Goal: Task Accomplishment & Management: Manage account settings

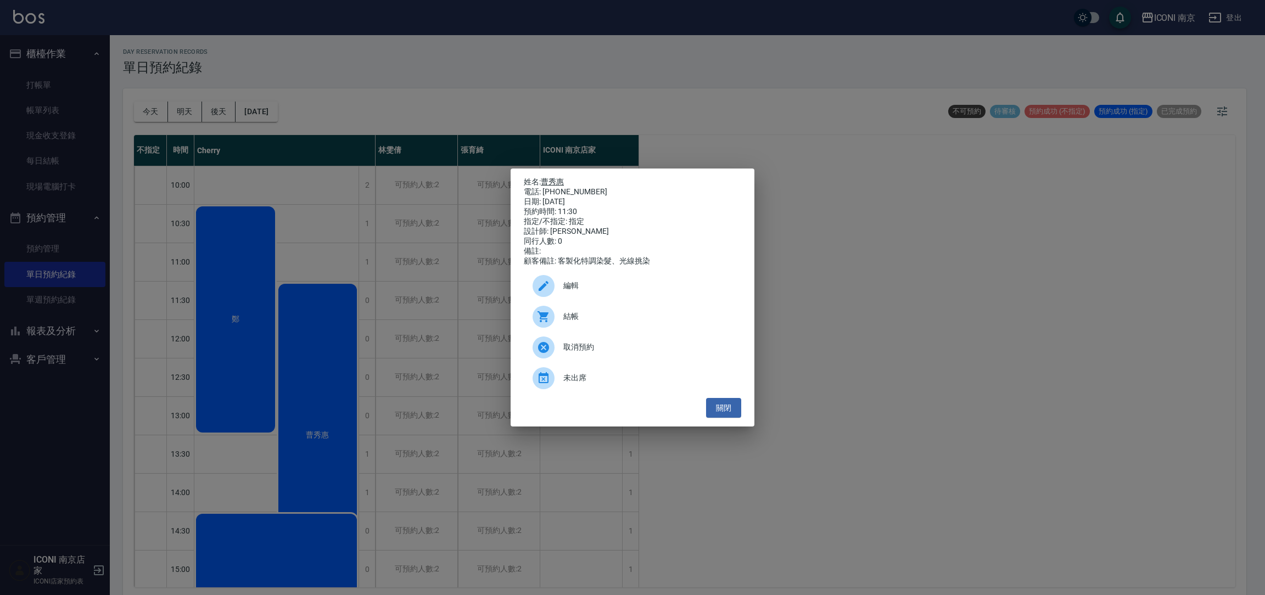
click at [555, 177] on link "曹秀惠" at bounding box center [552, 181] width 23 height 9
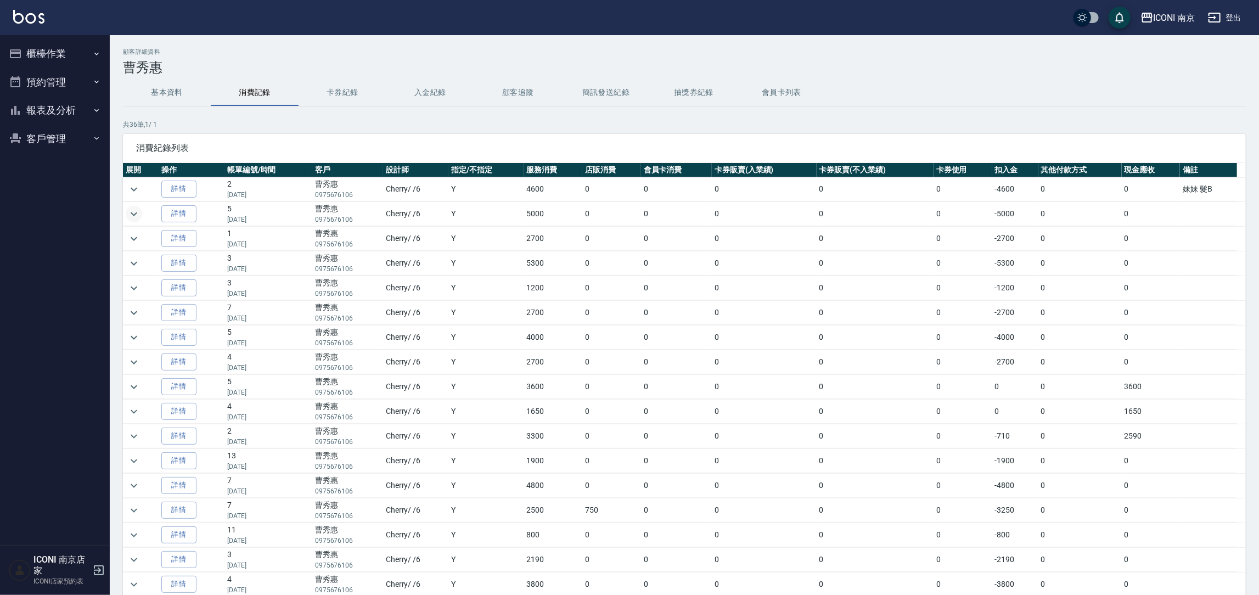
drag, startPoint x: 133, startPoint y: 184, endPoint x: 133, endPoint y: 214, distance: 29.1
click at [133, 194] on icon "expand row" at bounding box center [133, 189] width 13 height 13
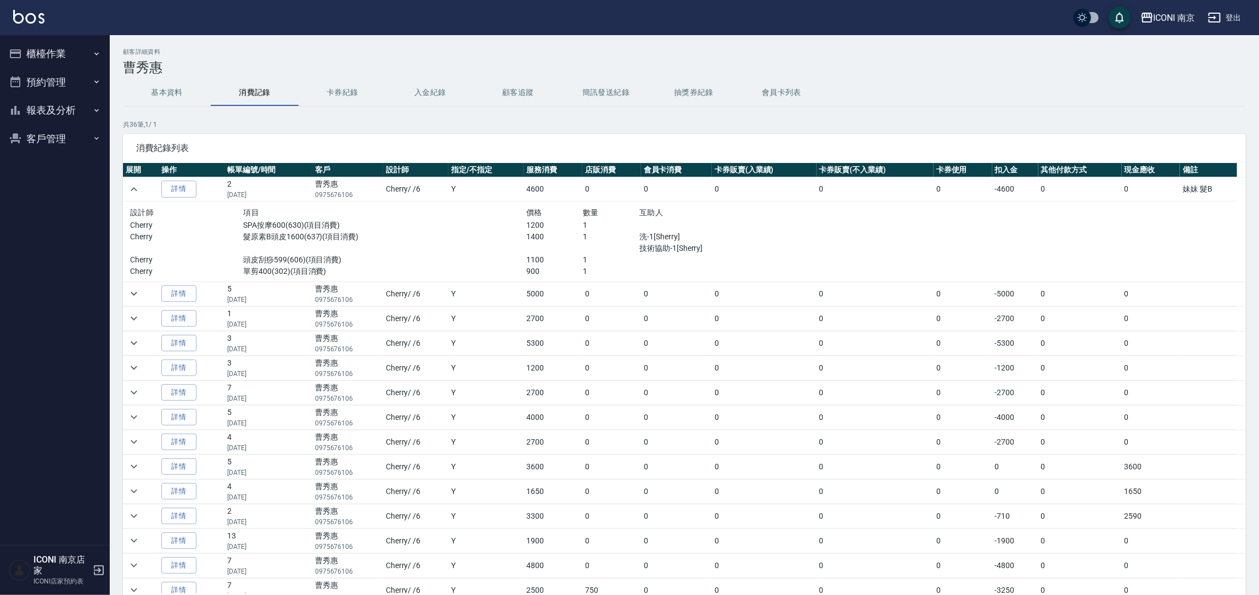
drag, startPoint x: 131, startPoint y: 323, endPoint x: 136, endPoint y: 327, distance: 6.6
click at [132, 325] on icon "expand row" at bounding box center [133, 318] width 13 height 13
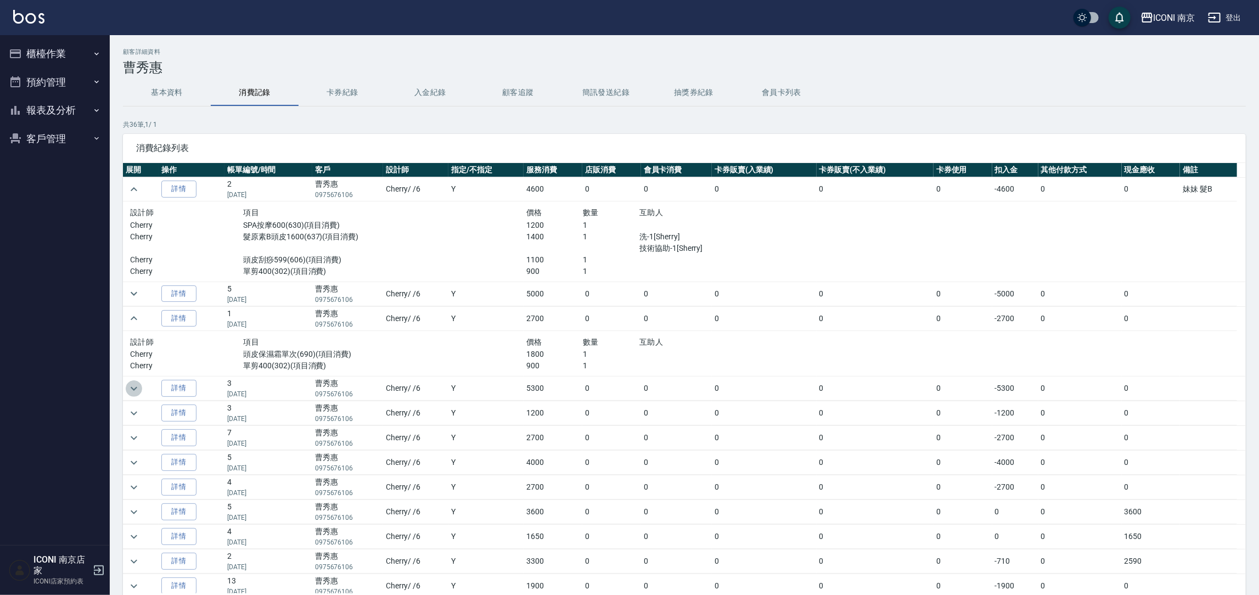
drag, startPoint x: 131, startPoint y: 385, endPoint x: 139, endPoint y: 385, distance: 8.2
click at [139, 385] on icon "expand row" at bounding box center [133, 388] width 13 height 13
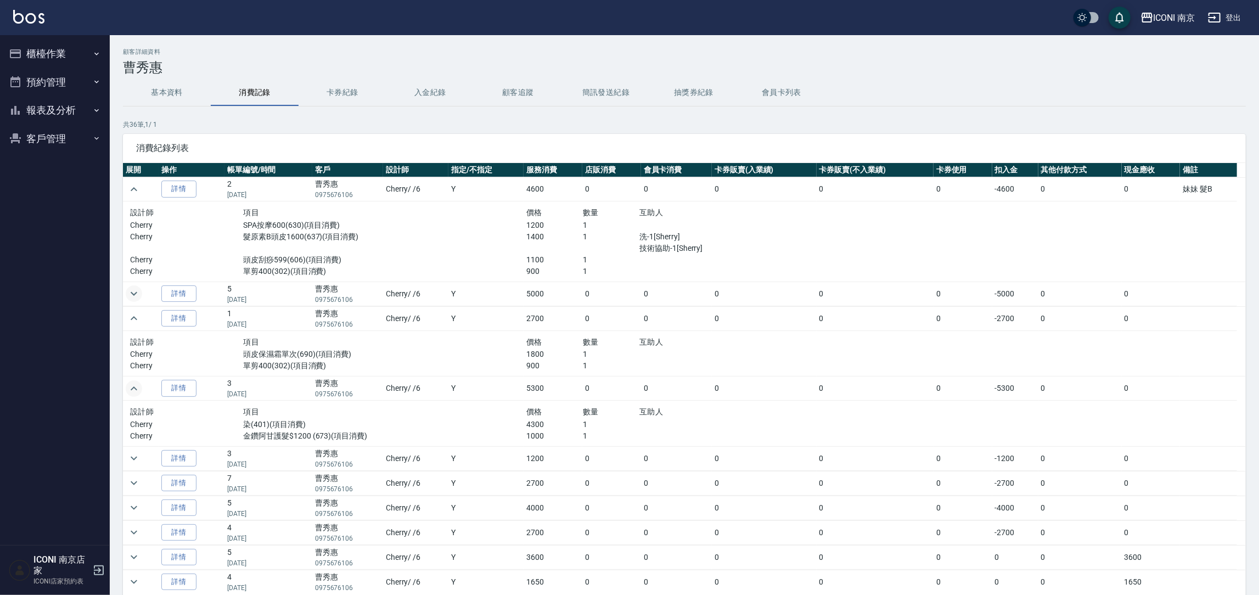
click at [134, 292] on icon "expand row" at bounding box center [133, 293] width 13 height 13
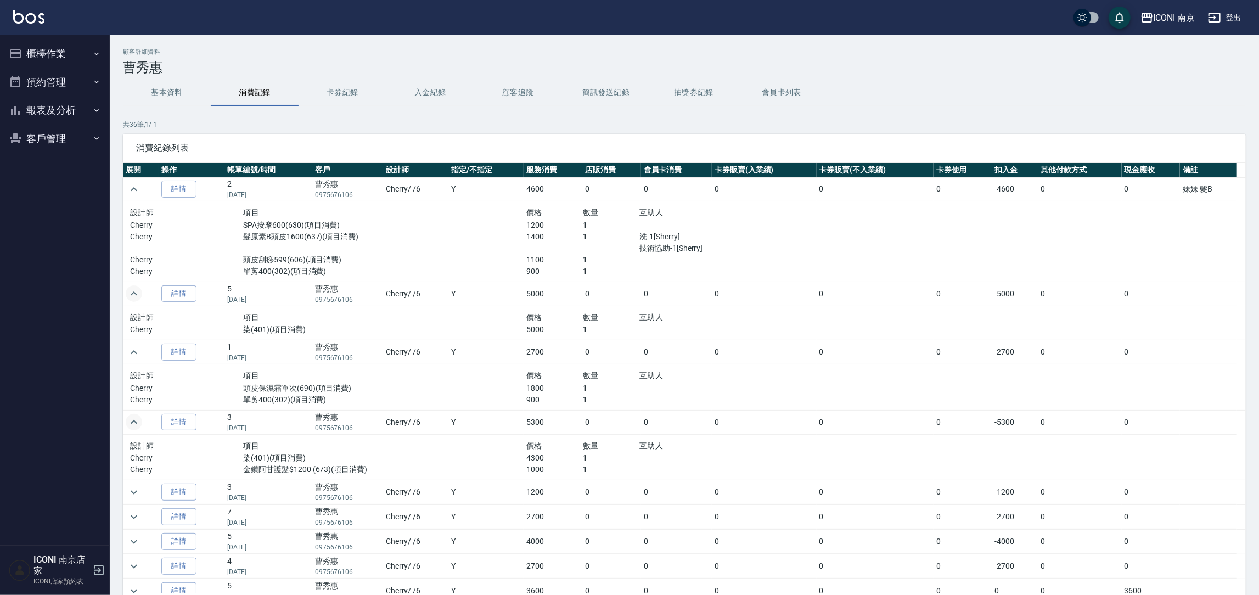
click at [126, 285] on button "expand row" at bounding box center [134, 293] width 16 height 16
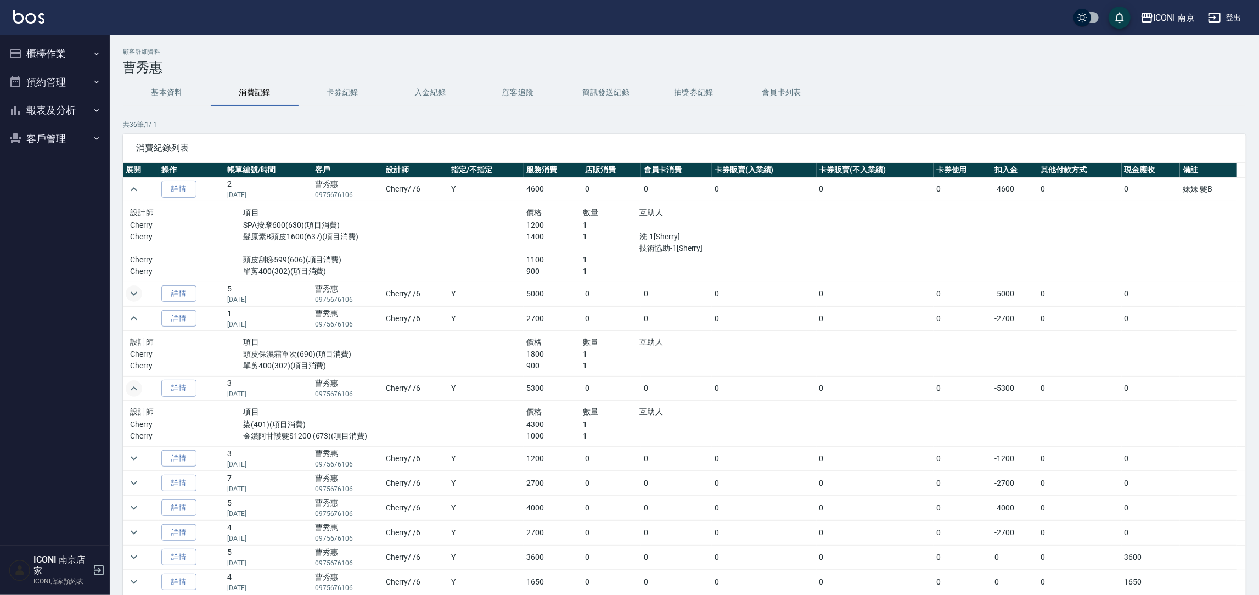
click at [506, 250] on div "髮原素B頭皮1600(637)(項目消費)" at bounding box center [384, 242] width 283 height 23
drag, startPoint x: 526, startPoint y: 225, endPoint x: 556, endPoint y: 238, distance: 32.9
click at [556, 238] on div "設計師 項目 價格 數量 互助人 Cherry SPA按摩600(630)(項目消費) 1200 1 Cherry 髮原素B頭皮1600(637)(項目消費)…" at bounding box center [470, 241] width 680 height 71
click at [572, 238] on p "1400" at bounding box center [554, 237] width 57 height 12
drag, startPoint x: 68, startPoint y: 24, endPoint x: 67, endPoint y: 57, distance: 32.9
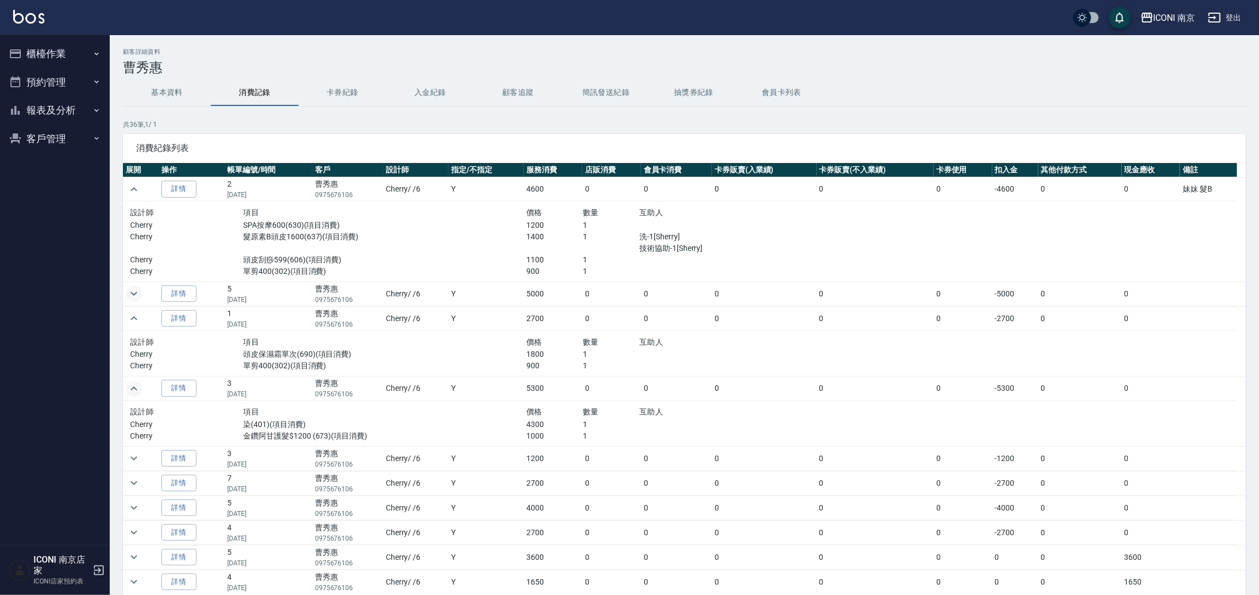
click at [68, 32] on div "ICONI 南京 登出" at bounding box center [629, 17] width 1259 height 35
click at [65, 61] on button "櫃檯作業" at bounding box center [54, 54] width 101 height 29
click at [58, 94] on link "打帳單" at bounding box center [54, 84] width 101 height 25
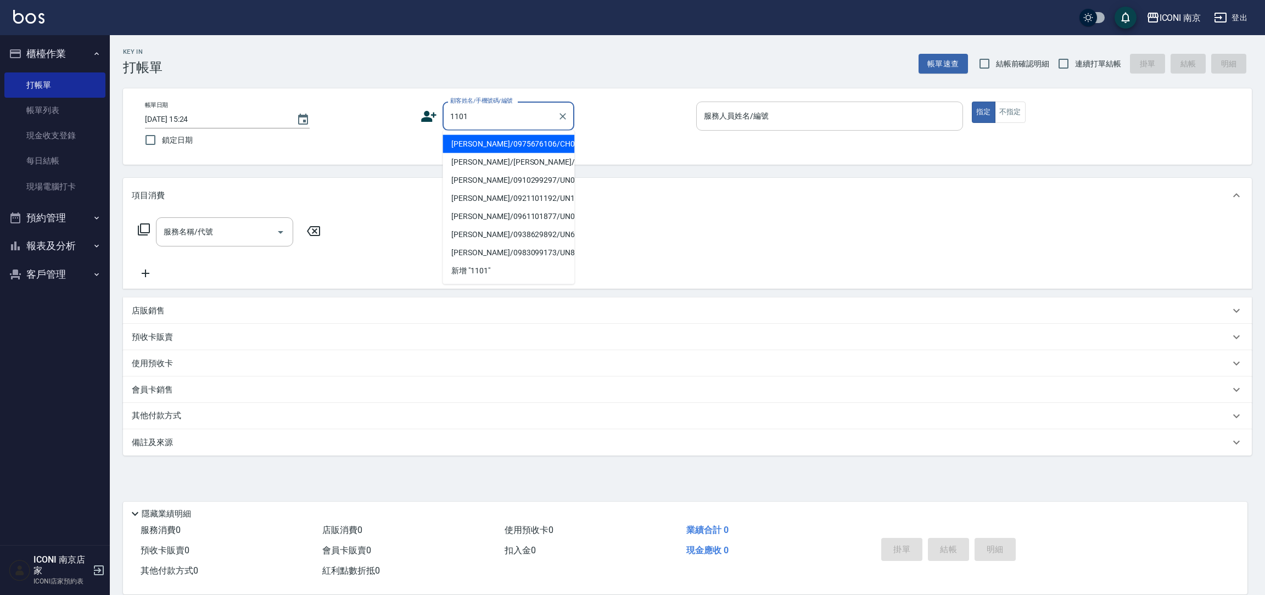
drag, startPoint x: 529, startPoint y: 143, endPoint x: 697, endPoint y: 109, distance: 171.3
click at [529, 144] on li "曹秀惠/0975676106/CH0001101" at bounding box center [508, 144] width 132 height 18
type input "曹秀惠/0975676106/CH0001101"
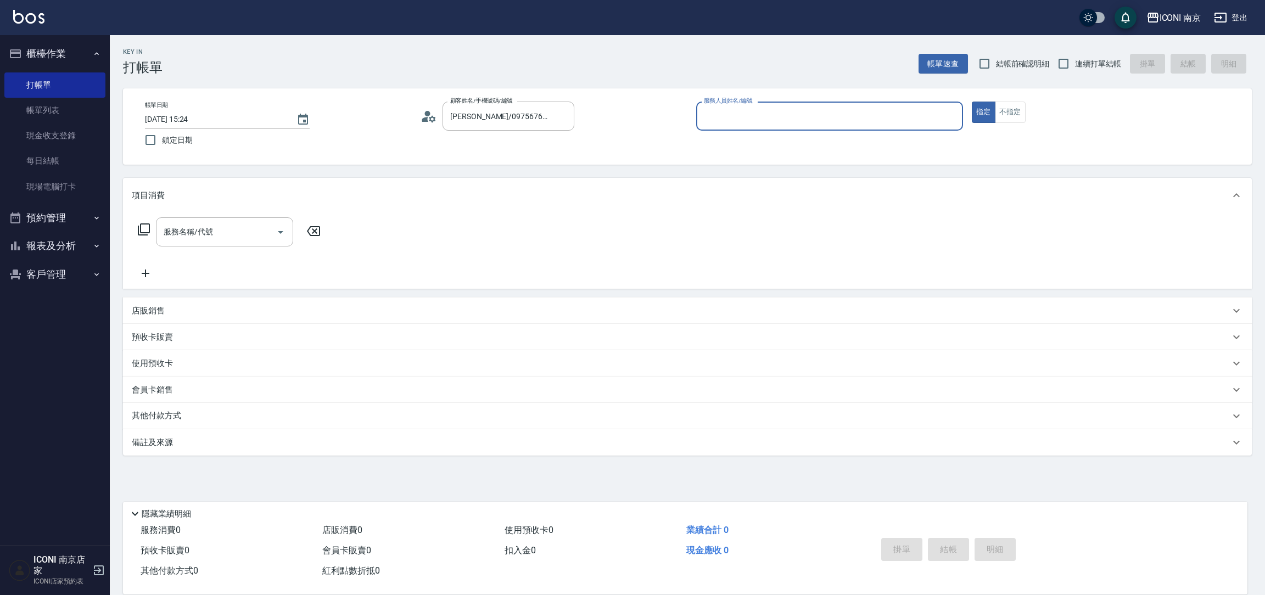
type input "Cherry-6"
click at [1104, 62] on span "連續打單結帳" at bounding box center [1098, 64] width 46 height 12
click at [1075, 62] on input "連續打單結帳" at bounding box center [1063, 63] width 23 height 23
checkbox input "true"
click at [143, 235] on icon at bounding box center [143, 234] width 13 height 13
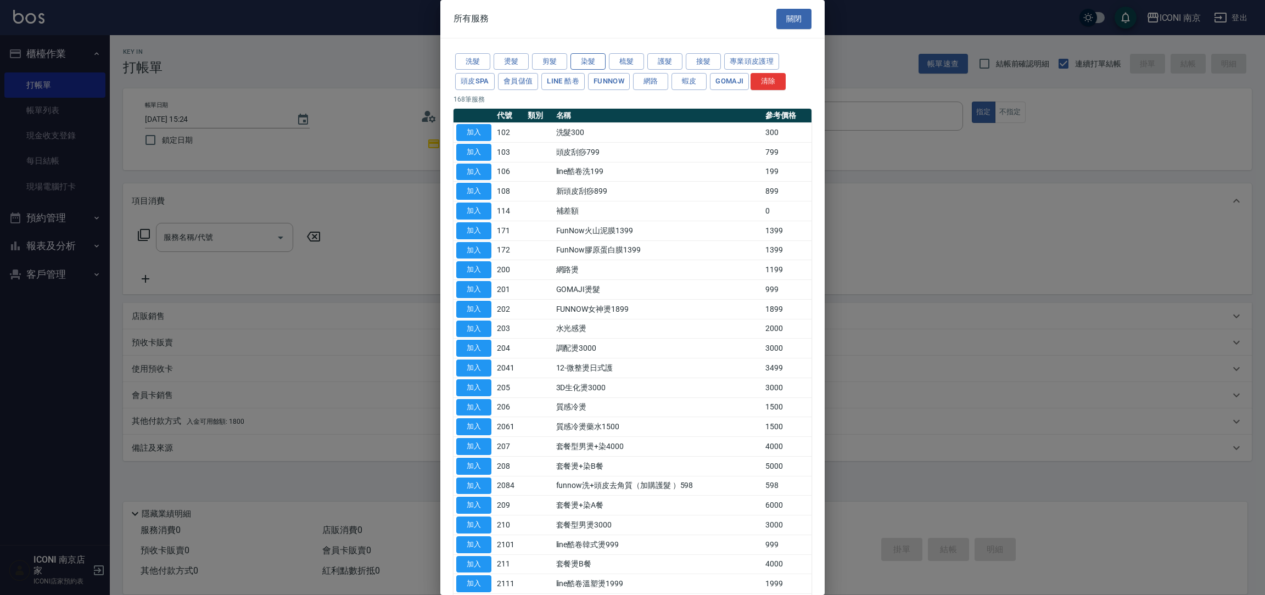
click at [592, 59] on button "染髮" at bounding box center [587, 61] width 35 height 17
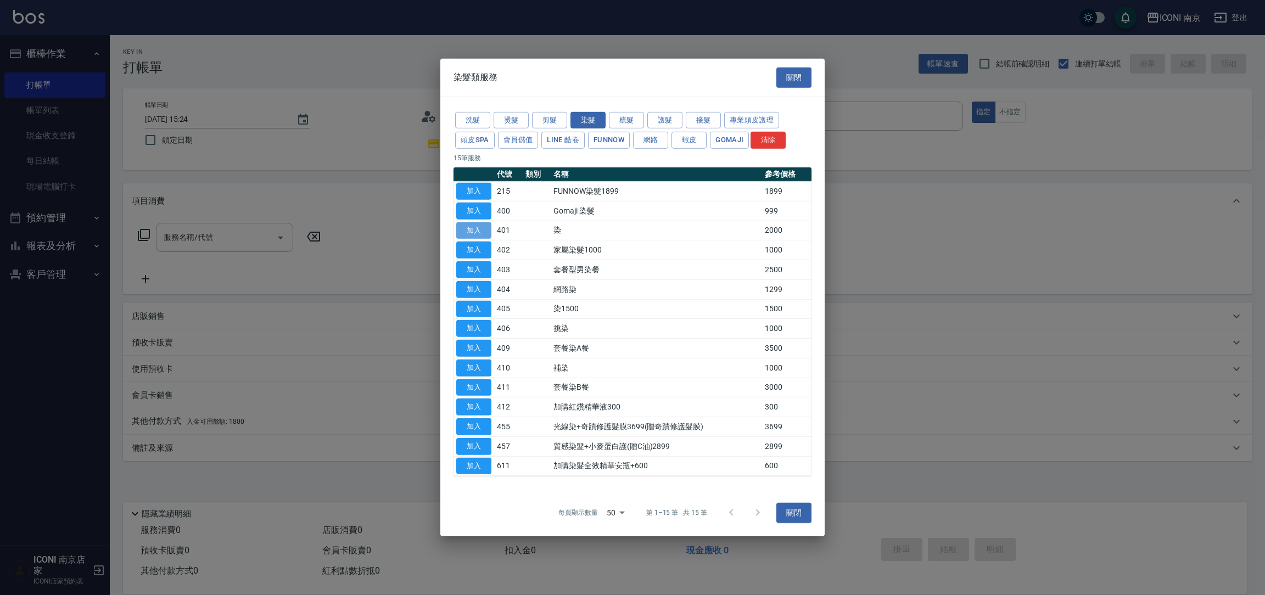
click at [483, 228] on button "加入" at bounding box center [473, 230] width 35 height 17
type input "染(401)"
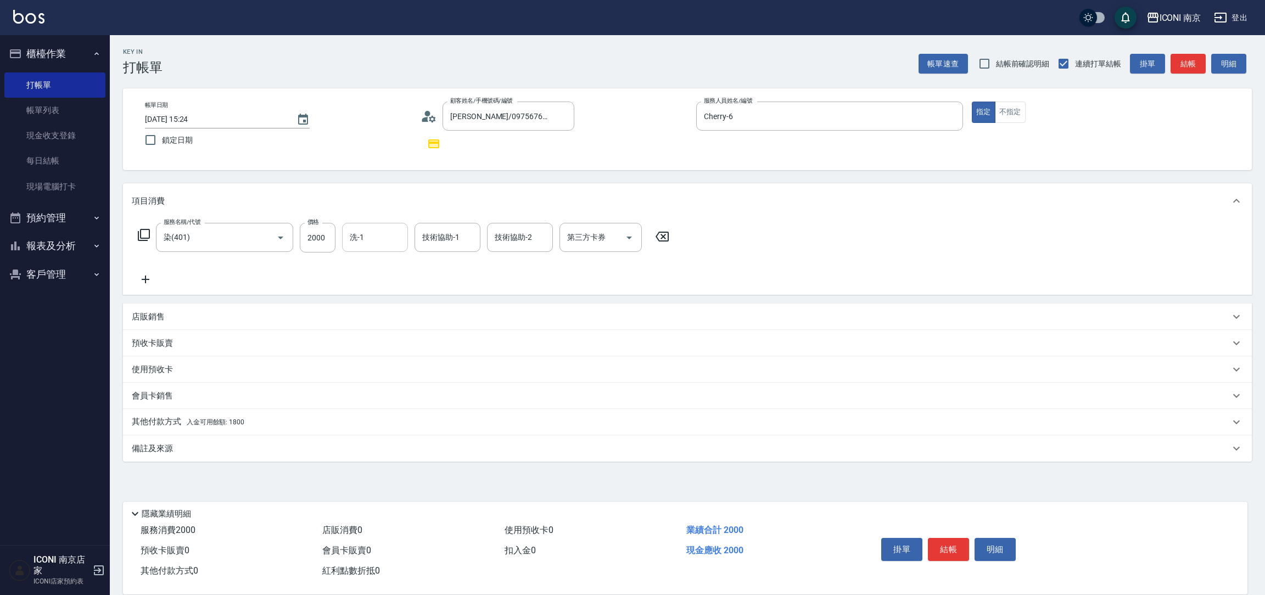
click at [344, 237] on div "洗-1" at bounding box center [375, 237] width 66 height 29
type input "5000"
type input "14"
click at [355, 247] on div "洗-1" at bounding box center [375, 237] width 66 height 29
type input "Nina-17"
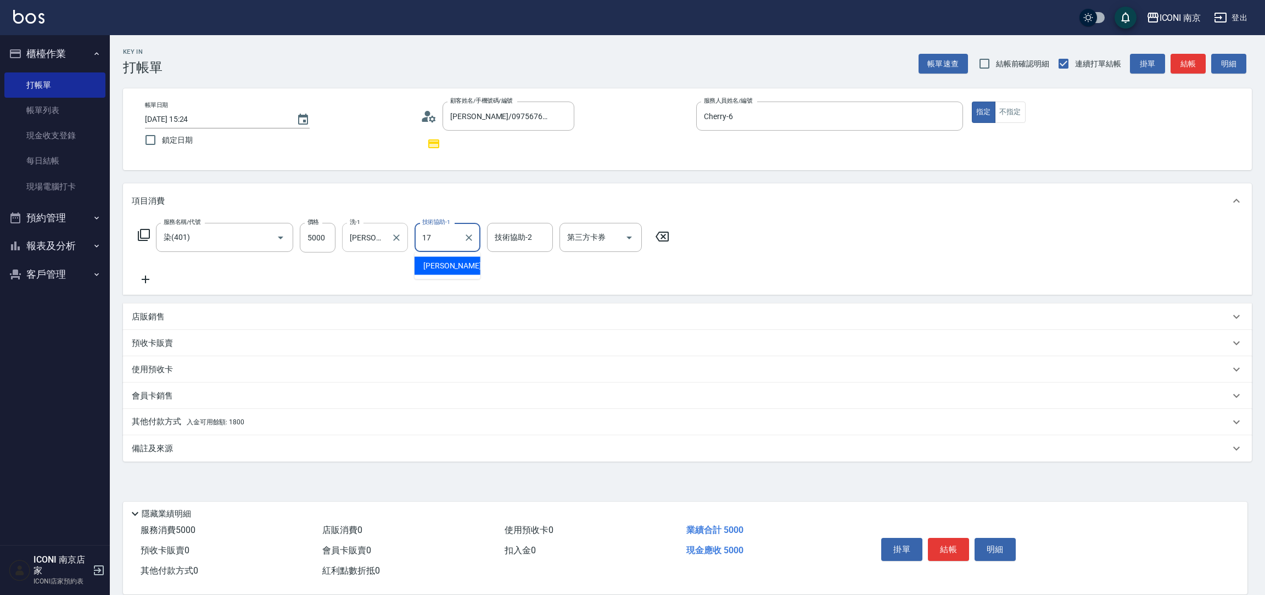
type input "Nina-17"
click at [200, 445] on div "備註及來源" at bounding box center [681, 449] width 1098 height 12
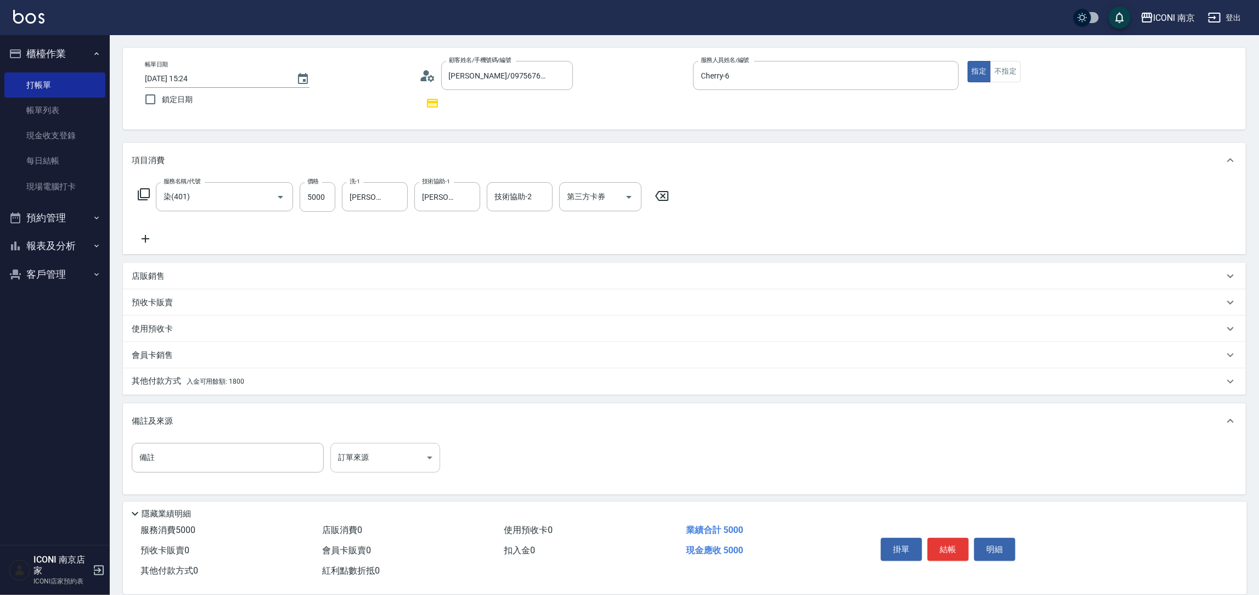
scroll to position [43, 0]
click at [349, 449] on body "ICONI 南京 登出 櫃檯作業 打帳單 帳單列表 現金收支登錄 每日結帳 現場電腦打卡 預約管理 預約管理 單日預約紀錄 單週預約紀錄 報表及分析 報表目錄…" at bounding box center [629, 276] width 1259 height 638
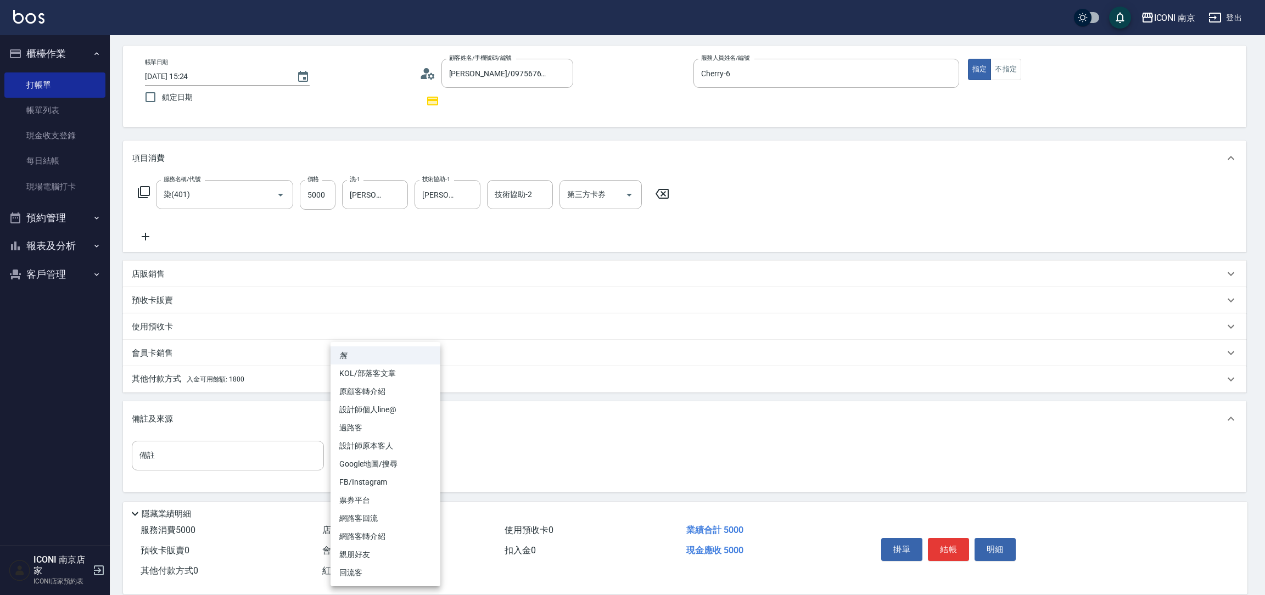
click at [381, 445] on li "設計師原本客人" at bounding box center [385, 446] width 110 height 18
type input "設計師原本客人"
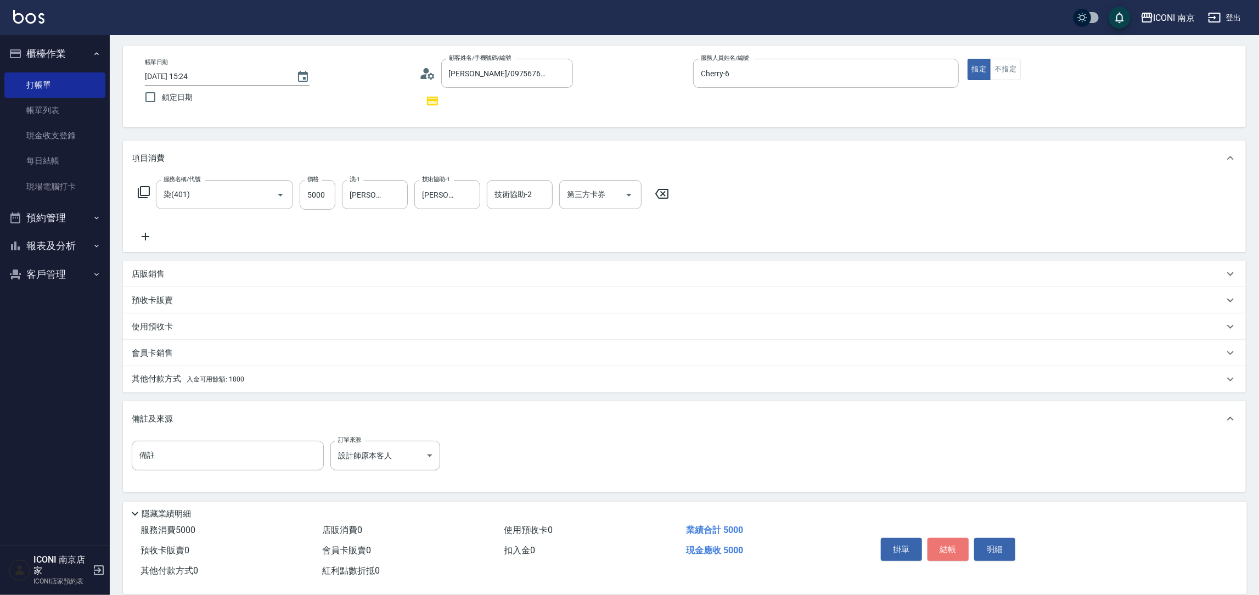
drag, startPoint x: 951, startPoint y: 537, endPoint x: 951, endPoint y: 544, distance: 7.1
click at [951, 540] on button "結帳" at bounding box center [948, 549] width 41 height 23
type input "2025/09/20 15:39"
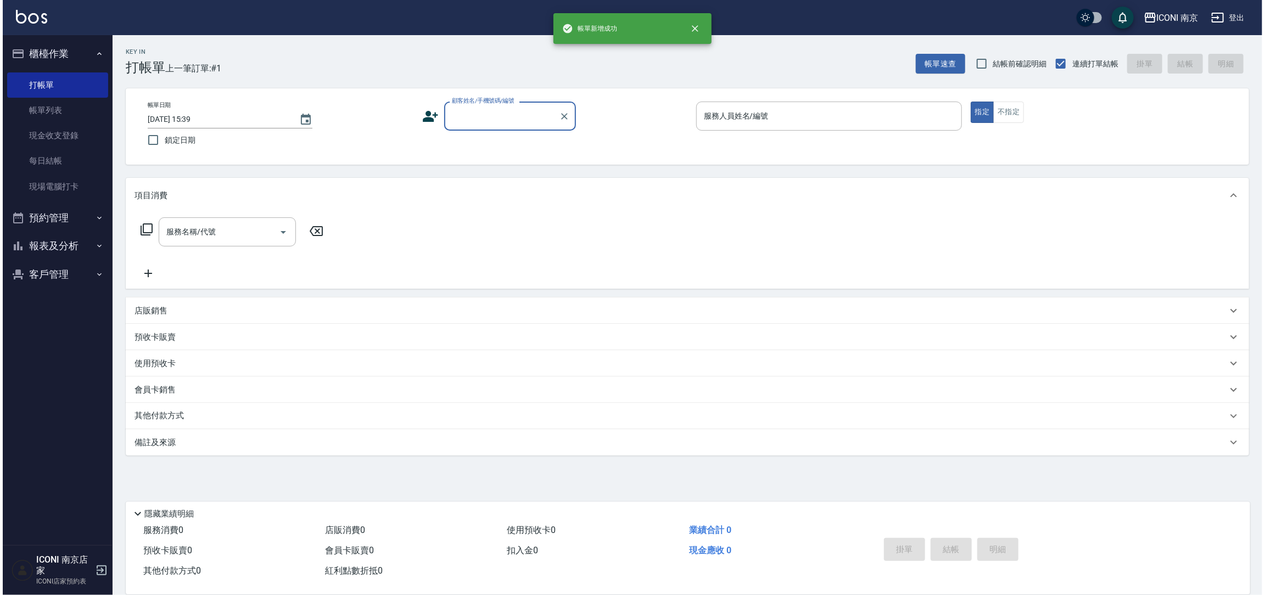
scroll to position [0, 0]
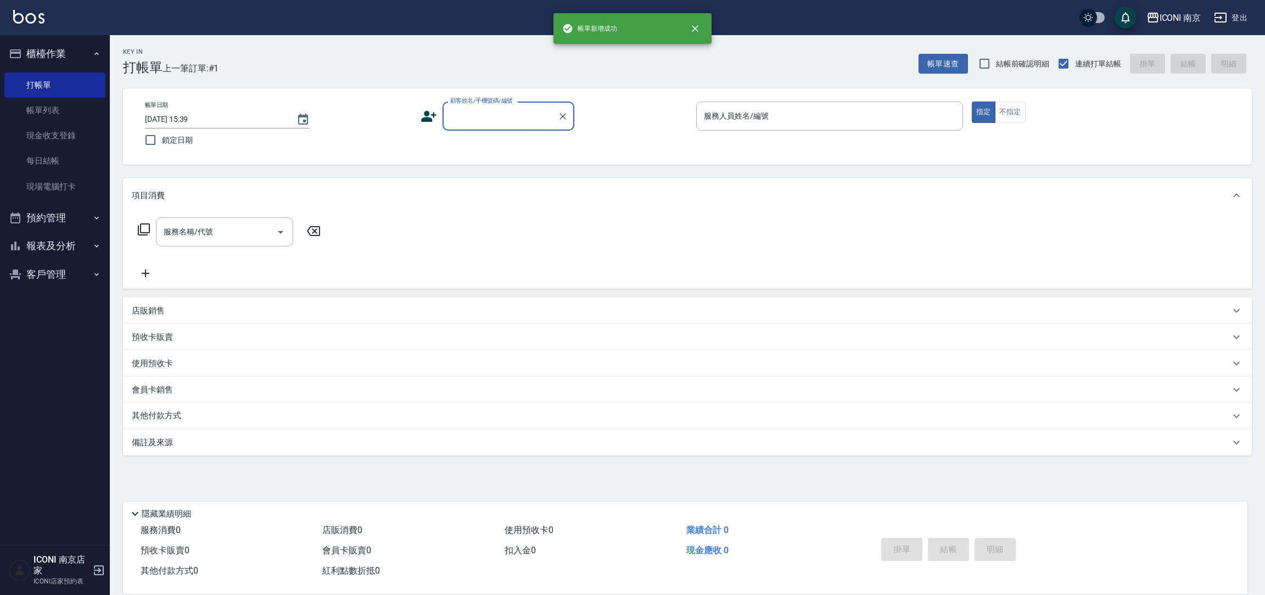
click at [509, 119] on input "顧客姓名/手機號碼/編號" at bounding box center [499, 115] width 105 height 19
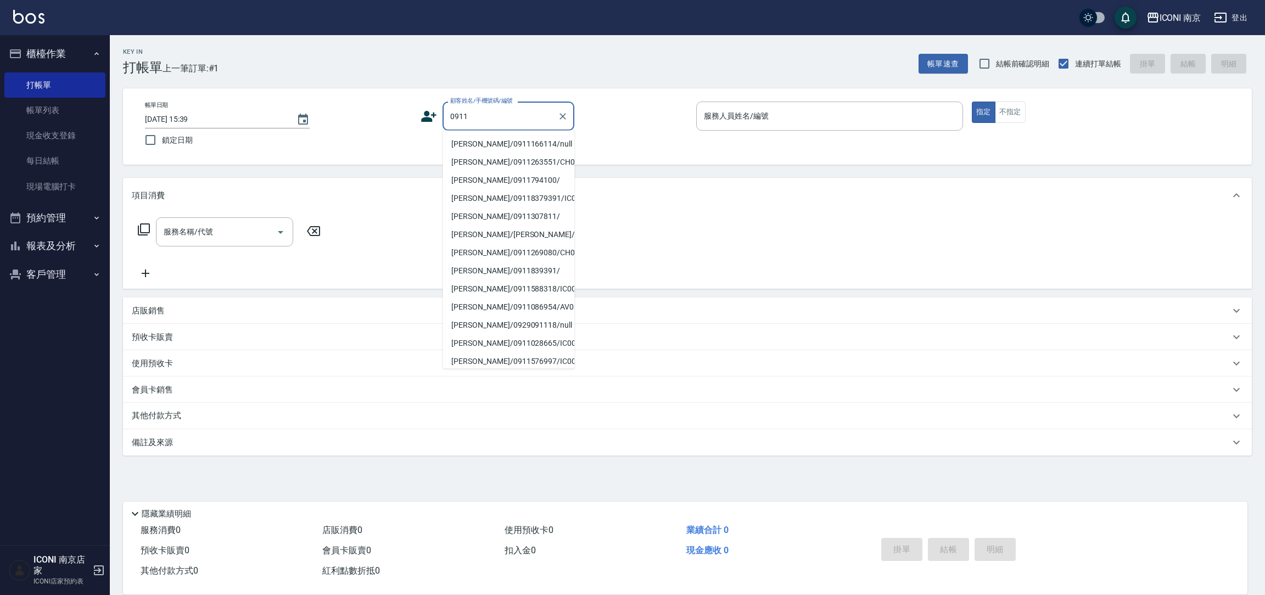
click at [519, 141] on li "鄭/0911166114/null" at bounding box center [508, 144] width 132 height 18
type input "鄭/0911166114/null"
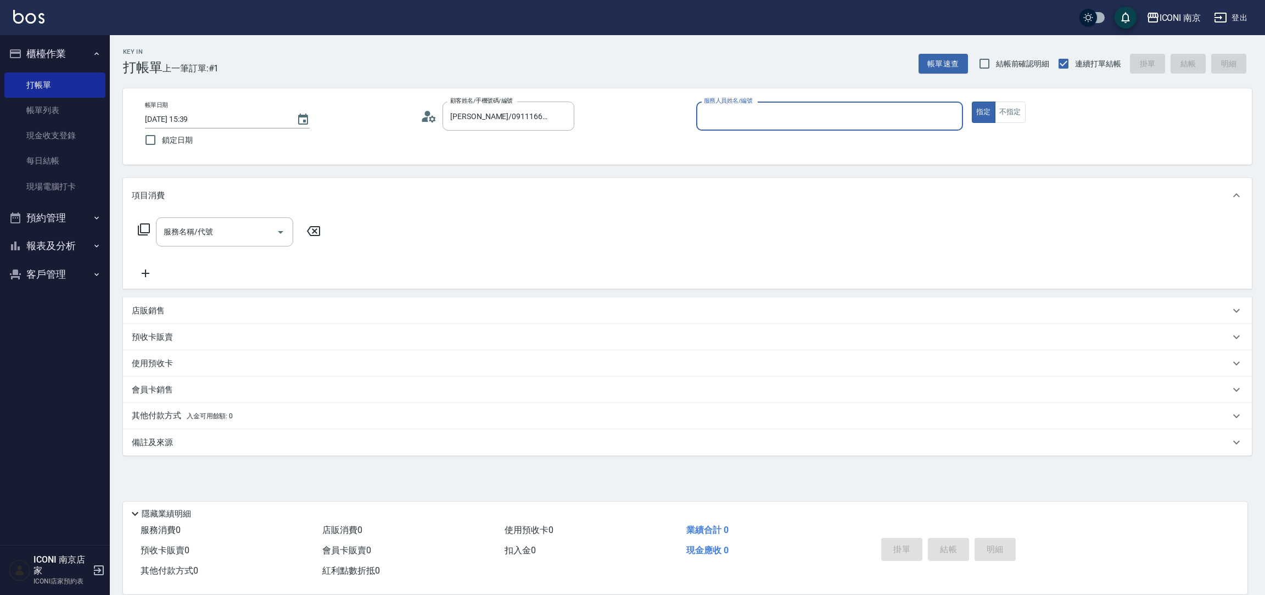
click at [420, 121] on icon at bounding box center [428, 116] width 16 height 16
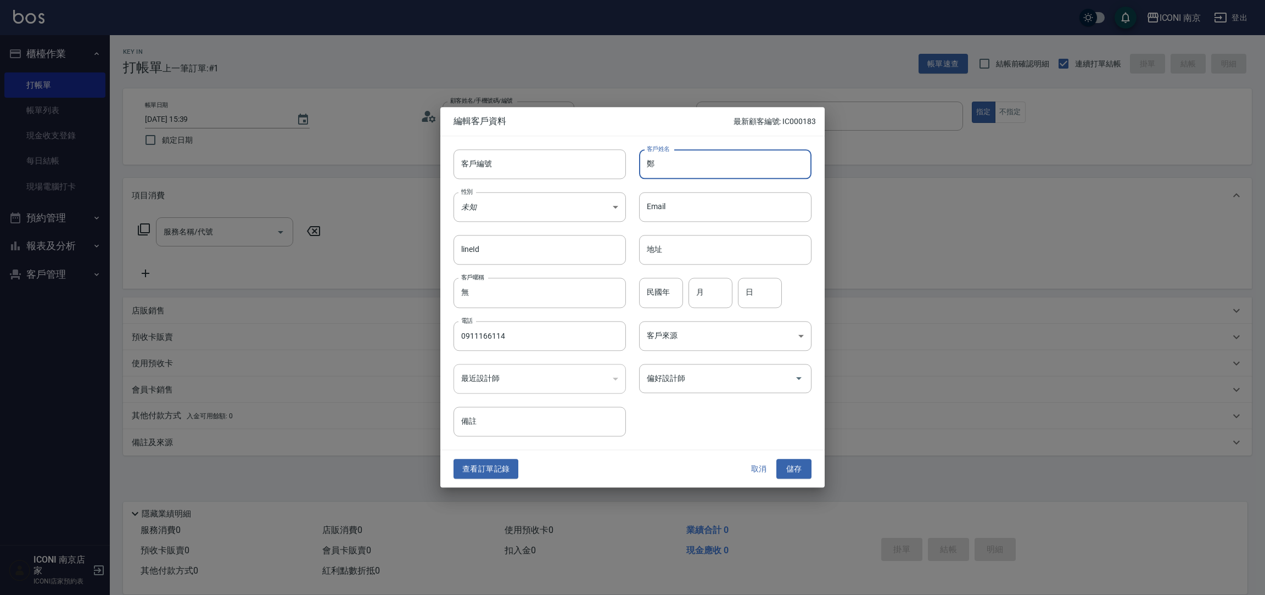
click at [693, 171] on input "鄭" at bounding box center [725, 164] width 172 height 30
type input "鄭黛琳"
click at [559, 217] on body "ICONI 南京 登出 櫃檯作業 打帳單 帳單列表 現金收支登錄 每日結帳 現場電腦打卡 預約管理 預約管理 單日預約紀錄 單週預約紀錄 報表及分析 報表目錄…" at bounding box center [632, 297] width 1265 height 595
click at [681, 299] on div at bounding box center [632, 297] width 1265 height 595
click at [496, 195] on body "ICONI 南京 登出 櫃檯作業 打帳單 帳單列表 現金收支登錄 每日結帳 現場電腦打卡 預約管理 預約管理 單日預約紀錄 單週預約紀錄 報表及分析 報表目錄…" at bounding box center [632, 297] width 1265 height 595
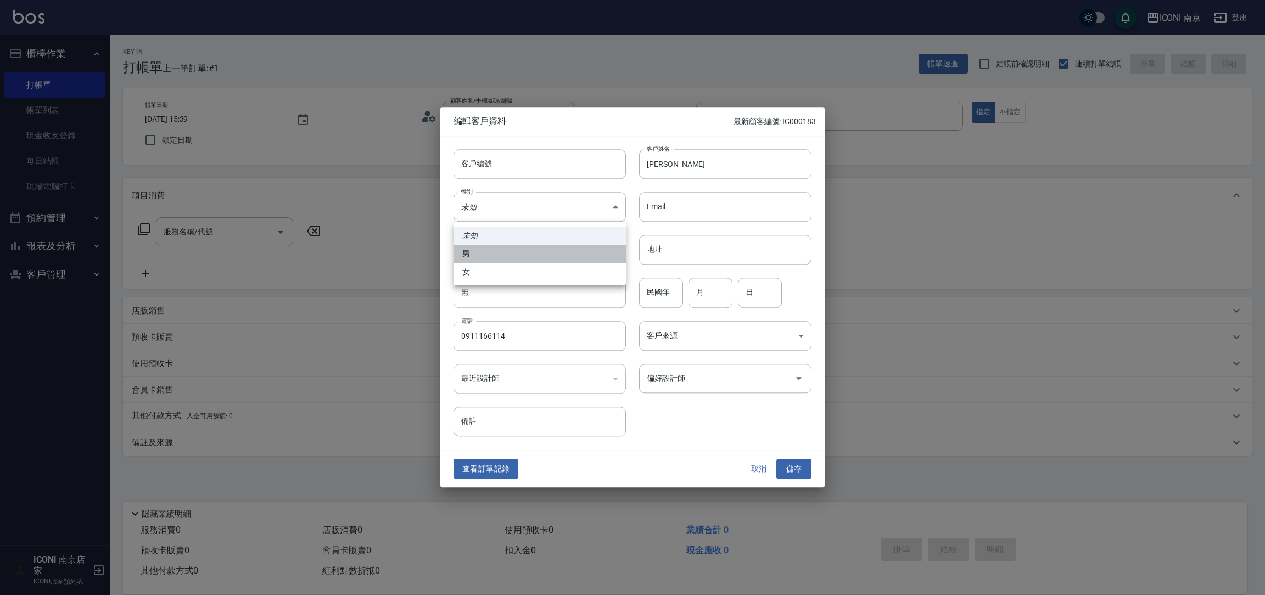
click at [491, 259] on li "男" at bounding box center [539, 254] width 172 height 18
click at [492, 206] on body "ICONI 南京 登出 櫃檯作業 打帳單 帳單列表 現金收支登錄 每日結帳 現場電腦打卡 預約管理 預約管理 單日預約紀錄 單週預約紀錄 報表及分析 報表目錄…" at bounding box center [632, 297] width 1265 height 595
click at [486, 273] on li "女" at bounding box center [539, 272] width 172 height 18
type input "FEMALE"
click at [699, 336] on body "ICONI 南京 登出 櫃檯作業 打帳單 帳單列表 現金收支登錄 每日結帳 現場電腦打卡 預約管理 預約管理 單日預約紀錄 單週預約紀錄 報表及分析 報表目錄…" at bounding box center [632, 297] width 1265 height 595
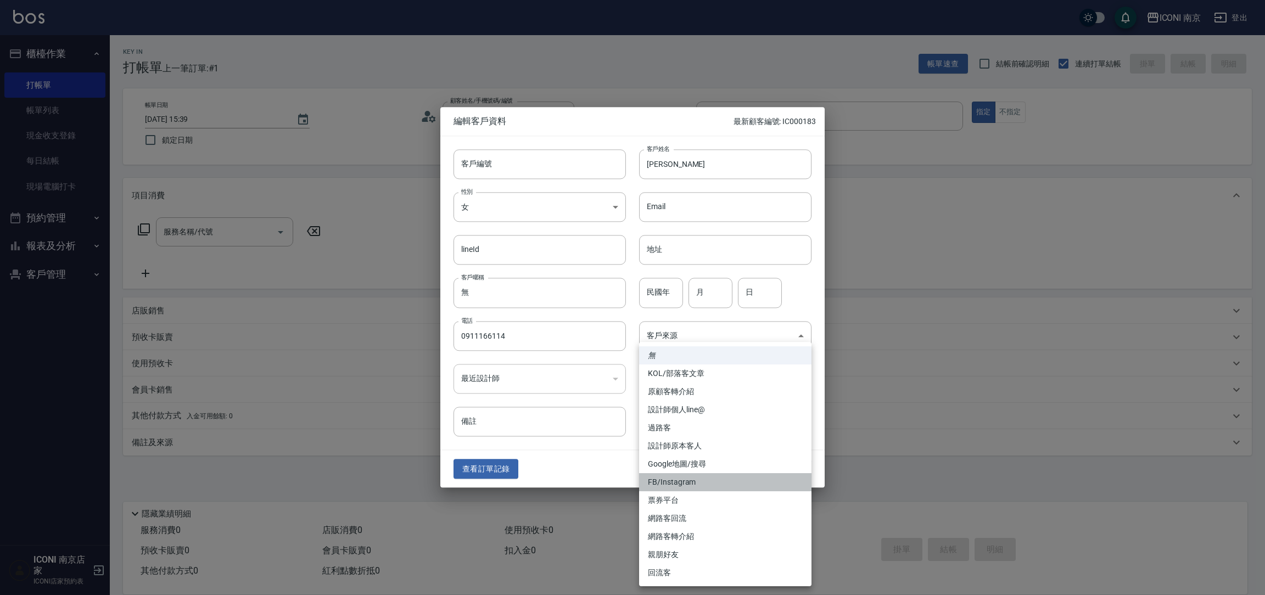
click at [686, 485] on li "FB/Instagram" at bounding box center [725, 482] width 172 height 18
type input "FB/Instagram"
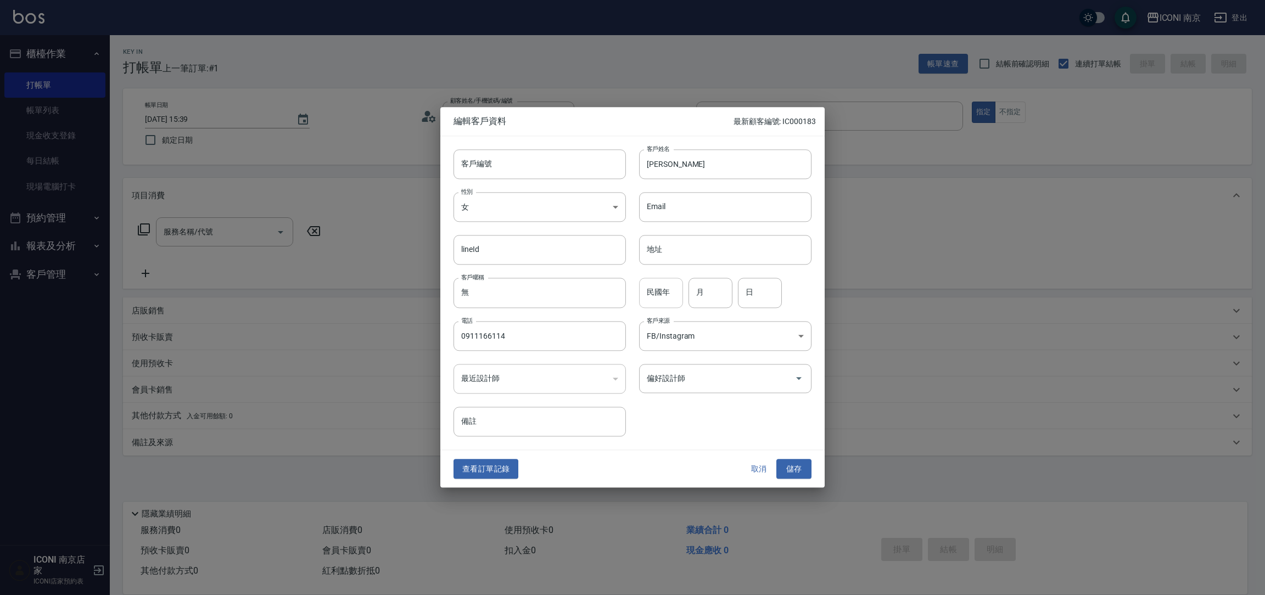
click at [664, 299] on input "民國年" at bounding box center [661, 293] width 44 height 30
type input "75"
type input "05"
type input "25"
click at [788, 467] on button "儲存" at bounding box center [793, 469] width 35 height 20
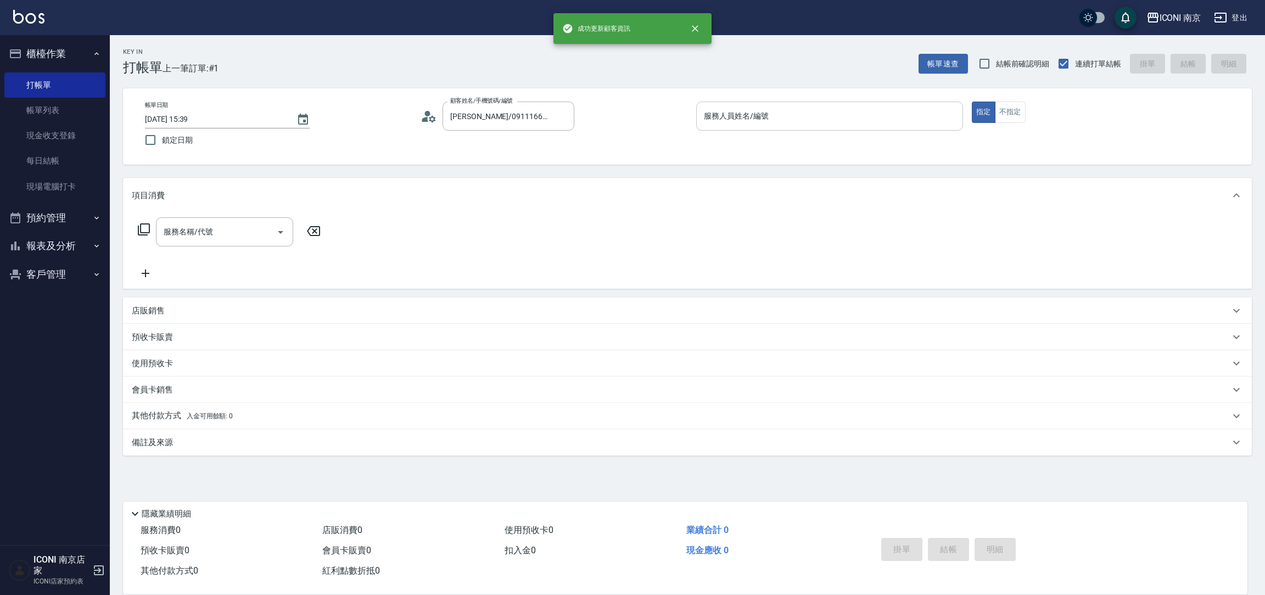
click at [777, 127] on div "服務人員姓名/編號" at bounding box center [829, 116] width 267 height 29
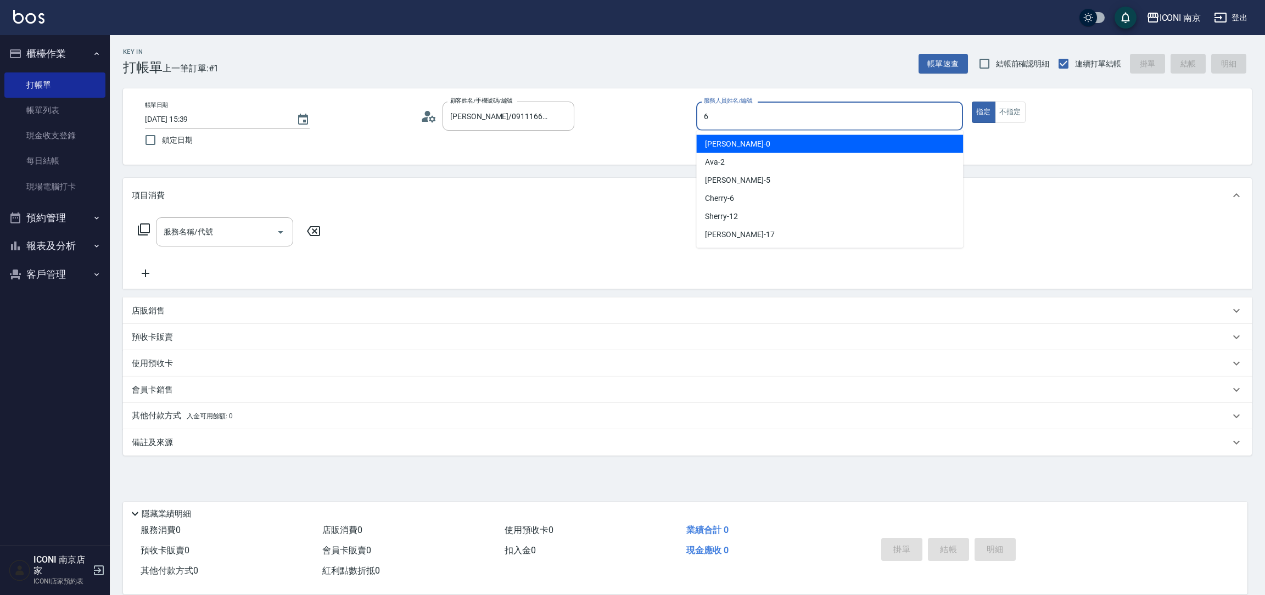
type input "6"
type button "true"
type input "Cherry-6"
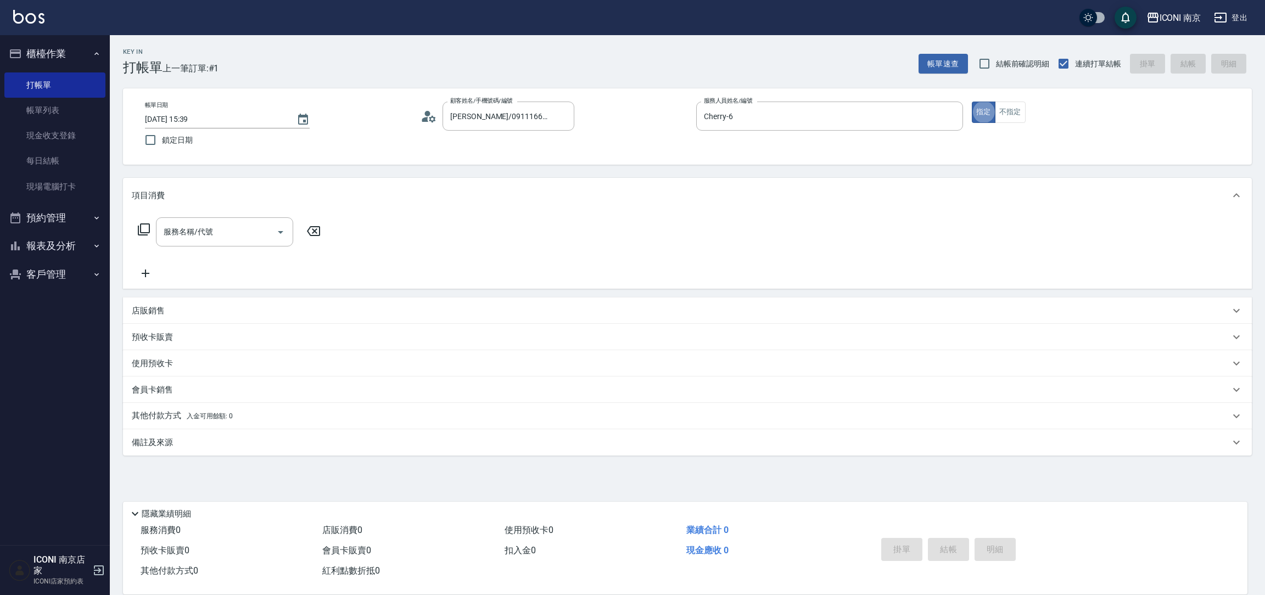
click at [143, 222] on div "服務名稱/代號 服務名稱/代號" at bounding box center [229, 231] width 195 height 29
click at [143, 230] on icon at bounding box center [143, 229] width 13 height 13
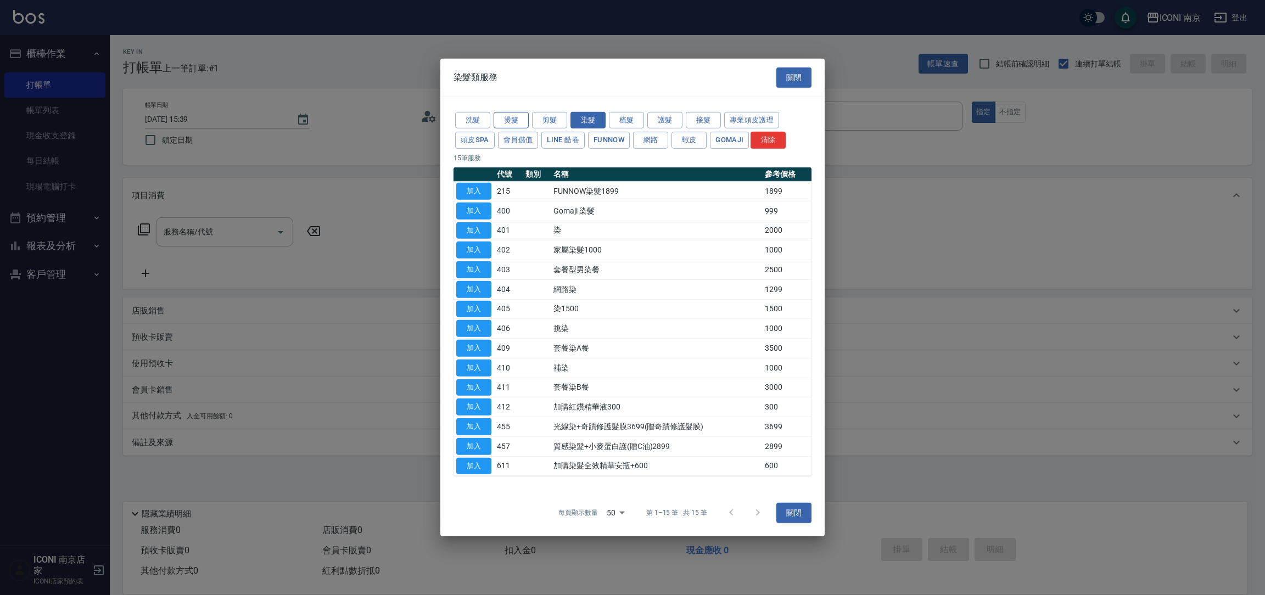
click at [513, 120] on button "燙髮" at bounding box center [510, 119] width 35 height 17
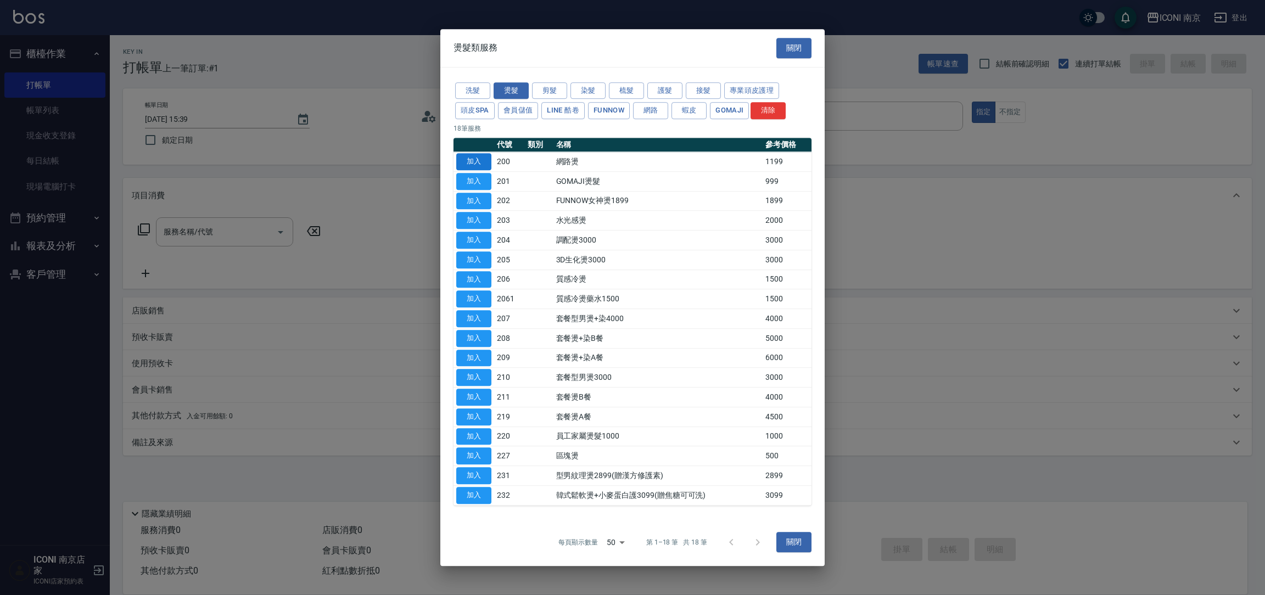
click at [482, 158] on button "加入" at bounding box center [473, 161] width 35 height 17
type input "網路燙(200)"
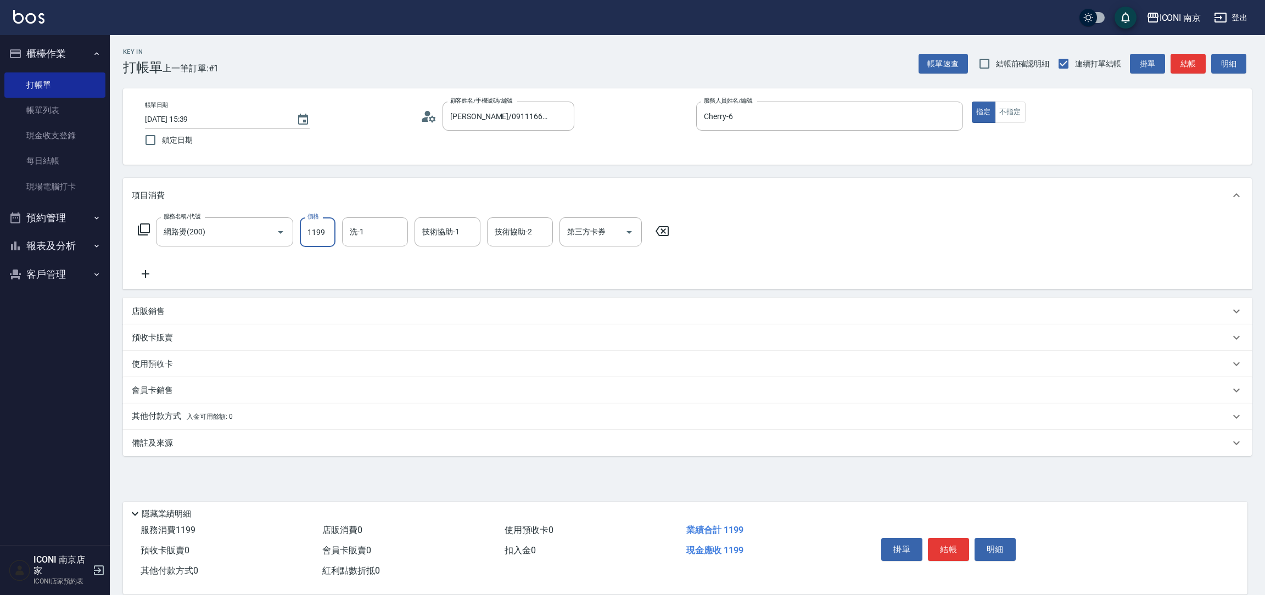
click at [311, 238] on input "1199" at bounding box center [318, 232] width 36 height 30
type input "2299"
type input "Nina-17"
click at [469, 231] on icon "Clear" at bounding box center [468, 232] width 7 height 7
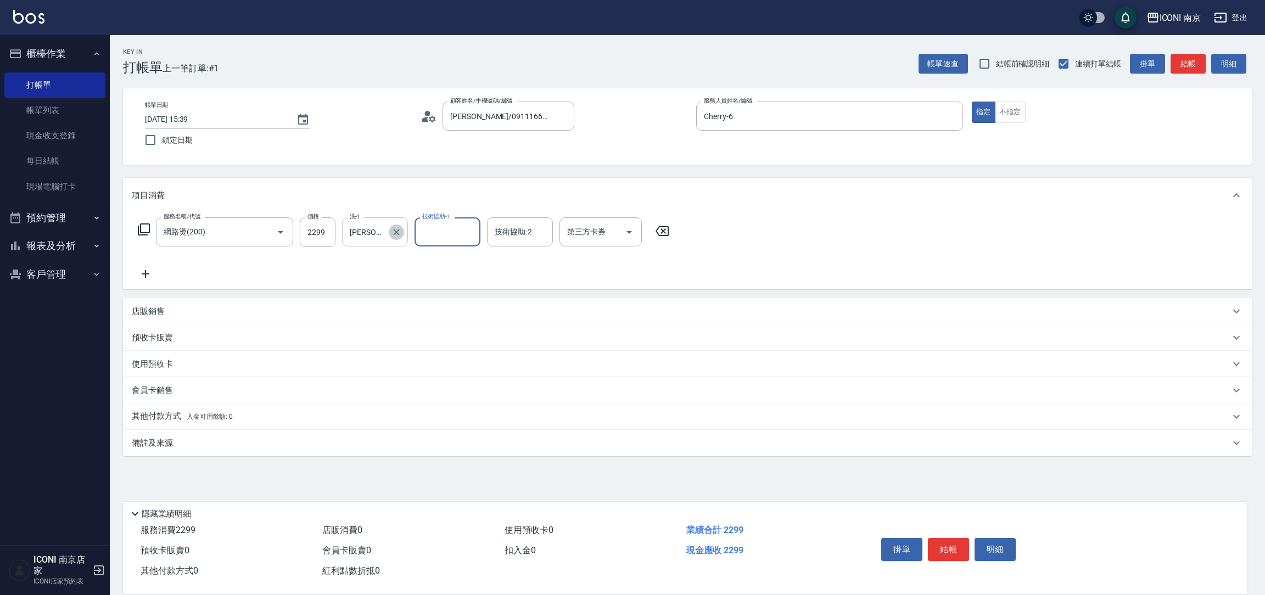
click at [397, 233] on icon "Clear" at bounding box center [396, 232] width 7 height 7
type input "Sherry-12"
click at [140, 231] on icon at bounding box center [144, 229] width 12 height 12
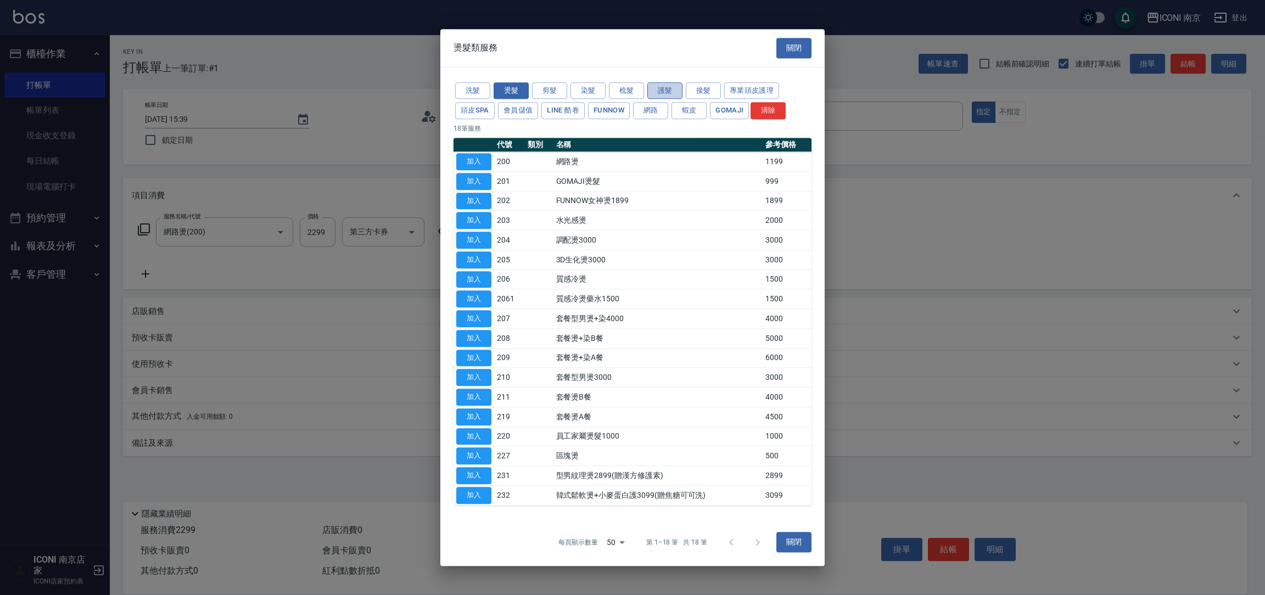
click at [657, 87] on button "護髮" at bounding box center [664, 90] width 35 height 17
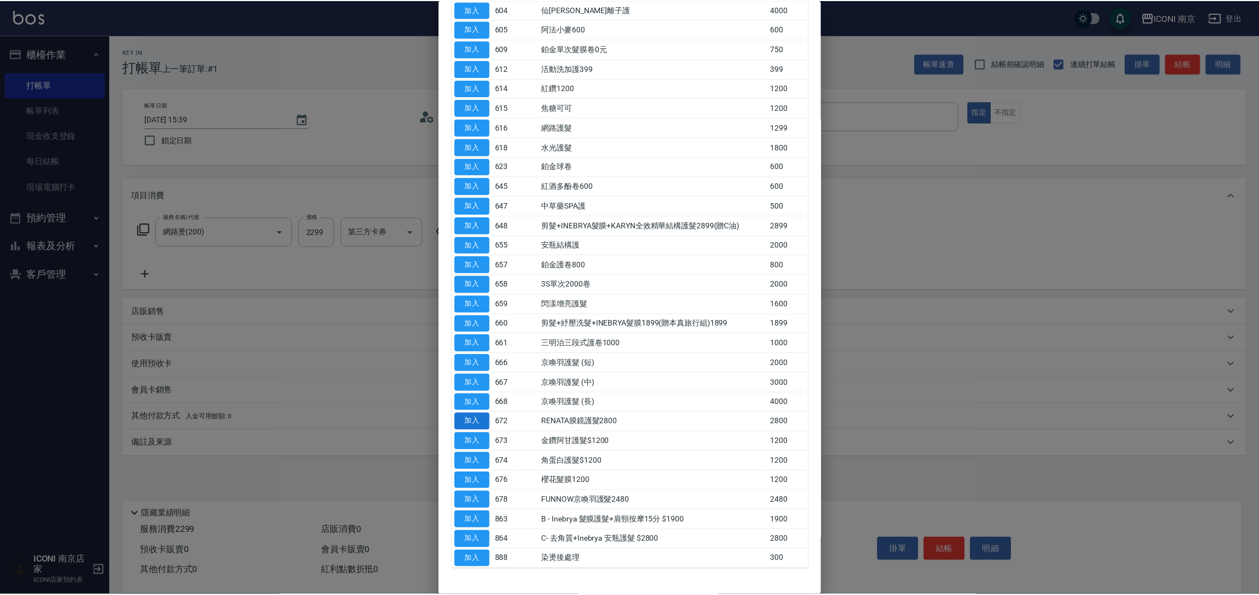
scroll to position [165, 0]
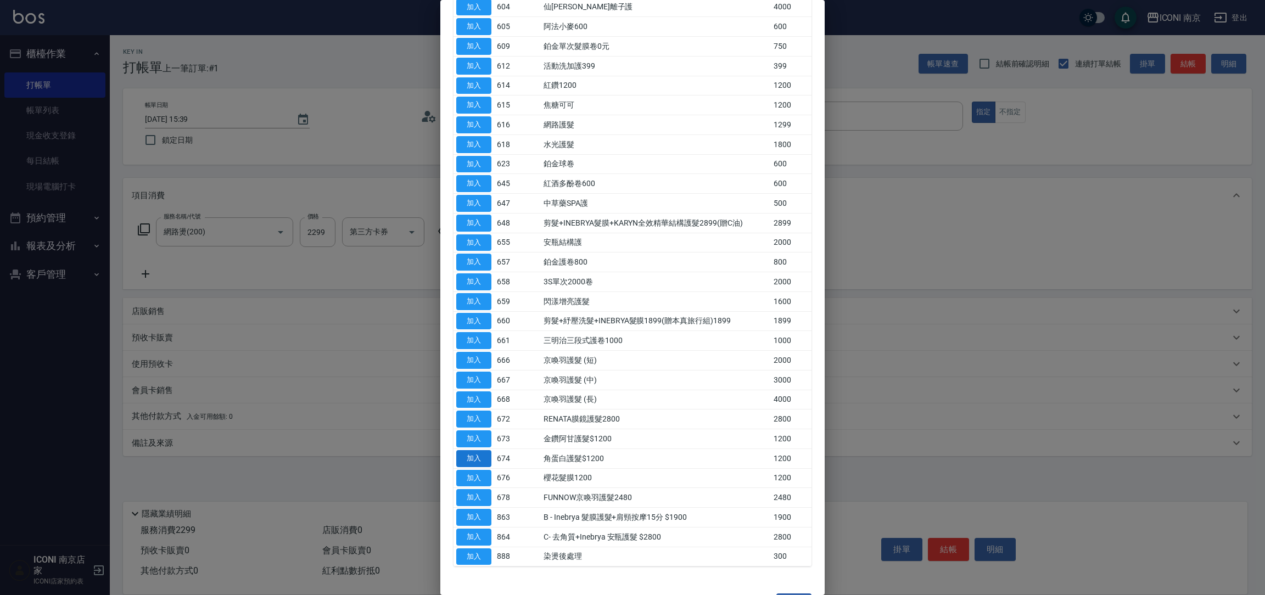
click at [467, 463] on button "加入" at bounding box center [473, 458] width 35 height 17
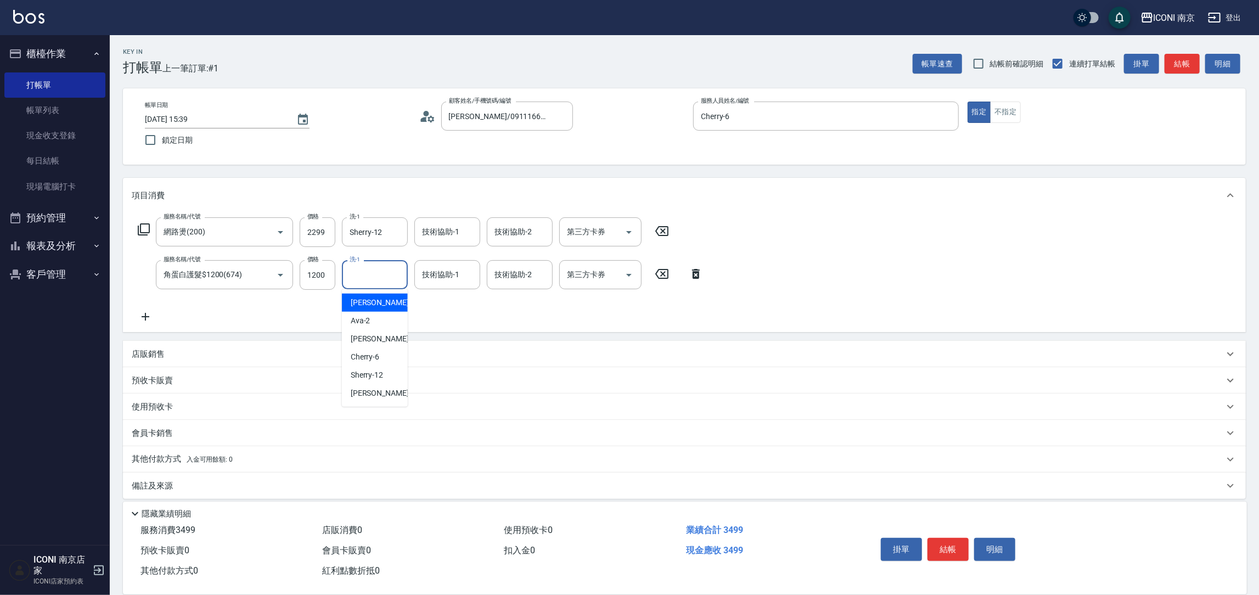
click at [394, 273] on input "洗-1" at bounding box center [375, 274] width 56 height 19
type input "Sherry-12"
click at [187, 458] on p "其他付款方式 入金可用餘額: 0" at bounding box center [182, 459] width 101 height 12
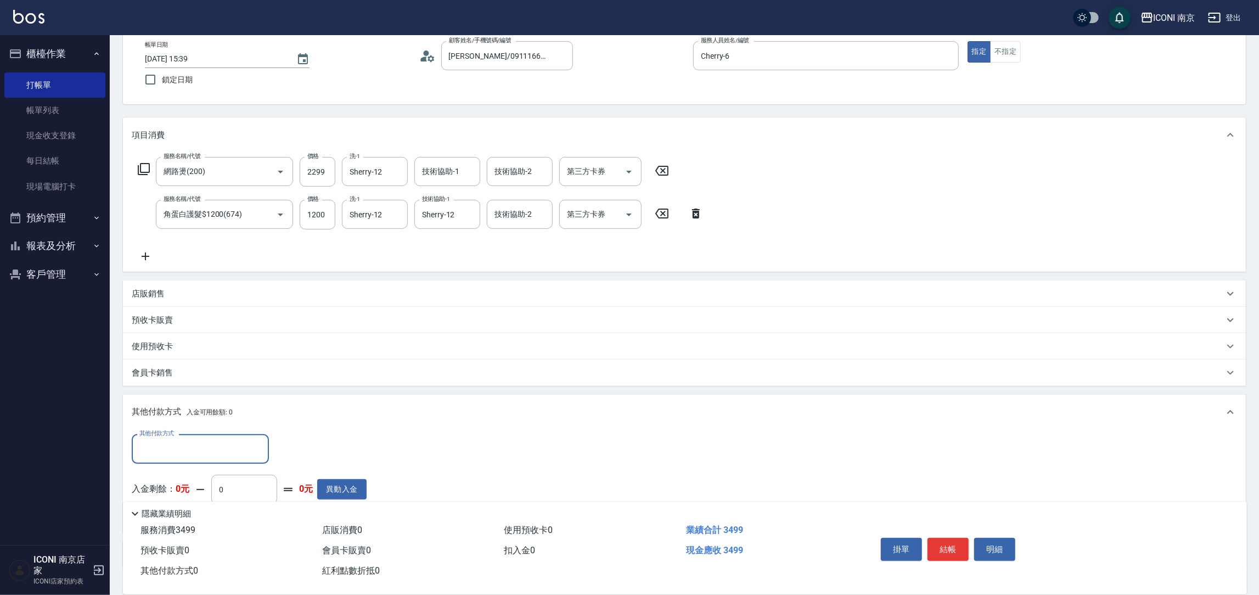
scroll to position [136, 0]
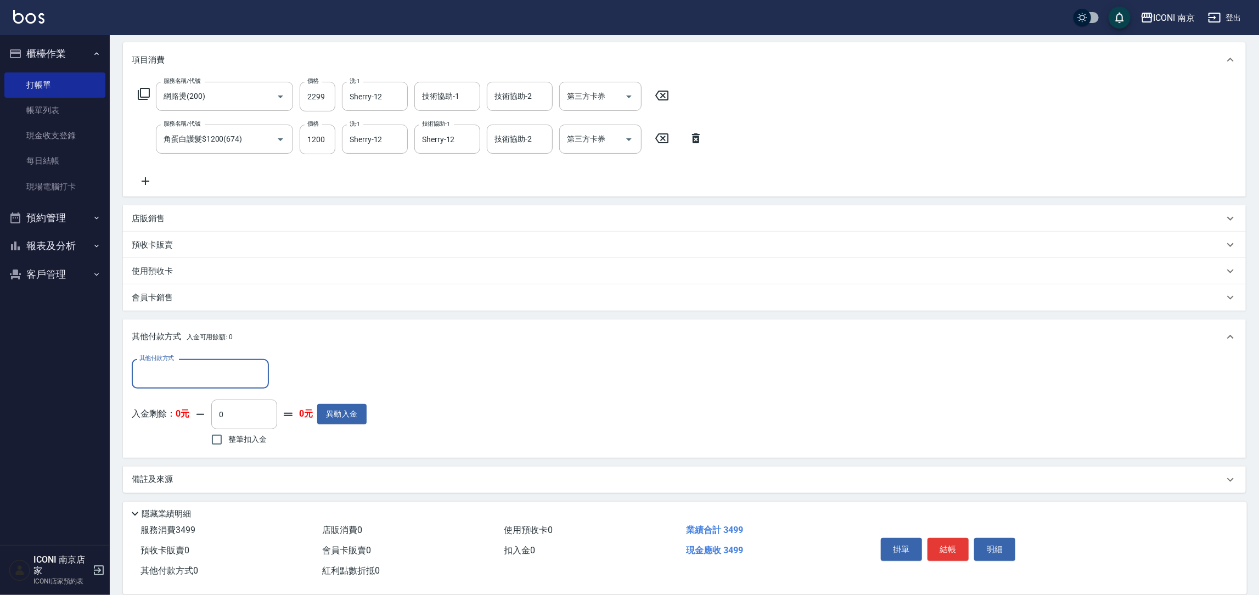
click at [237, 359] on div "其他付款方式" at bounding box center [200, 373] width 137 height 29
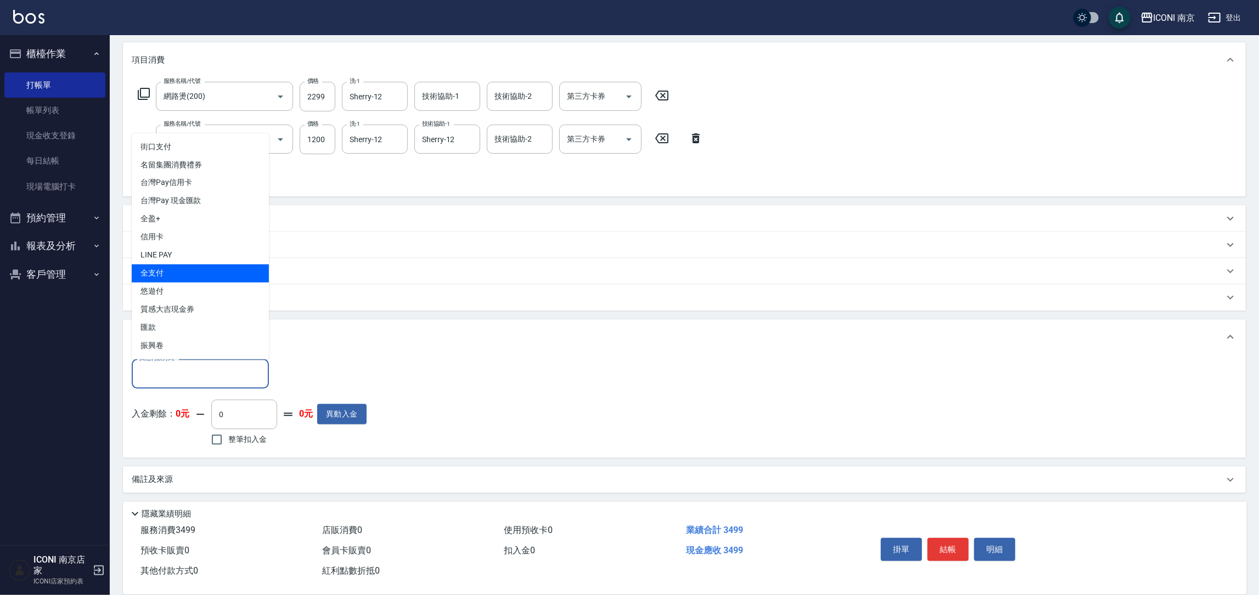
click at [226, 276] on span "全支付" at bounding box center [200, 274] width 137 height 18
type input "全支付"
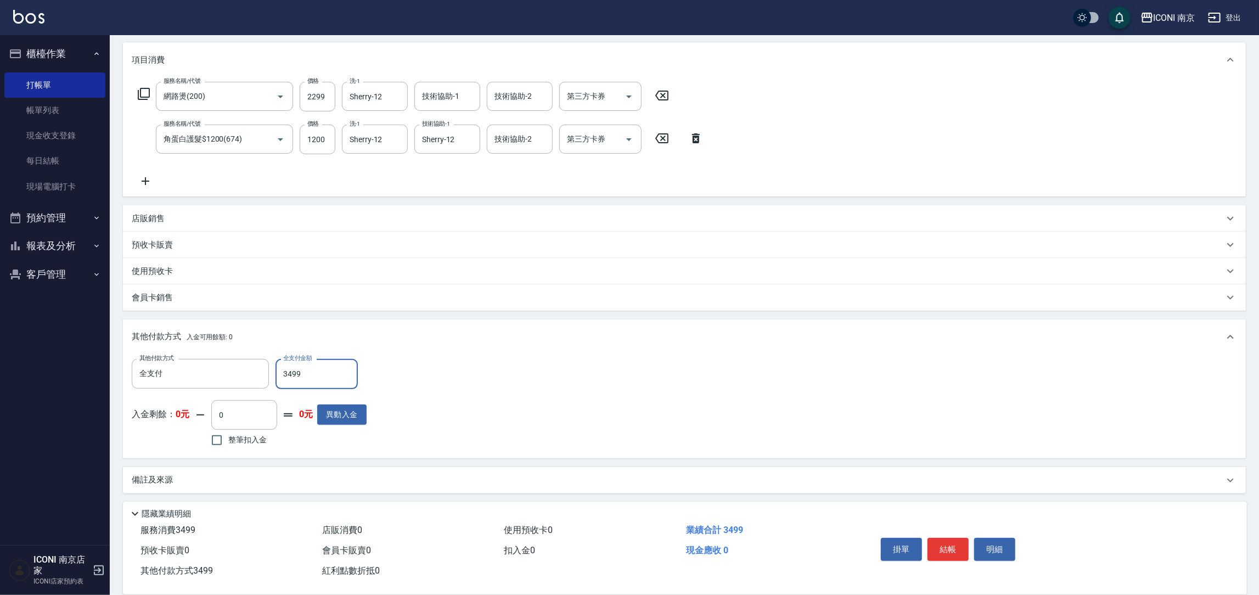
click at [328, 375] on input "3499" at bounding box center [317, 374] width 82 height 30
type input "2499"
click at [323, 88] on input "2299" at bounding box center [318, 97] width 36 height 30
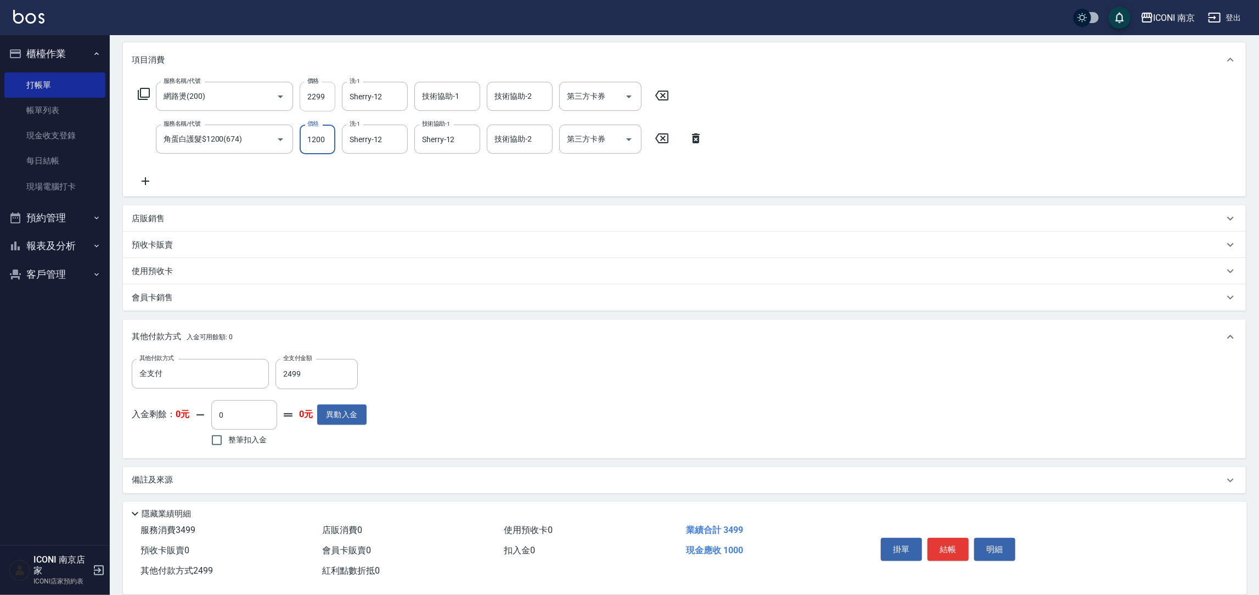
type input "1"
type input "0"
type input "1"
click at [321, 92] on input "2299" at bounding box center [318, 97] width 36 height 30
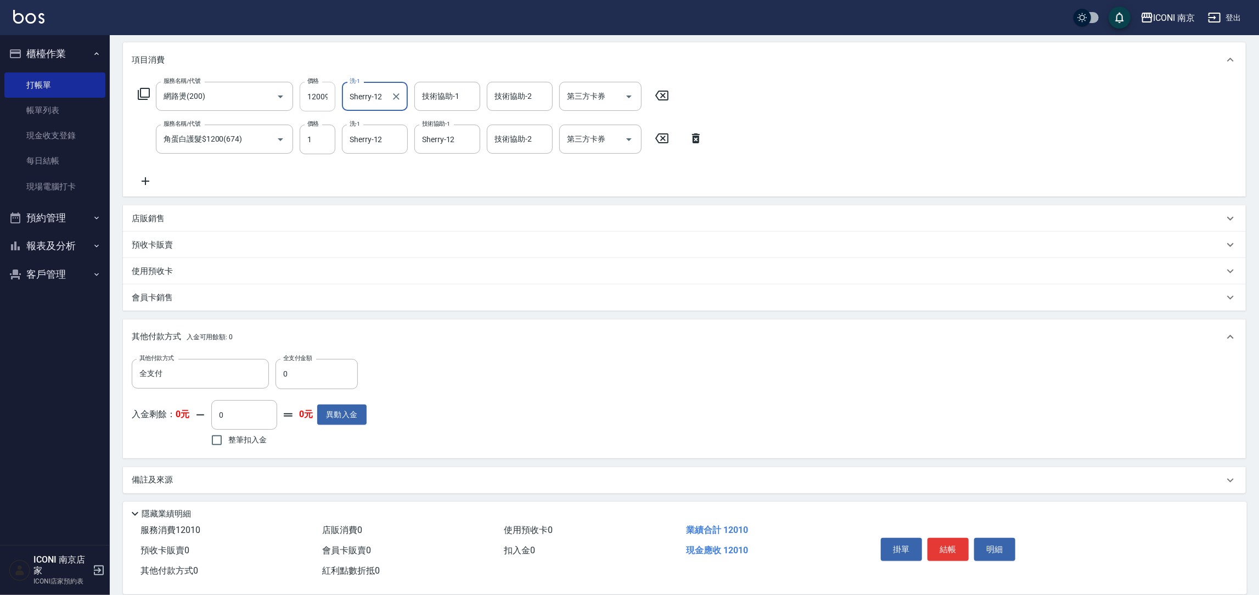
click at [321, 94] on input "12009" at bounding box center [318, 97] width 36 height 30
type input "1299"
click at [330, 134] on input "1" at bounding box center [318, 140] width 36 height 30
type input "1200"
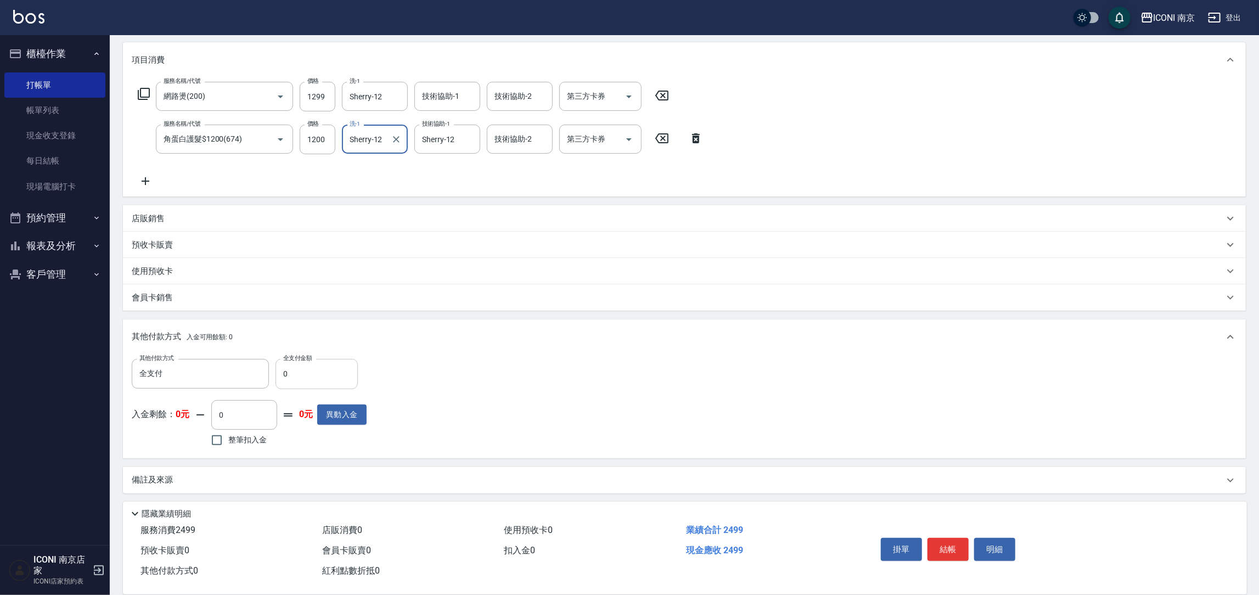
click at [284, 376] on input "0" at bounding box center [317, 374] width 82 height 30
type input "2499"
drag, startPoint x: 220, startPoint y: 478, endPoint x: 259, endPoint y: 471, distance: 39.6
click at [218, 479] on div "備註及來源" at bounding box center [678, 480] width 1092 height 12
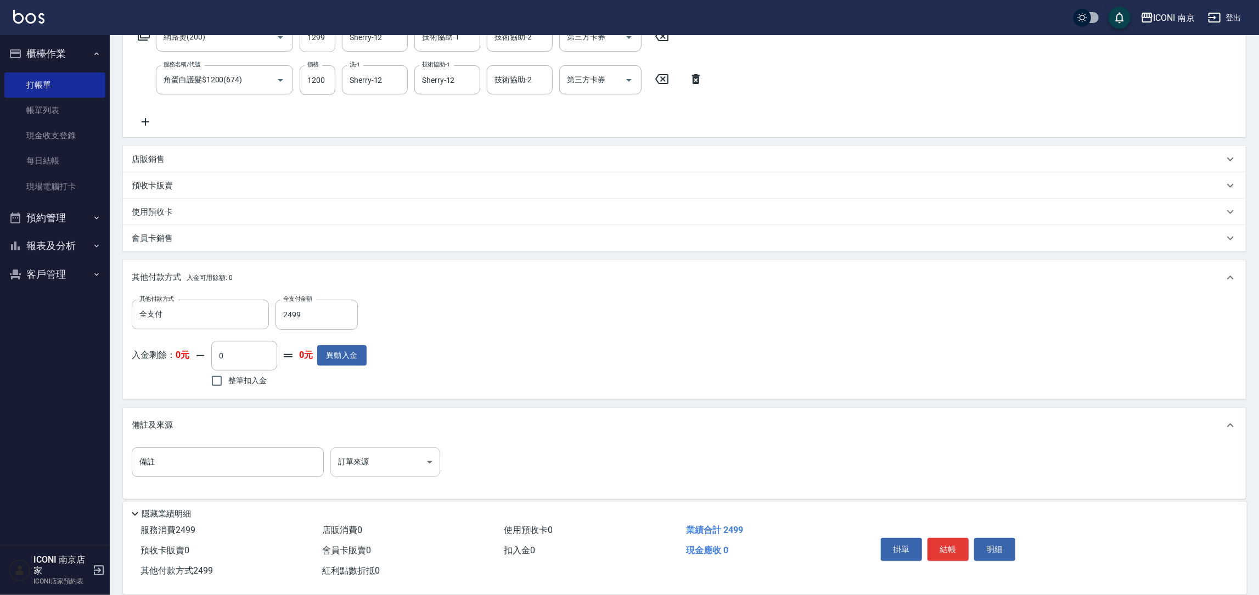
scroll to position [195, 0]
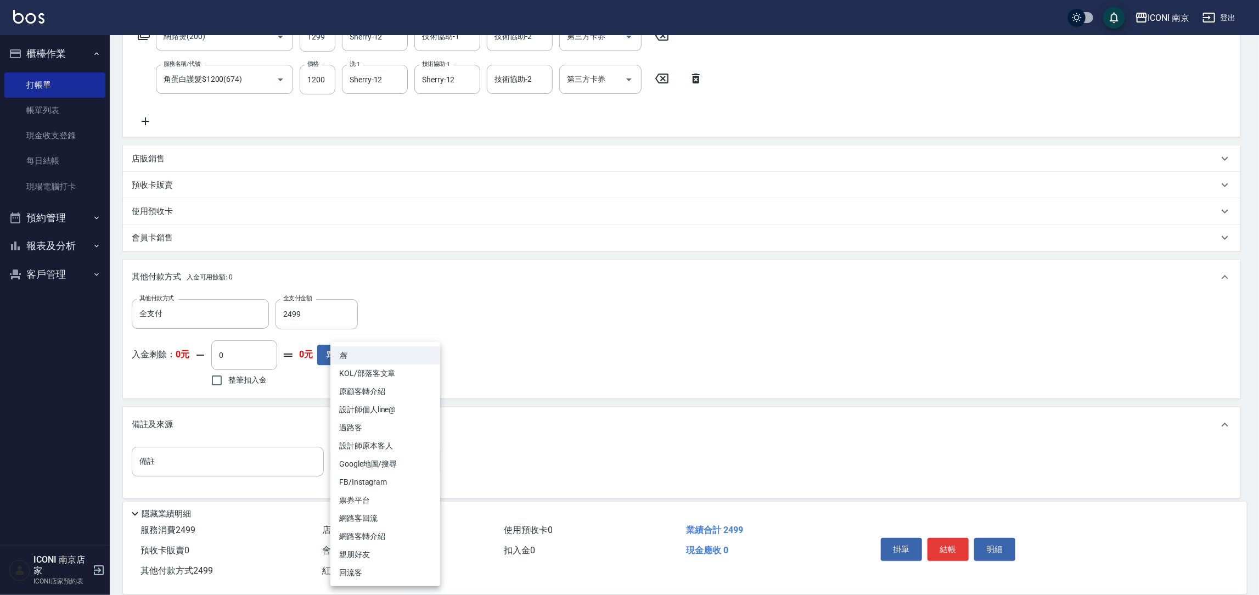
click at [385, 471] on body "ICONI 南京 登出 櫃檯作業 打帳單 帳單列表 現金收支登錄 每日結帳 現場電腦打卡 預約管理 預約管理 單日預約紀錄 單週預約紀錄 報表及分析 報表目錄…" at bounding box center [629, 203] width 1259 height 797
click at [374, 481] on li "FB/Instagram" at bounding box center [385, 482] width 110 height 18
type input "FB/Instagram"
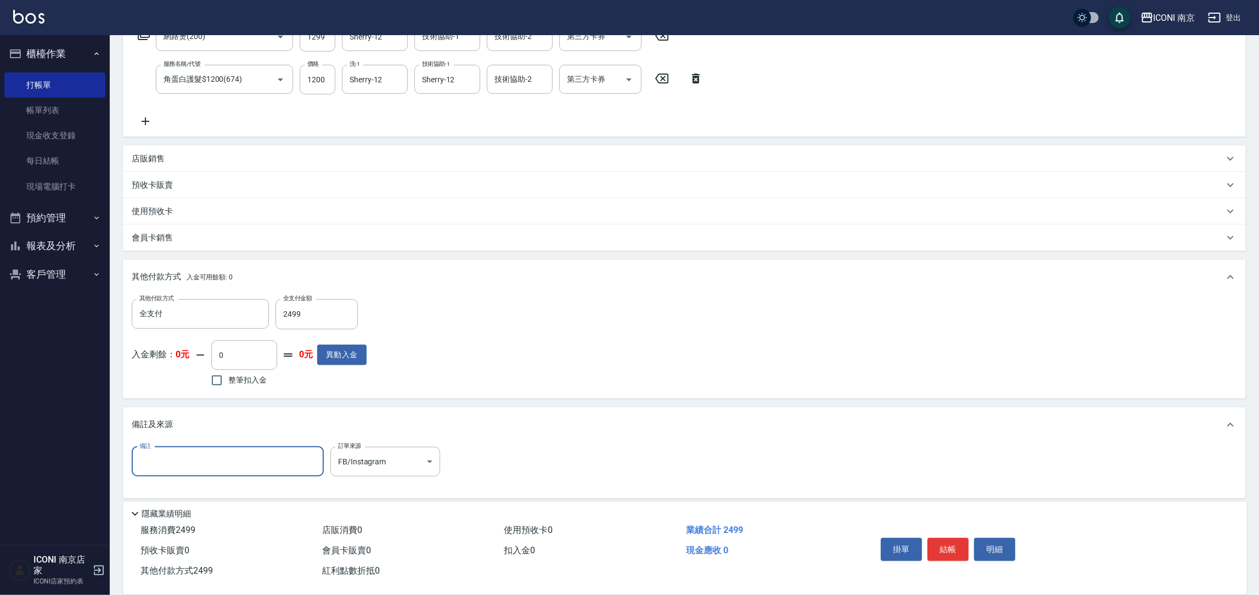
click at [242, 463] on input "備註" at bounding box center [228, 462] width 192 height 30
type input "樣"
drag, startPoint x: 196, startPoint y: 441, endPoint x: 189, endPoint y: 462, distance: 22.4
click at [195, 443] on div "備註及來源 備註 樣 備註 訂單來源 FB/Instagram FB/Instagram 訂單來源" at bounding box center [684, 452] width 1123 height 91
click at [189, 462] on input "樣" at bounding box center [228, 462] width 192 height 30
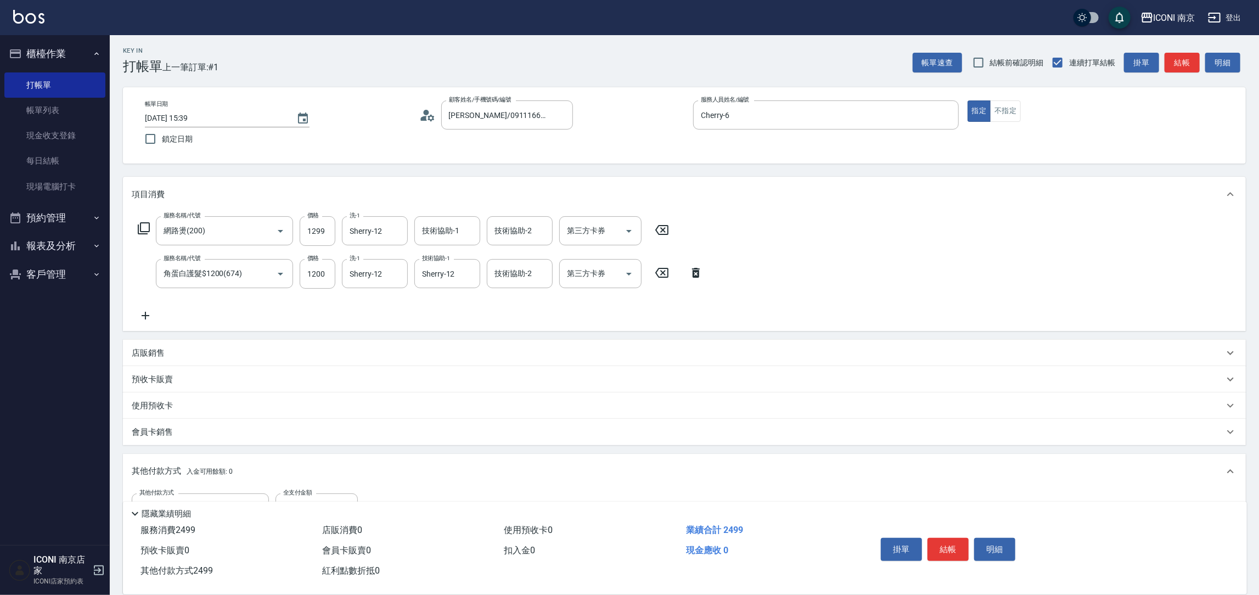
scroll to position [201, 0]
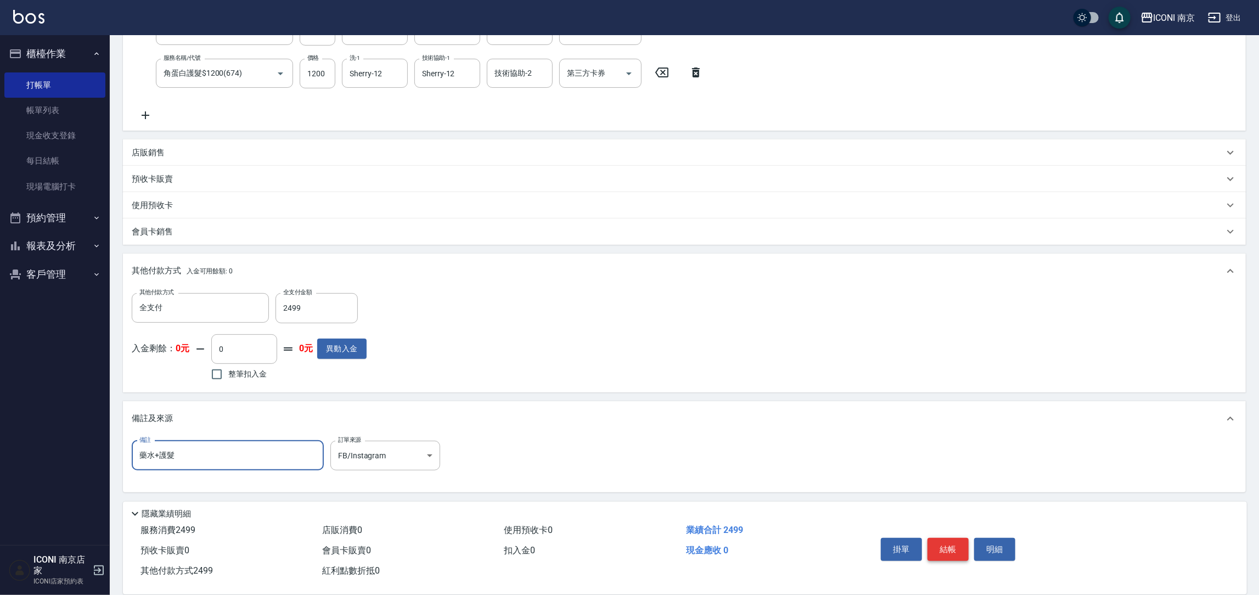
type input "藥水+護髮"
click at [950, 553] on button "結帳" at bounding box center [948, 549] width 41 height 23
type input "2025/09/20 15:42"
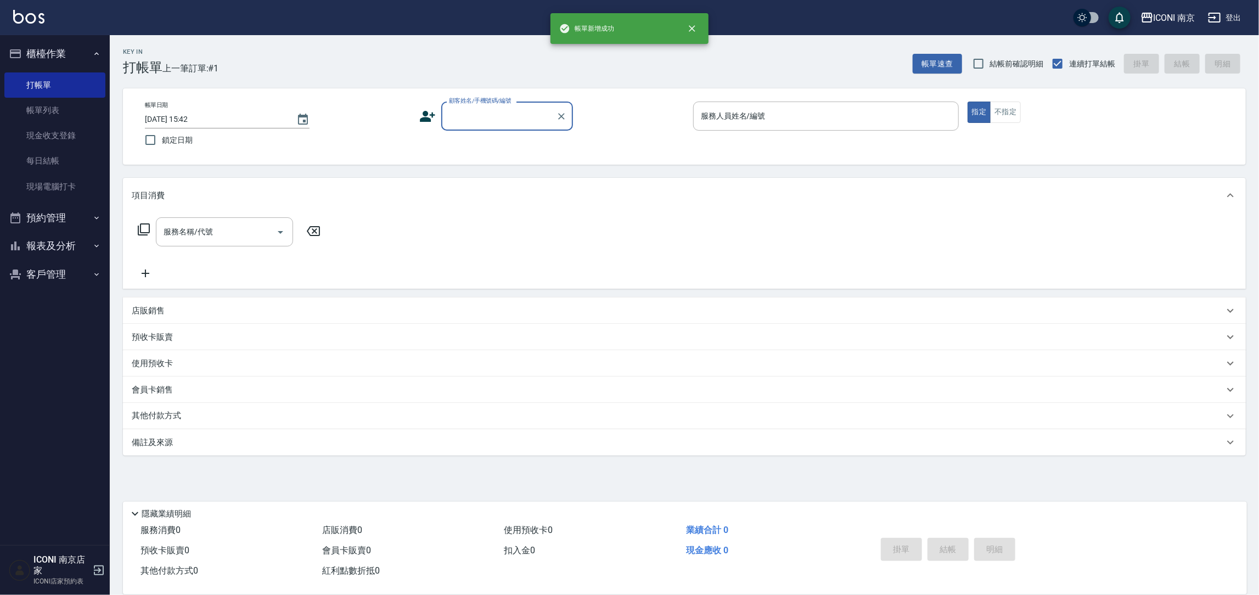
scroll to position [0, 0]
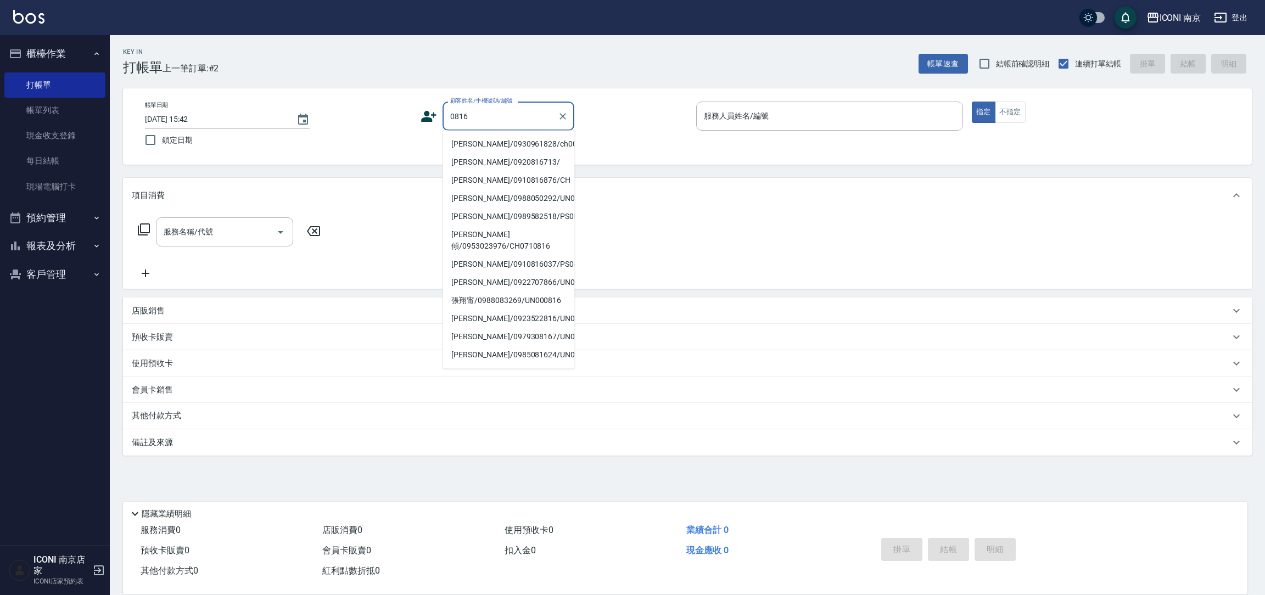
click at [518, 145] on li "羅淑珍/0930961828/ch0000816" at bounding box center [508, 144] width 132 height 18
type input "羅淑珍/0930961828/ch0000816"
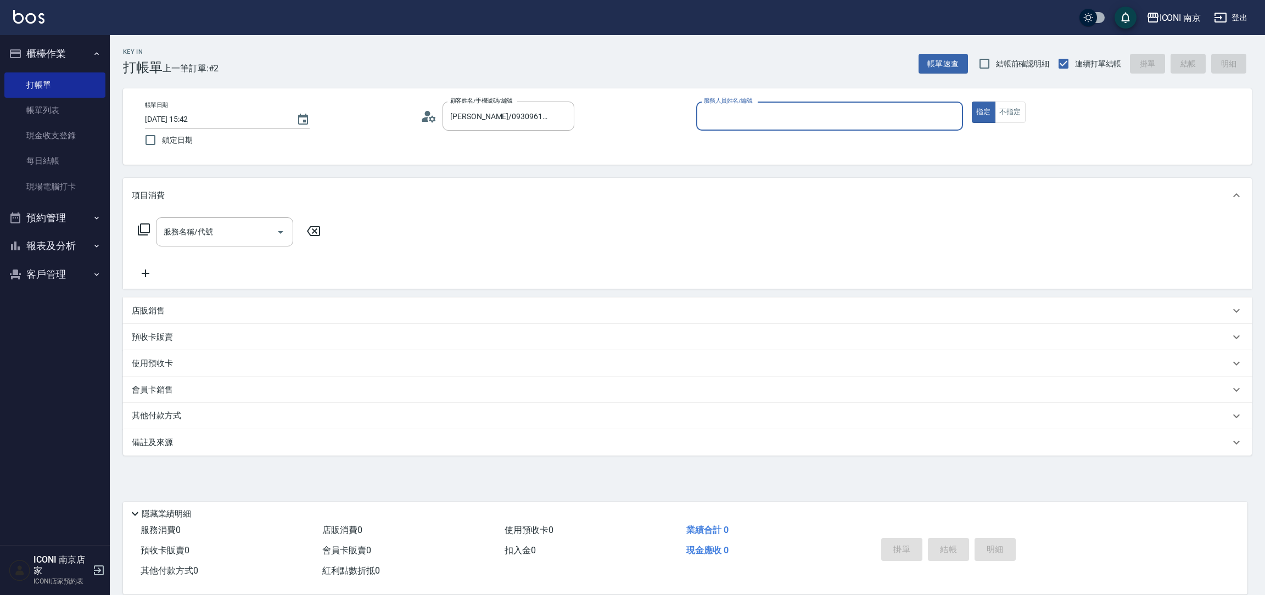
type input "Cherry-6"
click at [140, 229] on icon at bounding box center [144, 229] width 12 height 12
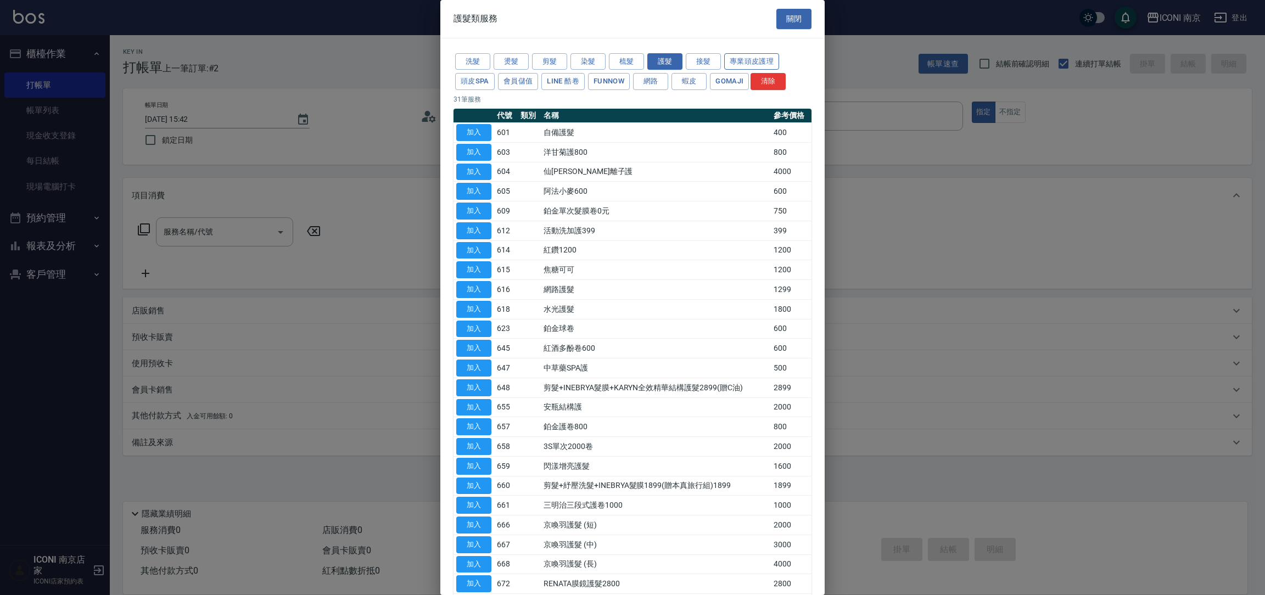
click at [738, 60] on button "專業頭皮護理" at bounding box center [751, 61] width 55 height 17
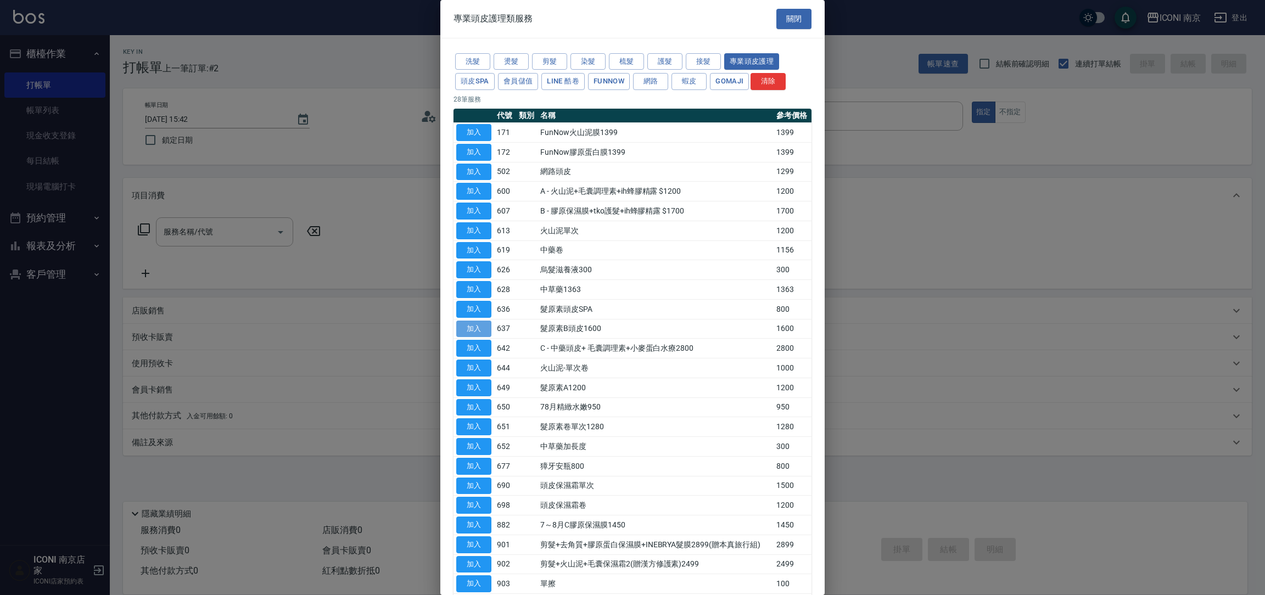
click at [474, 330] on button "加入" at bounding box center [473, 329] width 35 height 17
type input "髮原素B頭皮1600(637)"
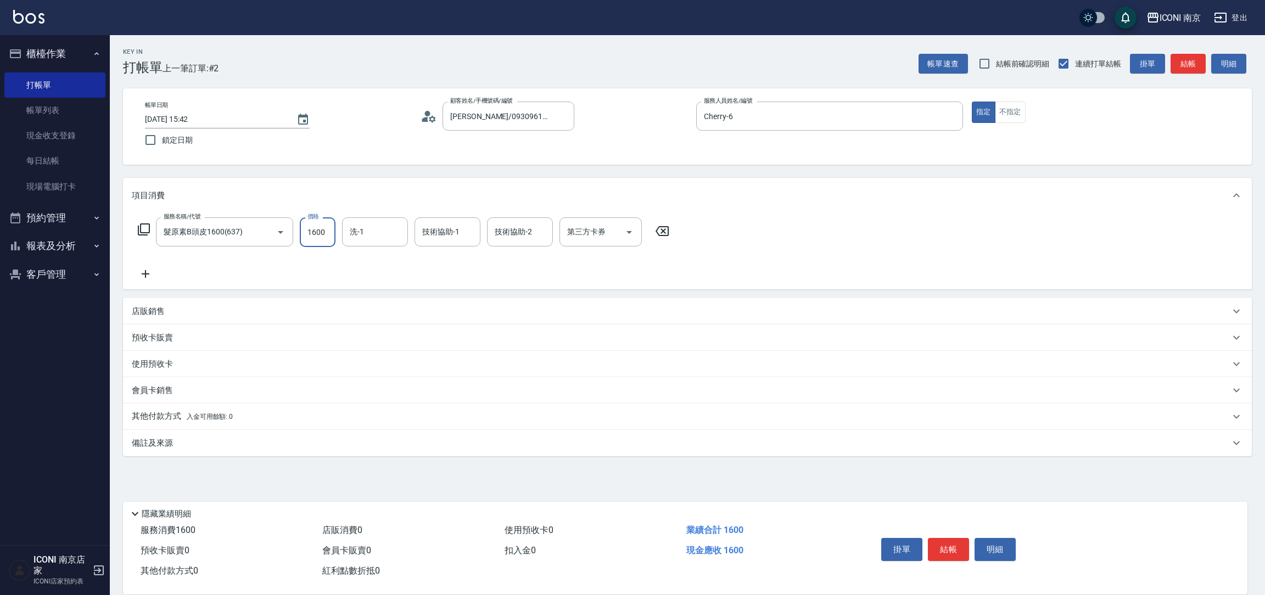
click at [304, 238] on input "1600" at bounding box center [318, 232] width 36 height 30
type input "1500"
type input "Nina-17"
click at [144, 226] on icon at bounding box center [143, 229] width 13 height 13
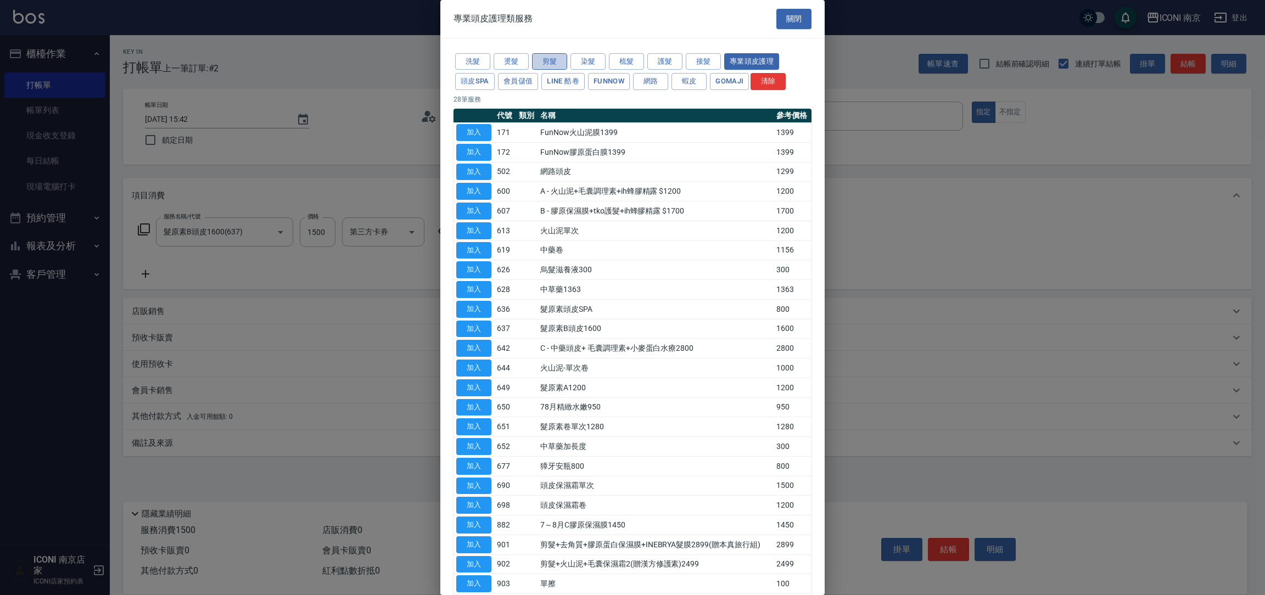
click at [553, 62] on button "剪髮" at bounding box center [549, 61] width 35 height 17
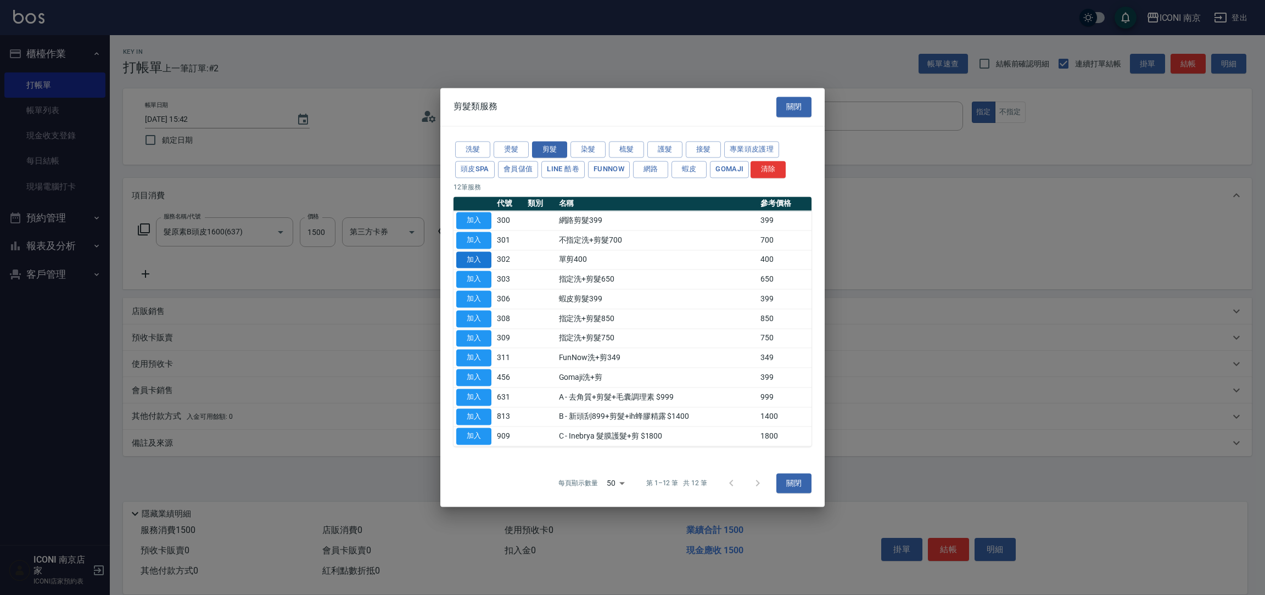
click at [475, 256] on button "加入" at bounding box center [473, 259] width 35 height 17
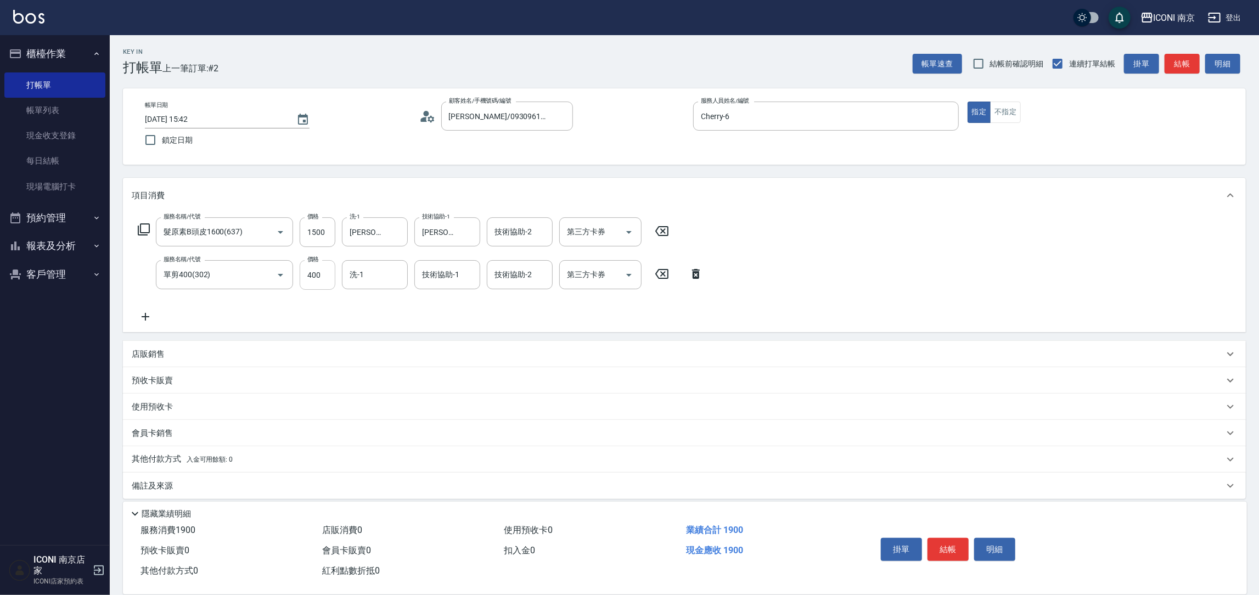
click at [322, 279] on input "400" at bounding box center [318, 275] width 36 height 30
type input "100"
click at [330, 237] on input "1500" at bounding box center [318, 232] width 36 height 30
click at [331, 228] on input "1500" at bounding box center [318, 232] width 36 height 30
type input "1520"
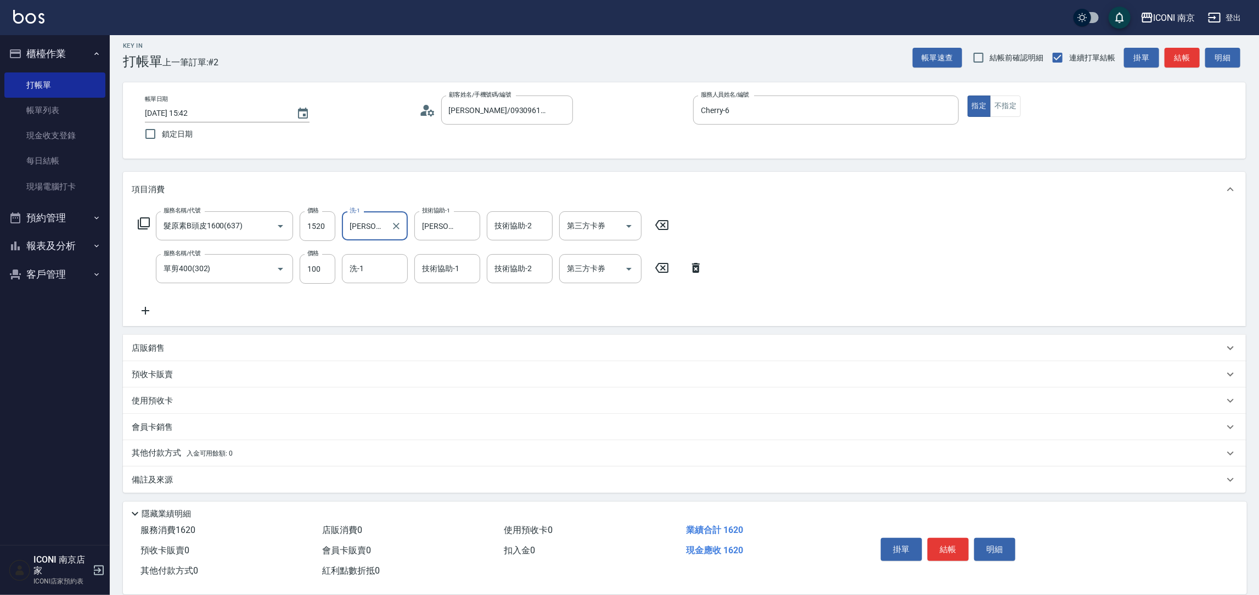
click at [216, 478] on div "備註及來源" at bounding box center [678, 480] width 1092 height 12
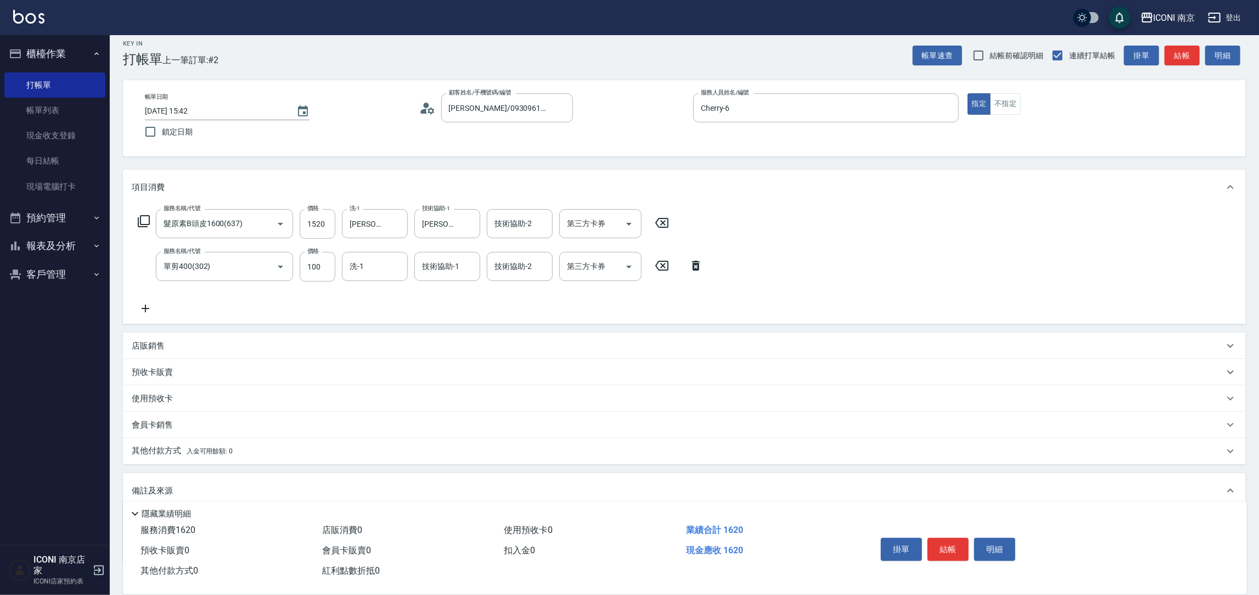
scroll to position [59, 0]
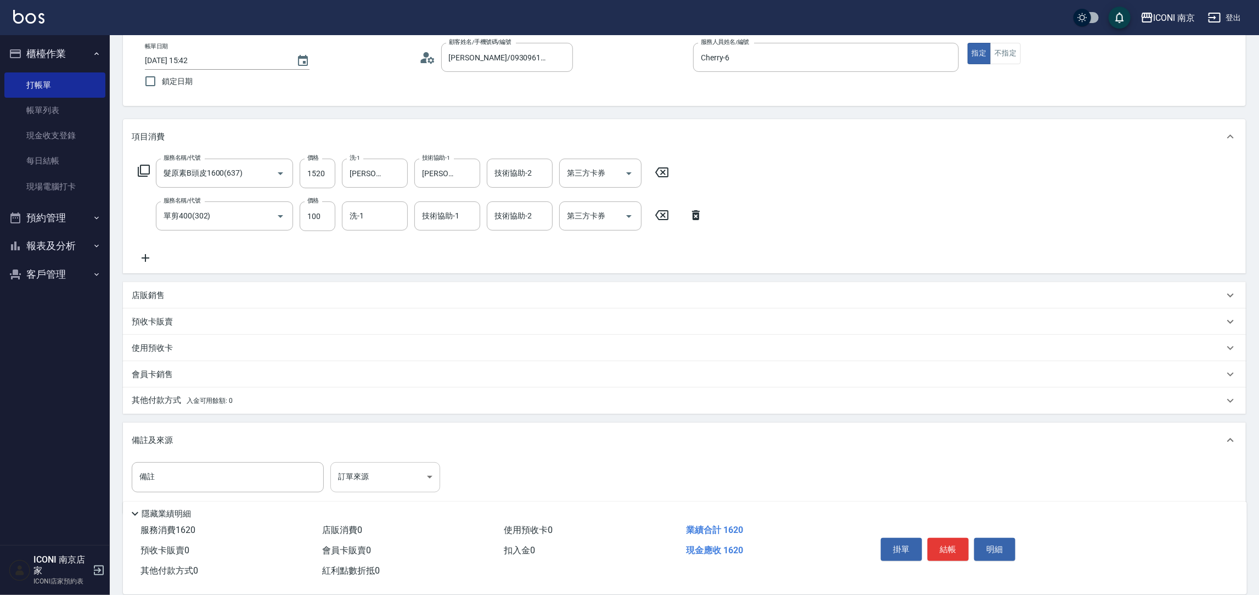
click at [406, 468] on body "ICONI 南京 登出 櫃檯作業 打帳單 帳單列表 現金收支登錄 每日結帳 現場電腦打卡 預約管理 預約管理 單日預約紀錄 單週預約紀錄 報表及分析 報表目錄…" at bounding box center [629, 279] width 1259 height 676
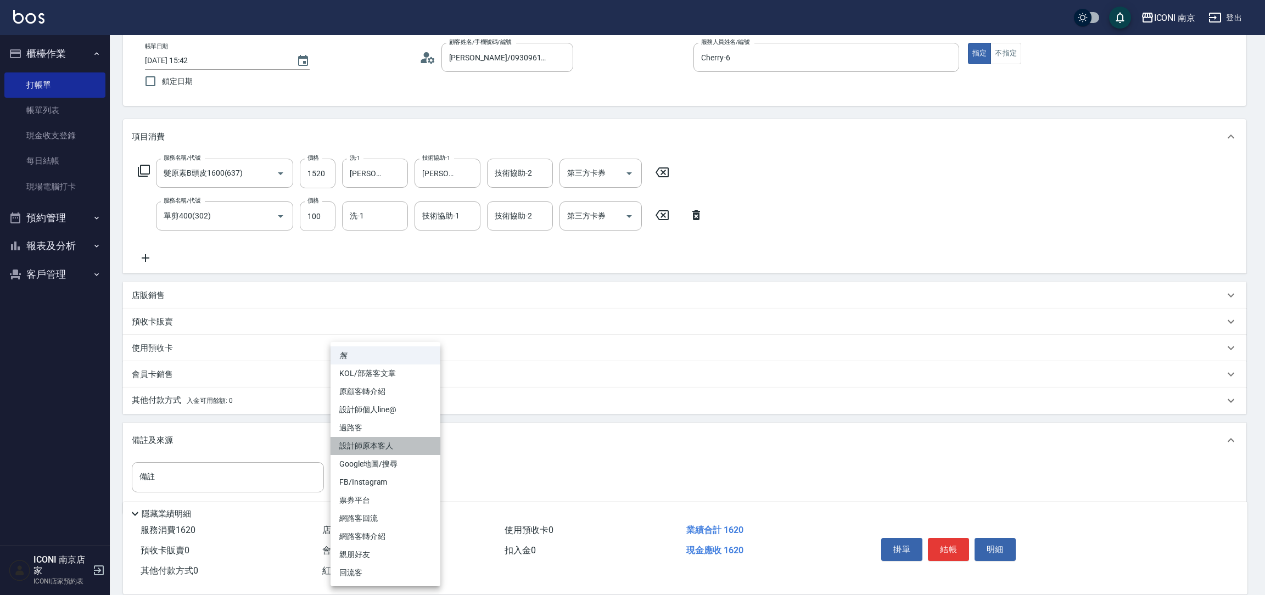
click at [394, 443] on li "設計師原本客人" at bounding box center [385, 446] width 110 height 18
type input "設計師原本客人"
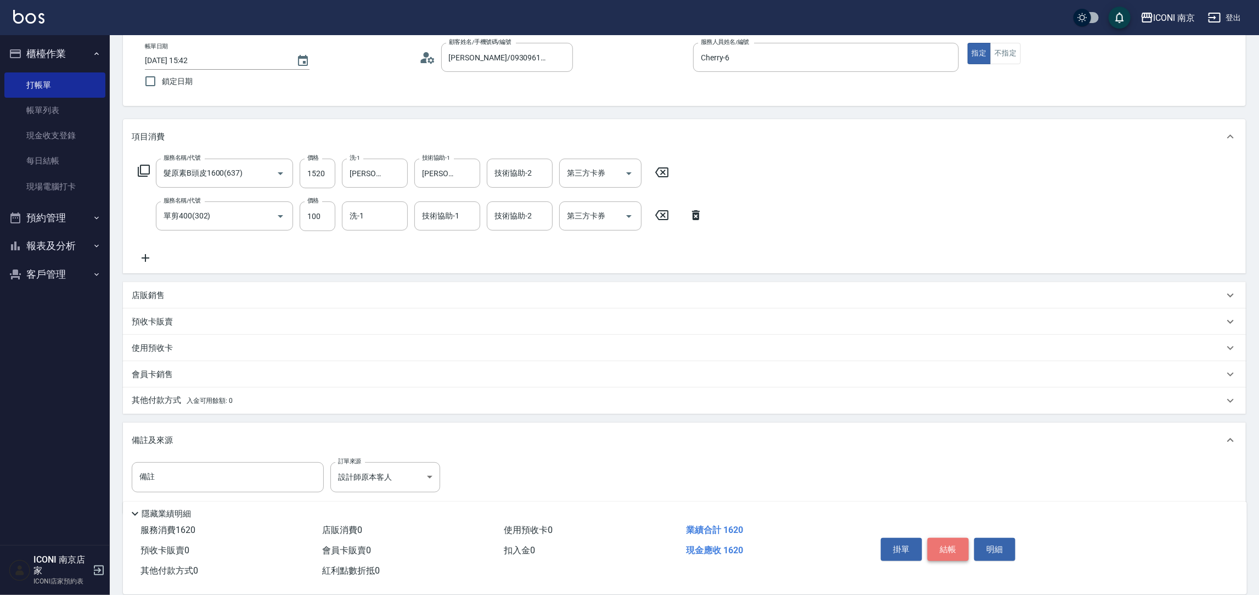
click at [943, 541] on button "結帳" at bounding box center [948, 549] width 41 height 23
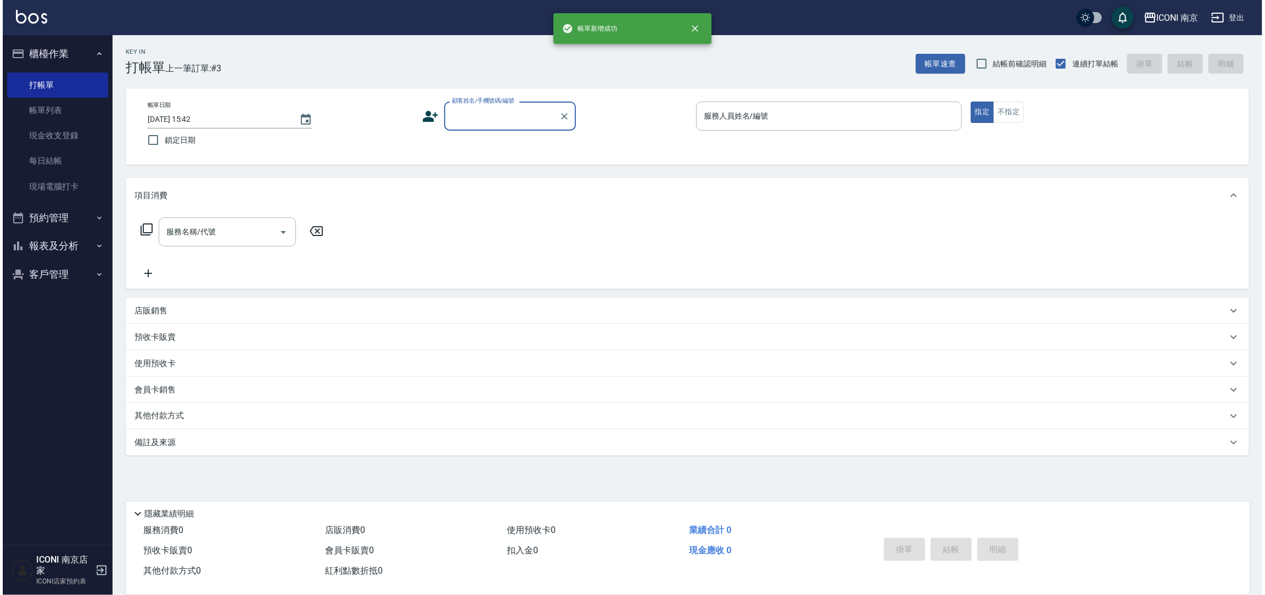
scroll to position [0, 0]
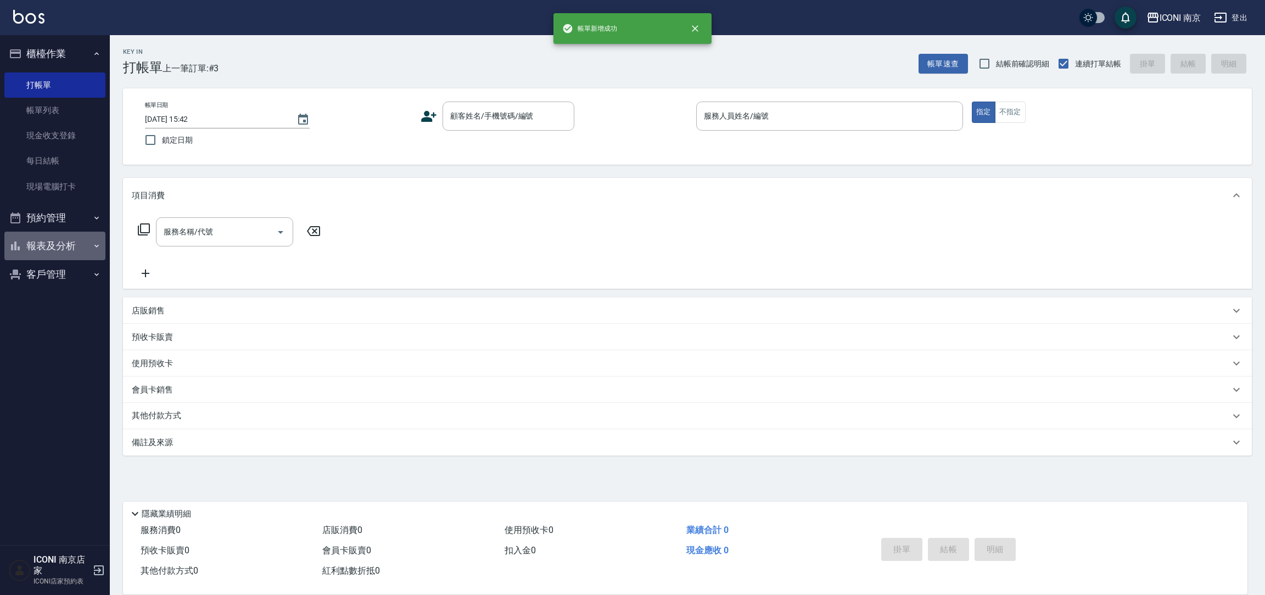
click at [71, 252] on button "報表及分析" at bounding box center [54, 246] width 101 height 29
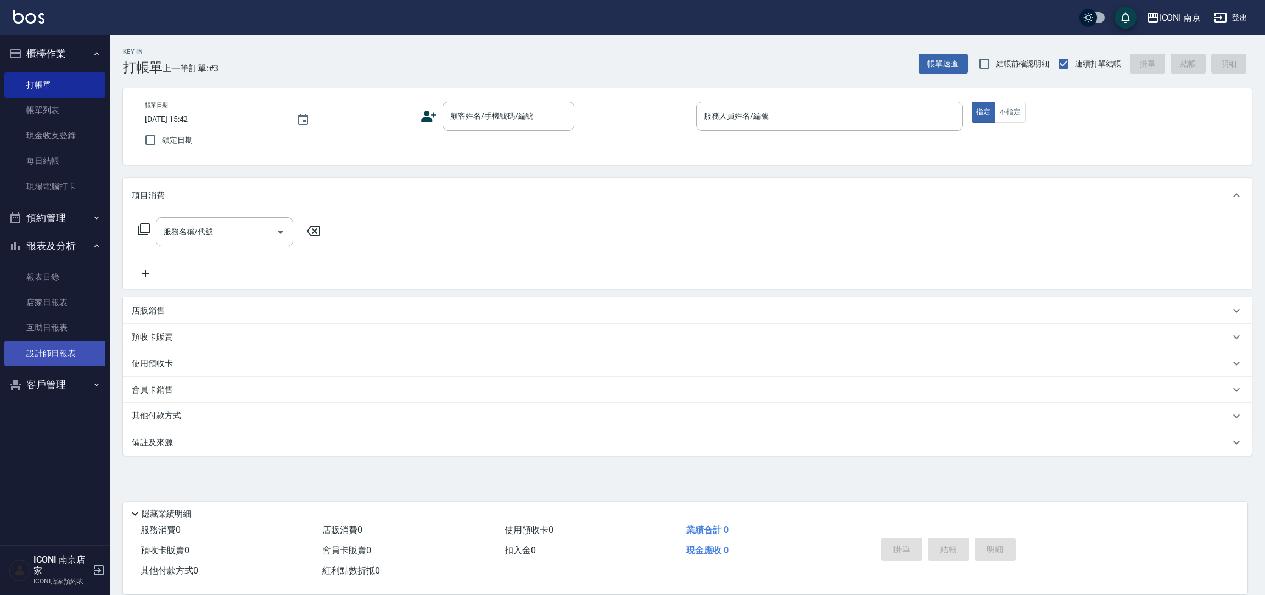
click at [76, 349] on link "設計師日報表" at bounding box center [54, 353] width 101 height 25
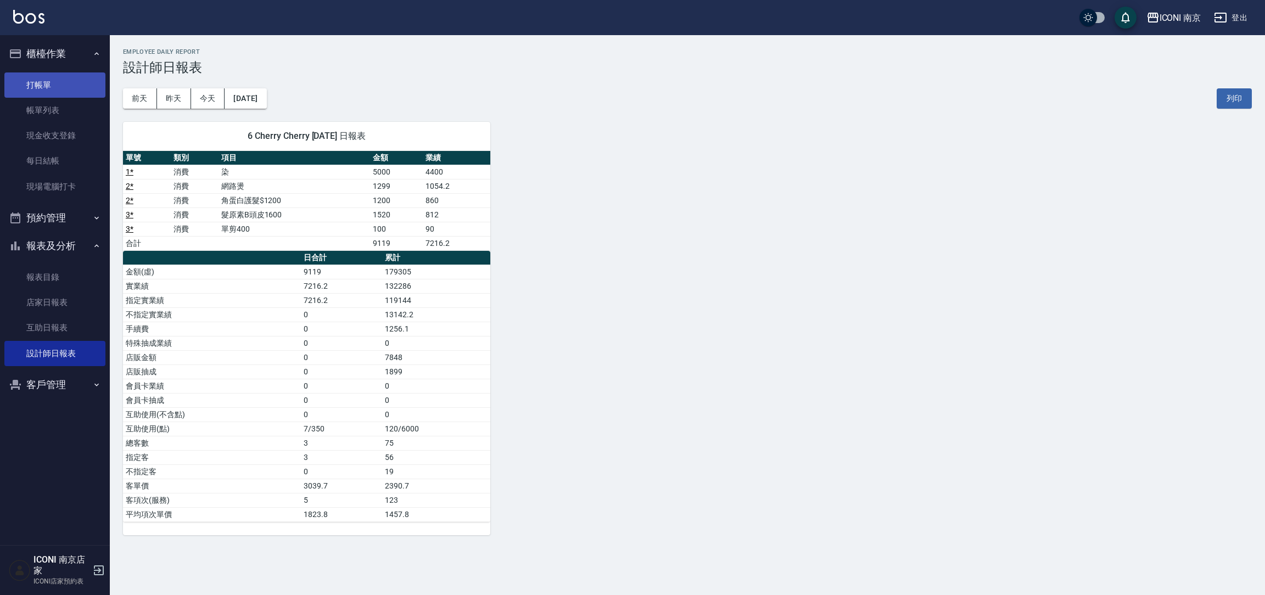
click at [33, 85] on link "打帳單" at bounding box center [54, 84] width 101 height 25
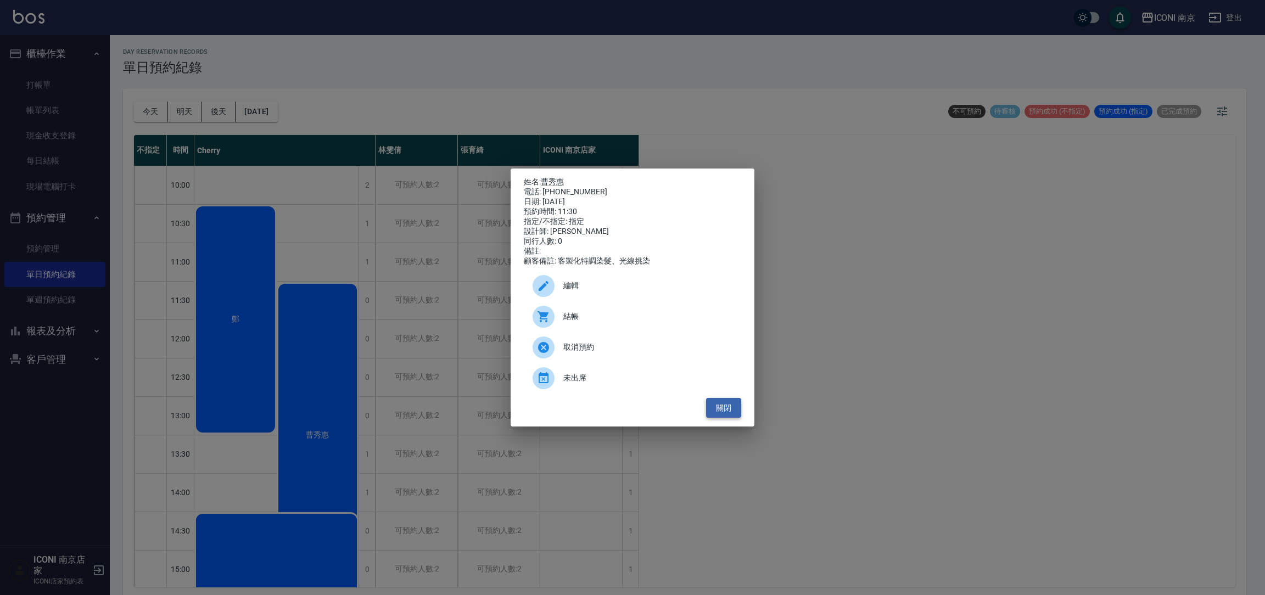
click at [728, 415] on button "關閉" at bounding box center [723, 408] width 35 height 20
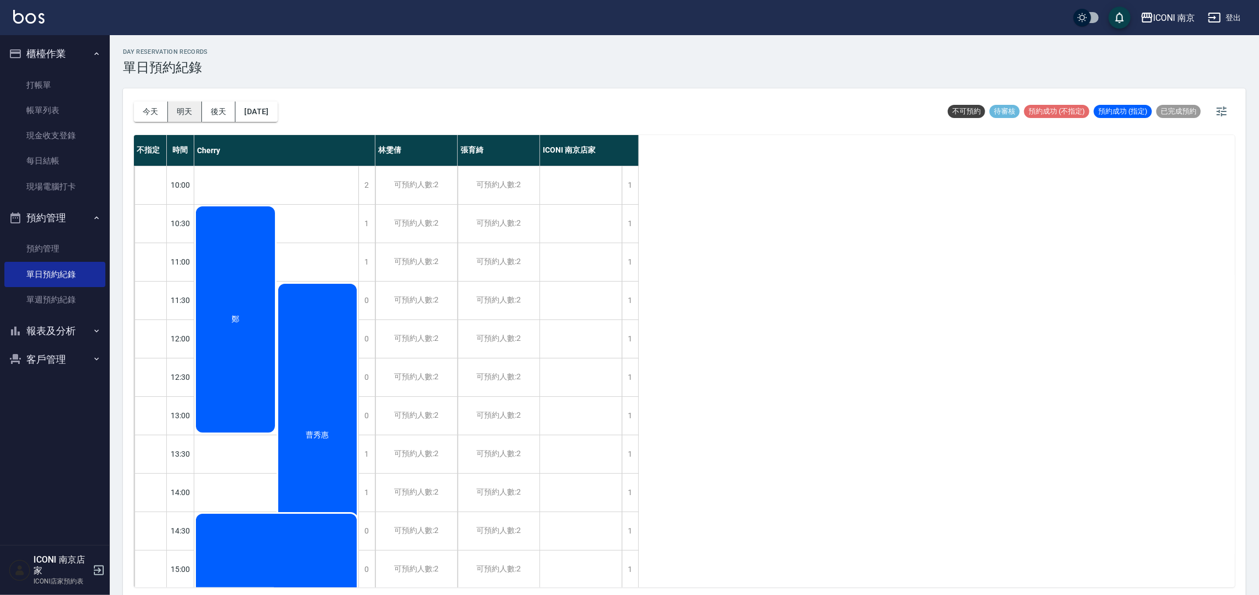
click at [188, 106] on button "明天" at bounding box center [185, 112] width 34 height 20
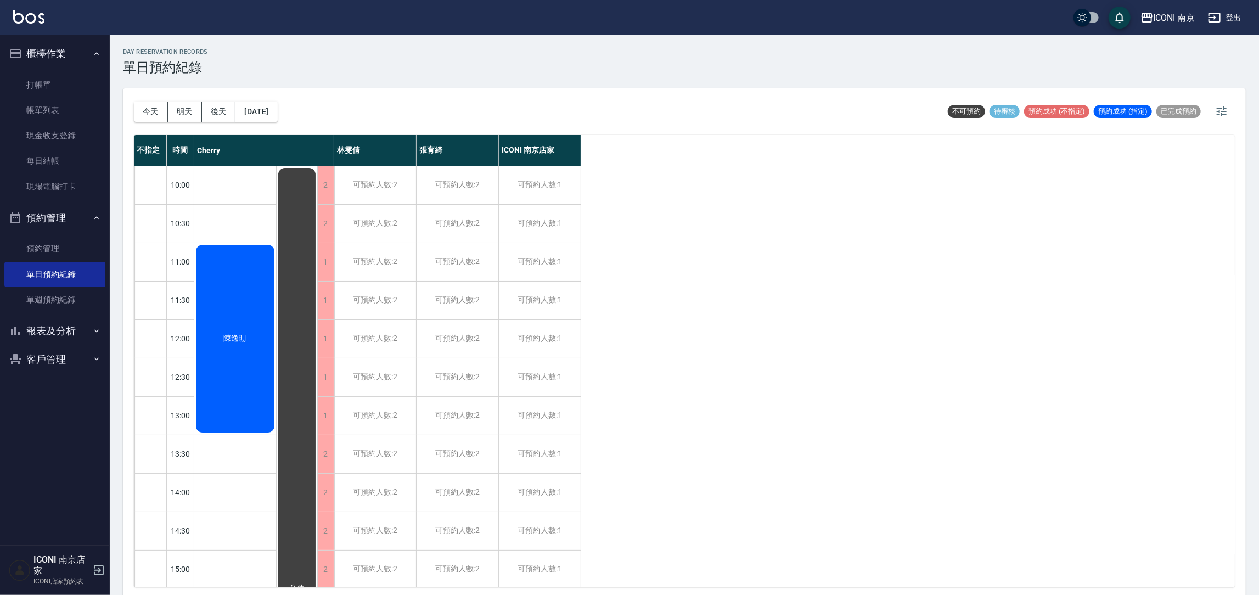
click at [259, 340] on div "陳逸珊" at bounding box center [235, 338] width 82 height 191
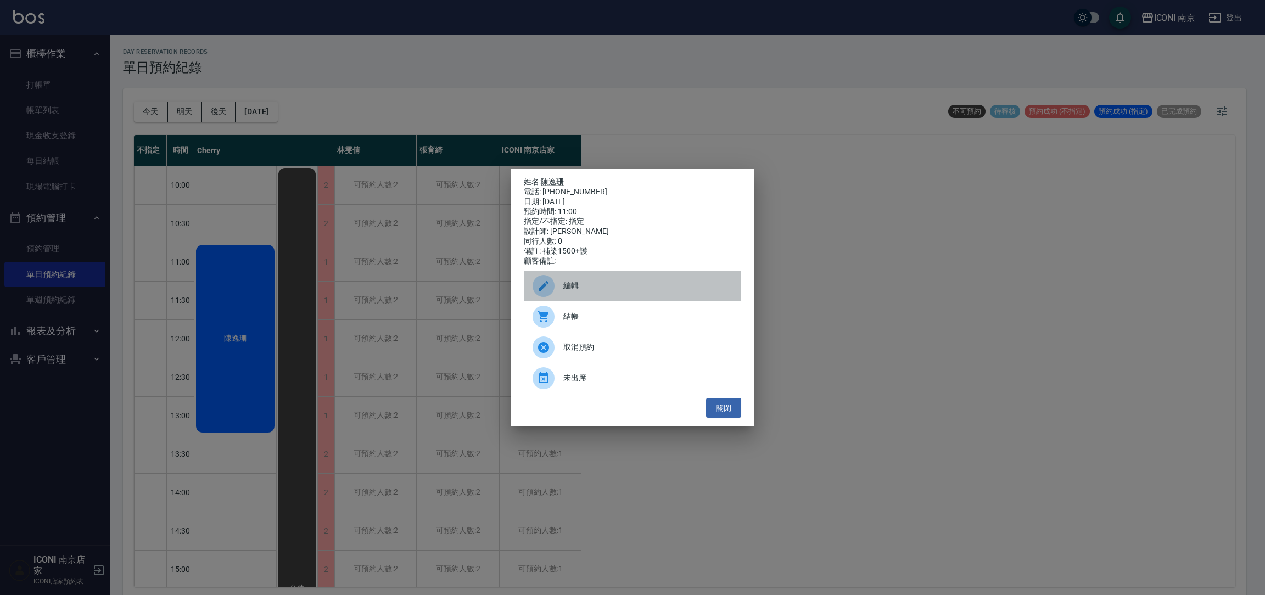
click at [537, 288] on icon at bounding box center [543, 285] width 13 height 13
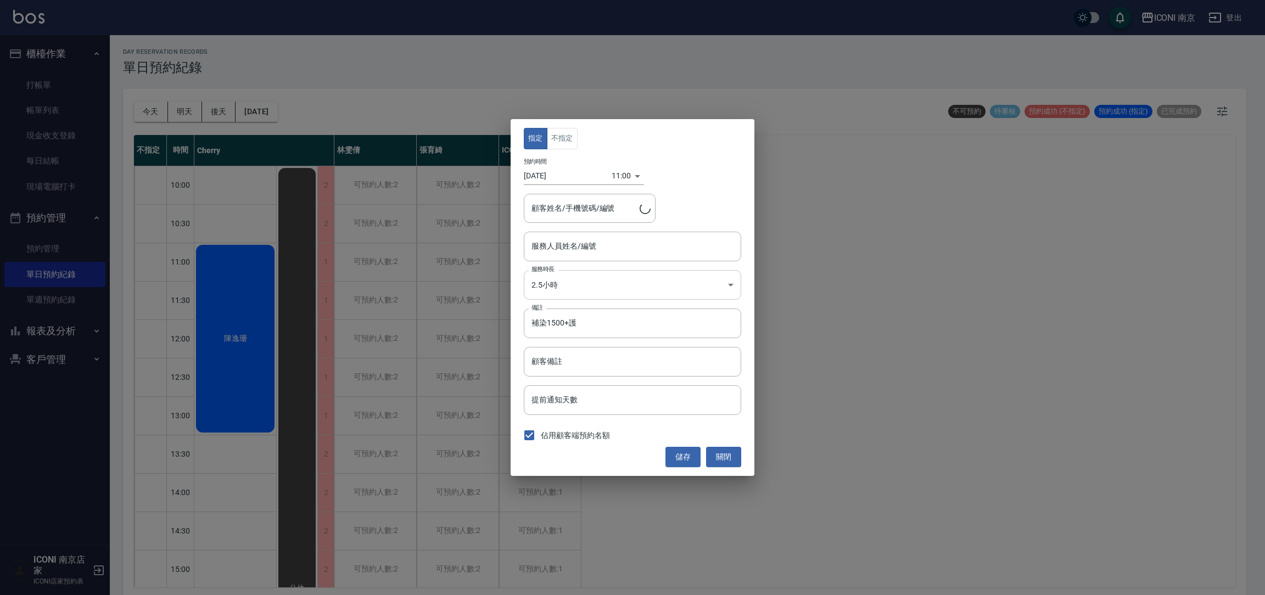
type input "Cherry-6"
type input "陳逸珊/0952023499/"
click at [558, 175] on input "2025/09/21" at bounding box center [568, 176] width 88 height 18
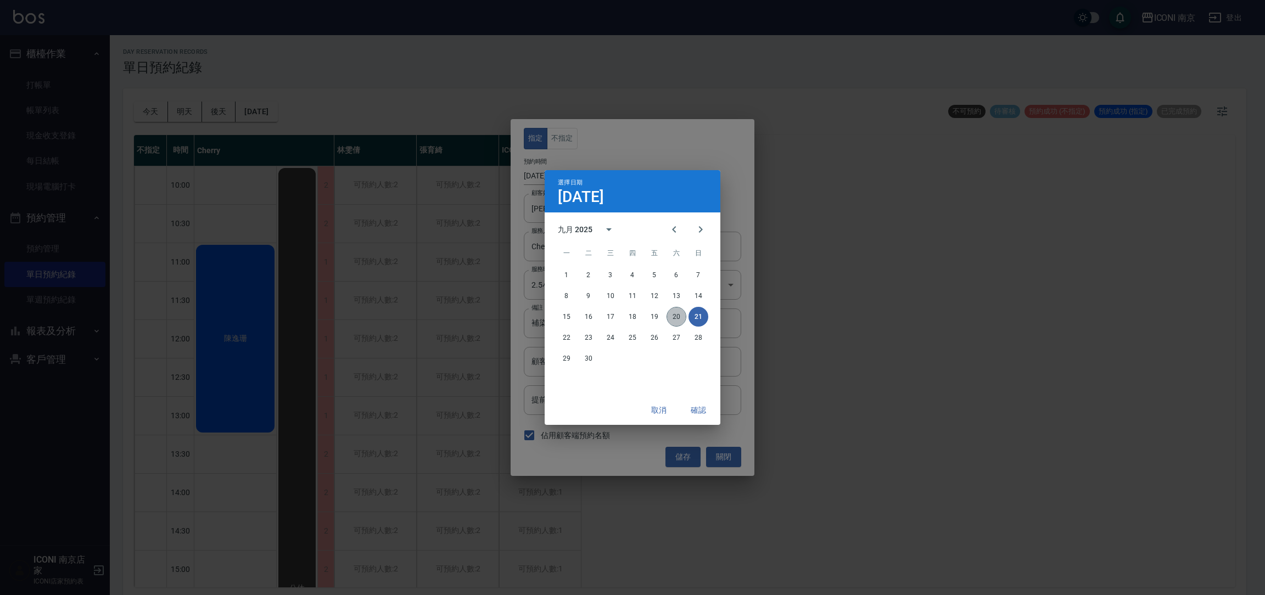
click at [673, 321] on button "20" at bounding box center [676, 317] width 20 height 20
type input "[DATE]"
click at [697, 409] on button "確認" at bounding box center [698, 410] width 35 height 20
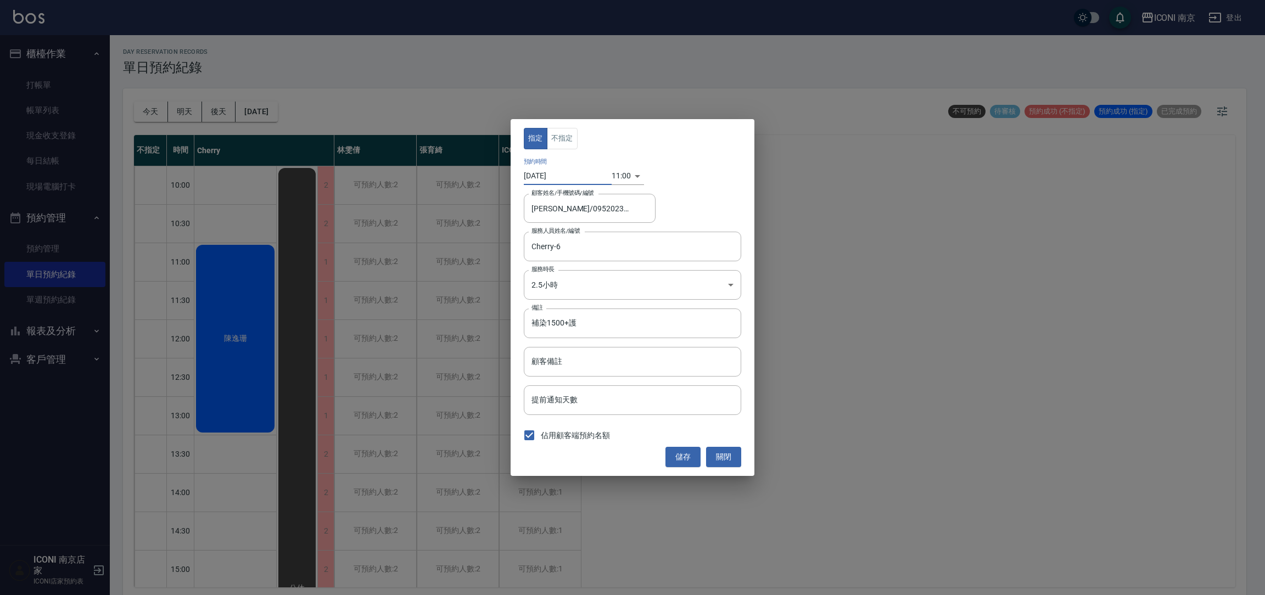
click at [623, 174] on body "ICONI 南京 登出 櫃檯作業 打帳單 帳單列表 現金收支登錄 每日結帳 現場電腦打卡 預約管理 預約管理 單日預約紀錄 單週預約紀錄 報表及分析 報表目錄…" at bounding box center [632, 299] width 1265 height 598
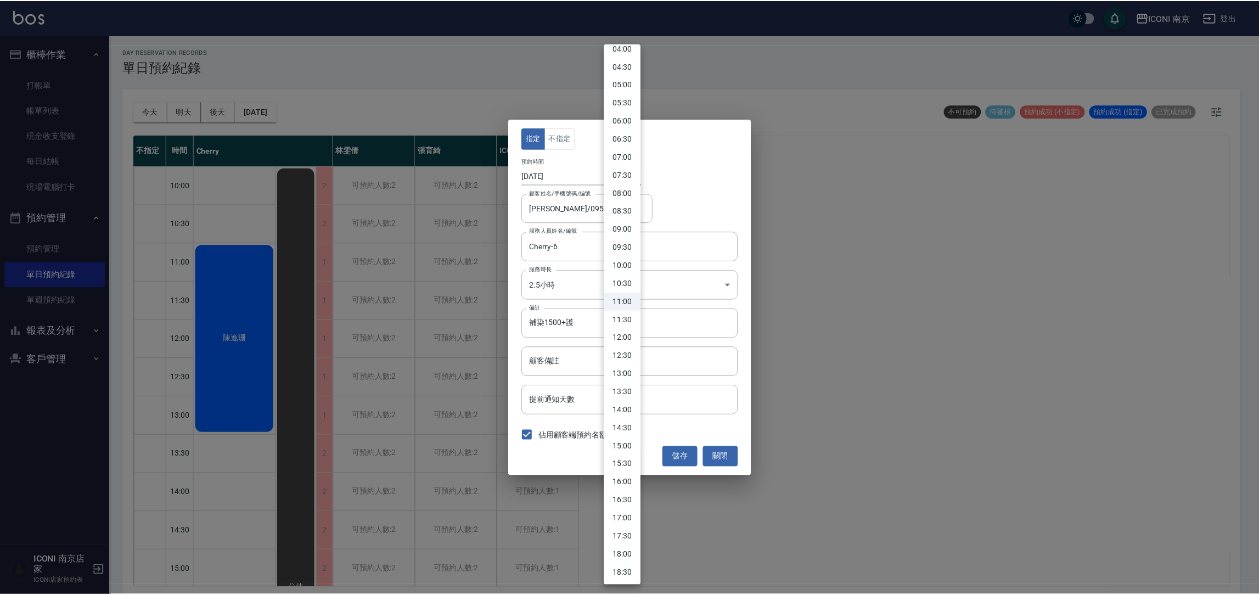
scroll to position [165, 0]
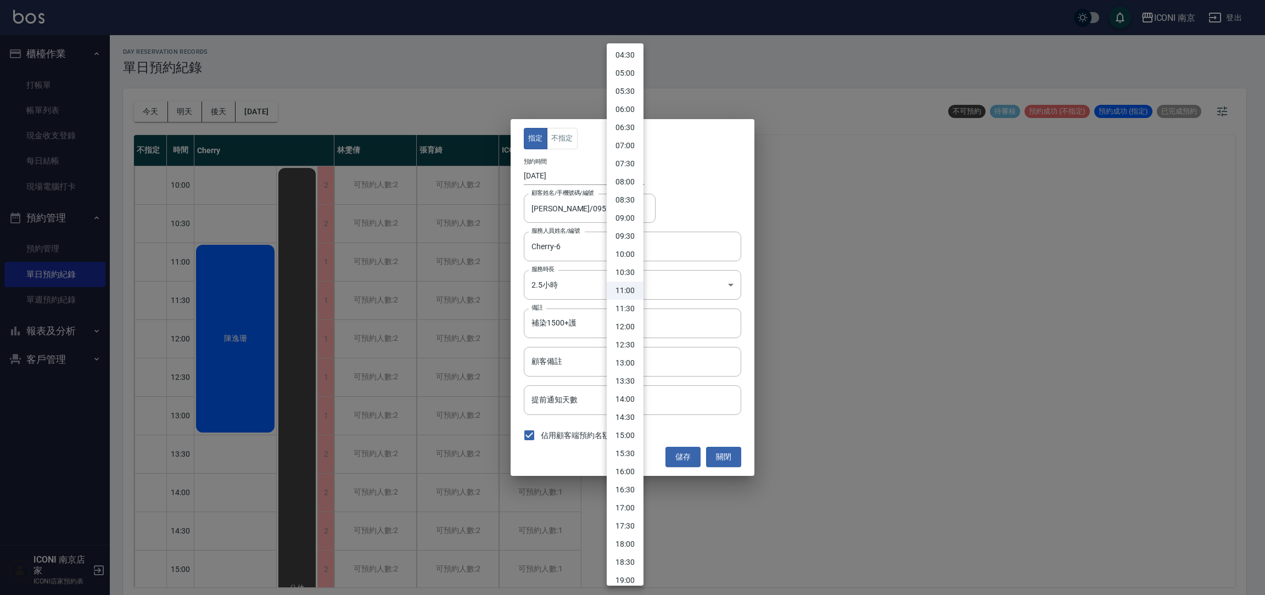
click at [621, 511] on li "17:00" at bounding box center [625, 508] width 37 height 18
type input "1758358800000"
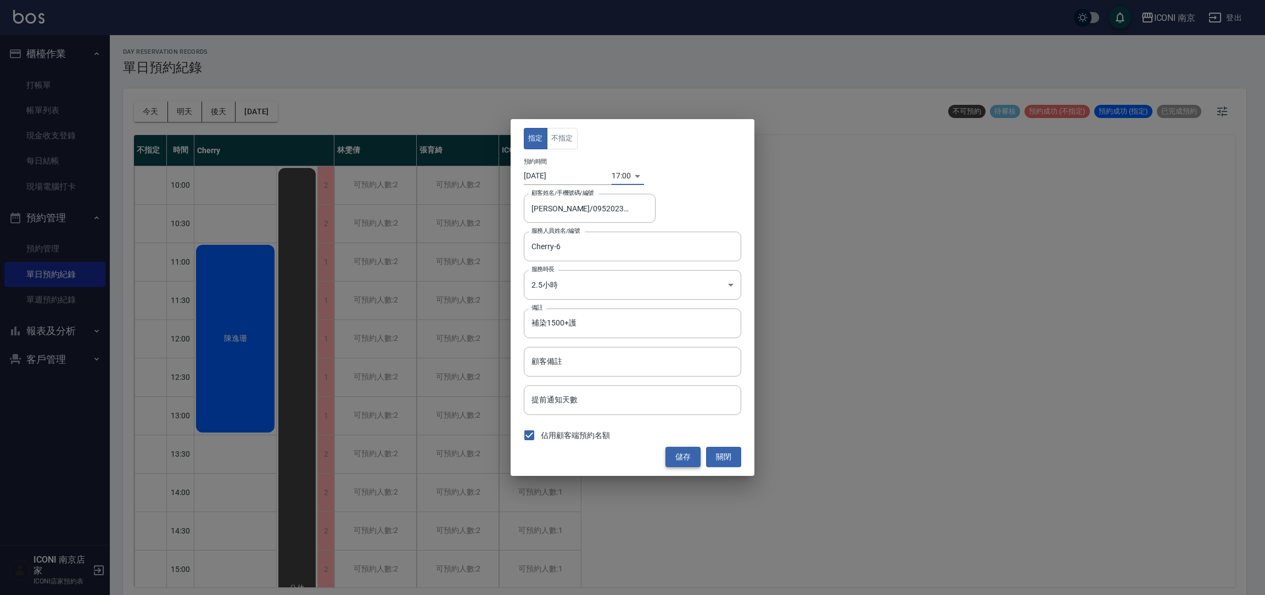
click at [686, 461] on button "儲存" at bounding box center [682, 457] width 35 height 20
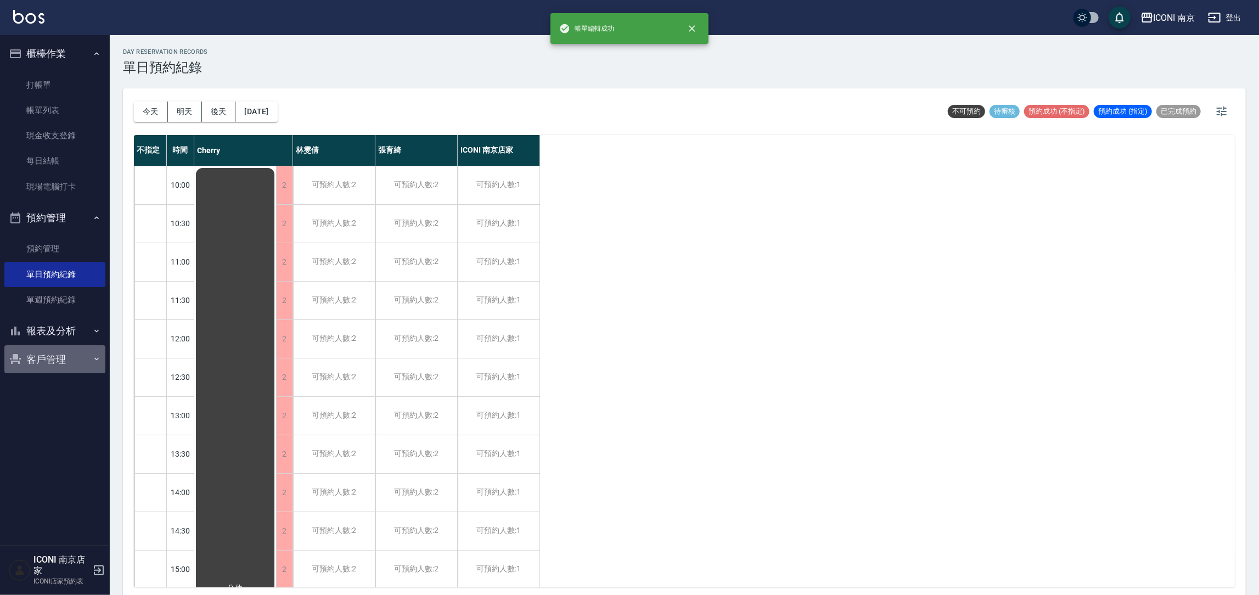
drag, startPoint x: 36, startPoint y: 350, endPoint x: 42, endPoint y: 358, distance: 10.5
click at [38, 352] on button "客戶管理" at bounding box center [54, 359] width 101 height 29
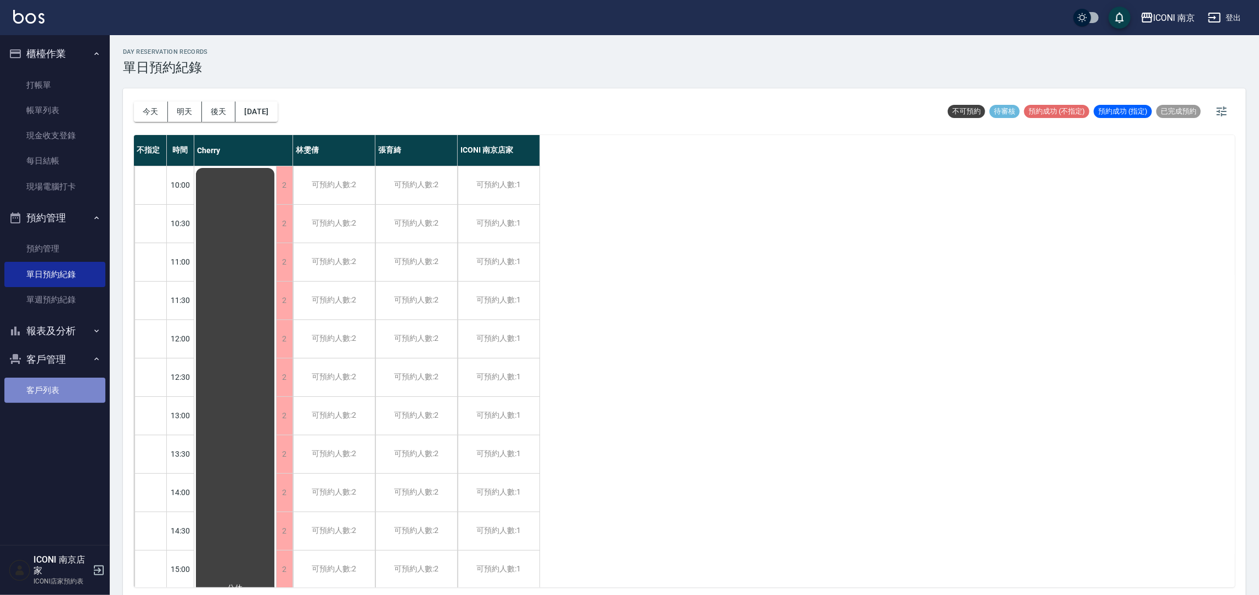
click at [53, 389] on link "客戶列表" at bounding box center [54, 390] width 101 height 25
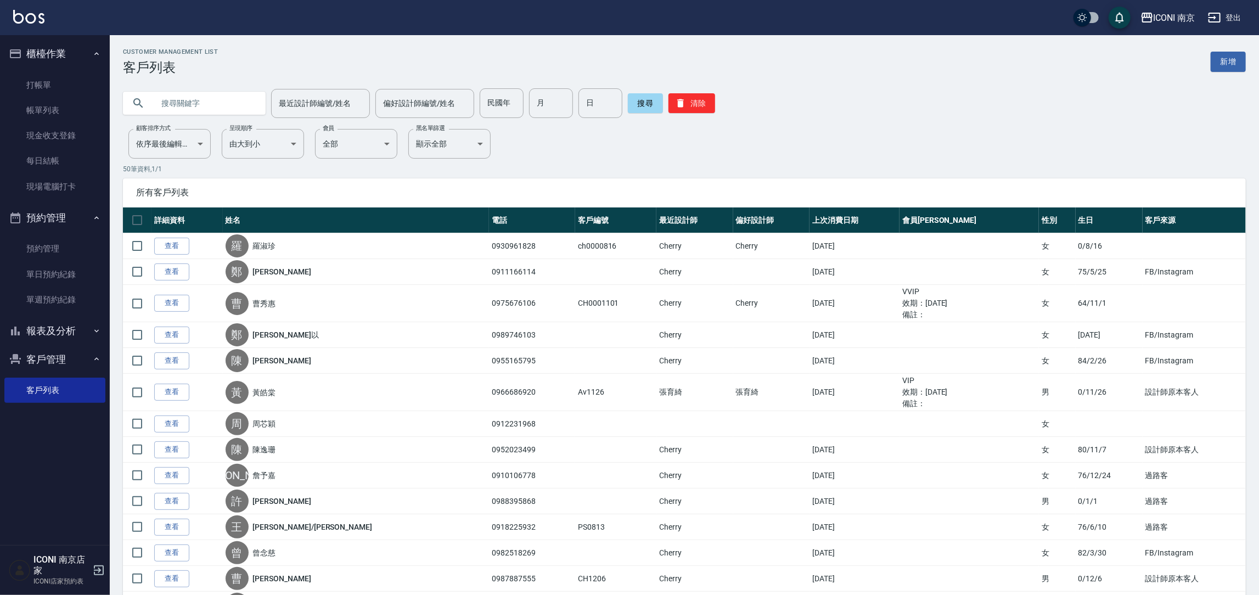
click at [212, 112] on input "text" at bounding box center [205, 103] width 103 height 30
type input "徐美惠"
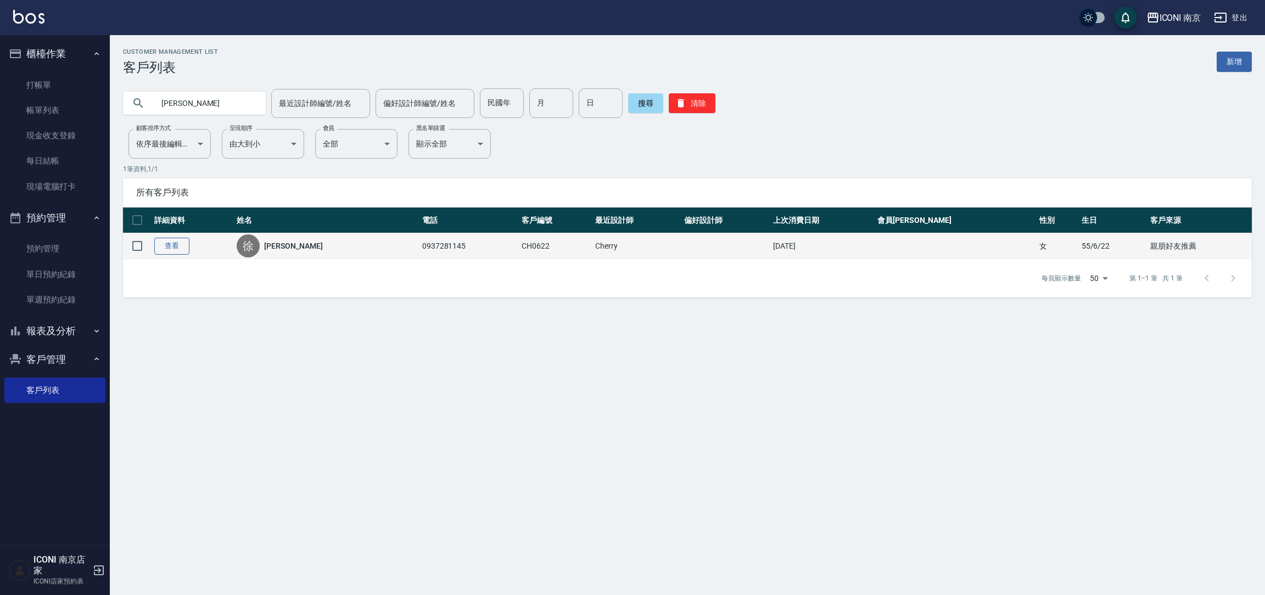
click at [182, 241] on link "查看" at bounding box center [171, 246] width 35 height 17
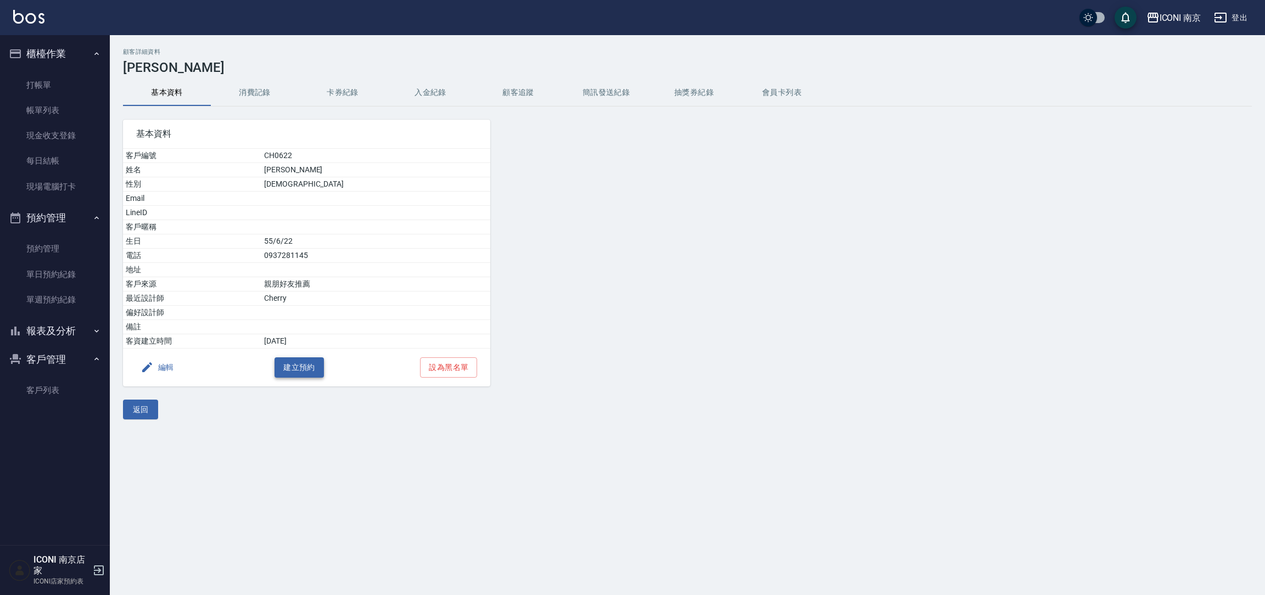
click at [287, 361] on button "建立預約" at bounding box center [298, 367] width 49 height 20
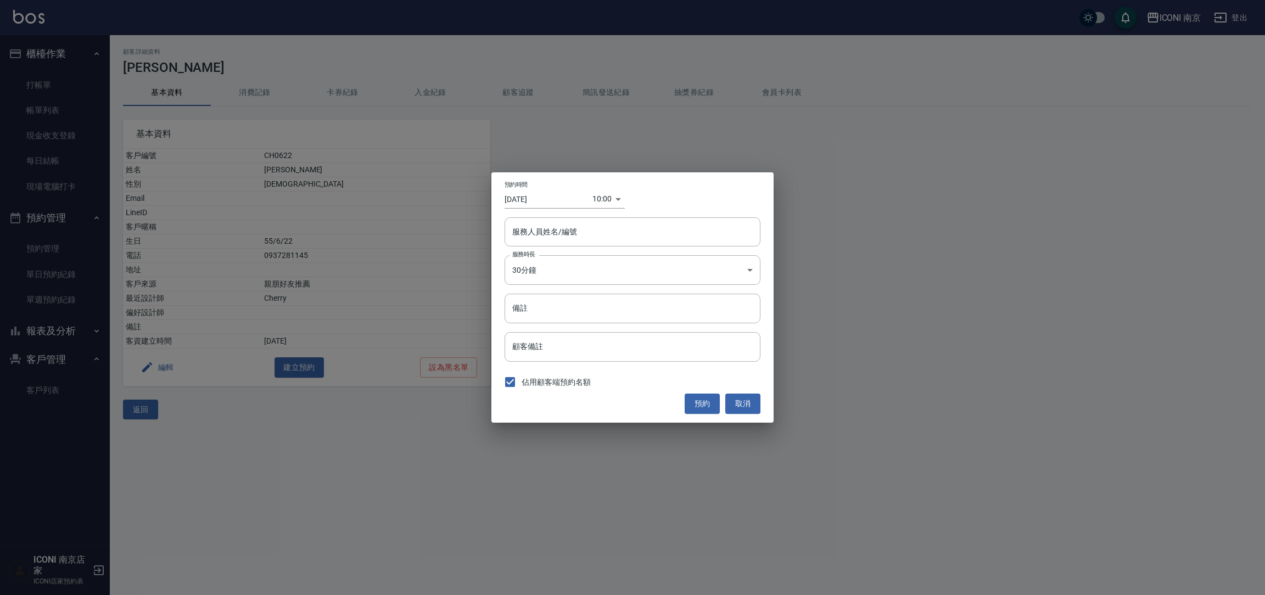
drag, startPoint x: 537, startPoint y: 212, endPoint x: 546, endPoint y: 205, distance: 11.3
click at [538, 212] on div "預約時間 2025/09/20 10:00 1758333600000 服務人員姓名/編號 服務人員姓名/編號 服務時長 30分鐘 1 服務時長 備註 備註 …" at bounding box center [632, 297] width 282 height 250
click at [548, 201] on input "[DATE]" at bounding box center [548, 199] width 88 height 18
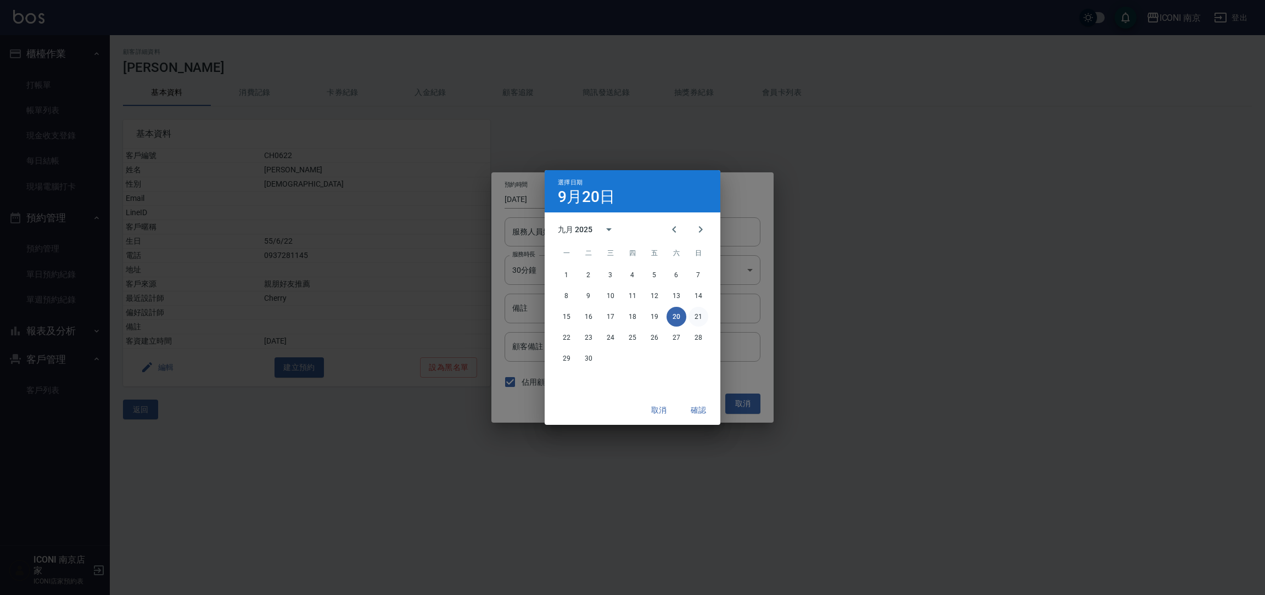
drag, startPoint x: 687, startPoint y: 316, endPoint x: 694, endPoint y: 316, distance: 7.1
click at [689, 316] on div "15 16 17 18 19 20 21" at bounding box center [632, 317] width 176 height 20
click at [694, 317] on button "21" at bounding box center [698, 317] width 20 height 20
type input "2025/09/21"
type input "1758420000000"
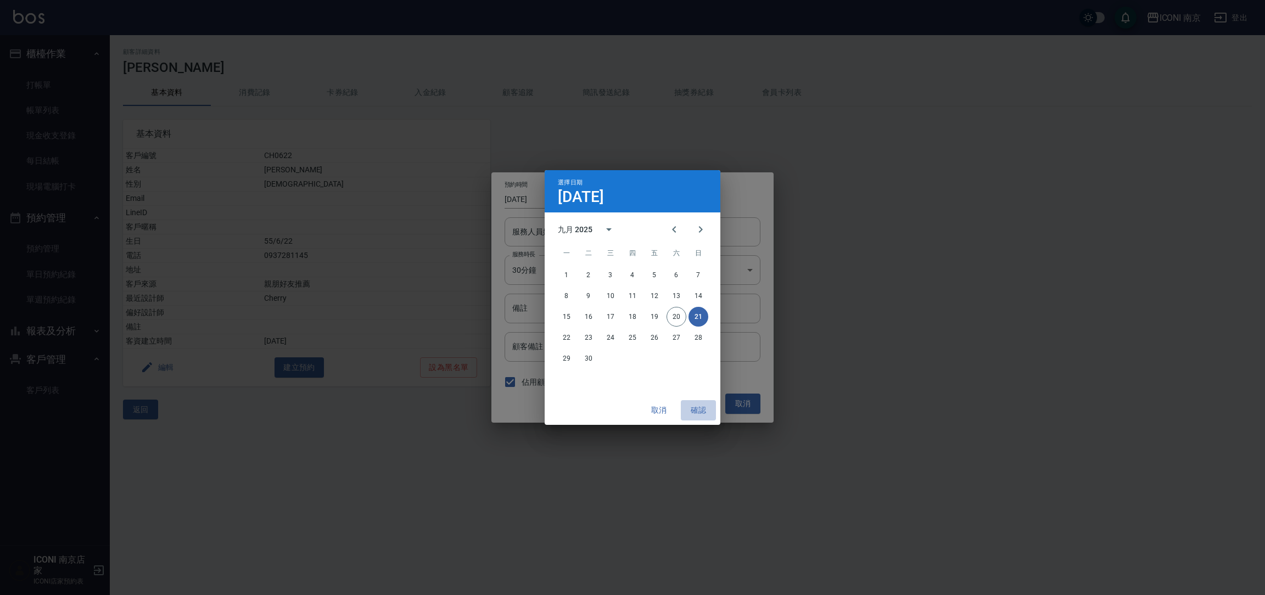
click at [695, 408] on button "確認" at bounding box center [698, 410] width 35 height 20
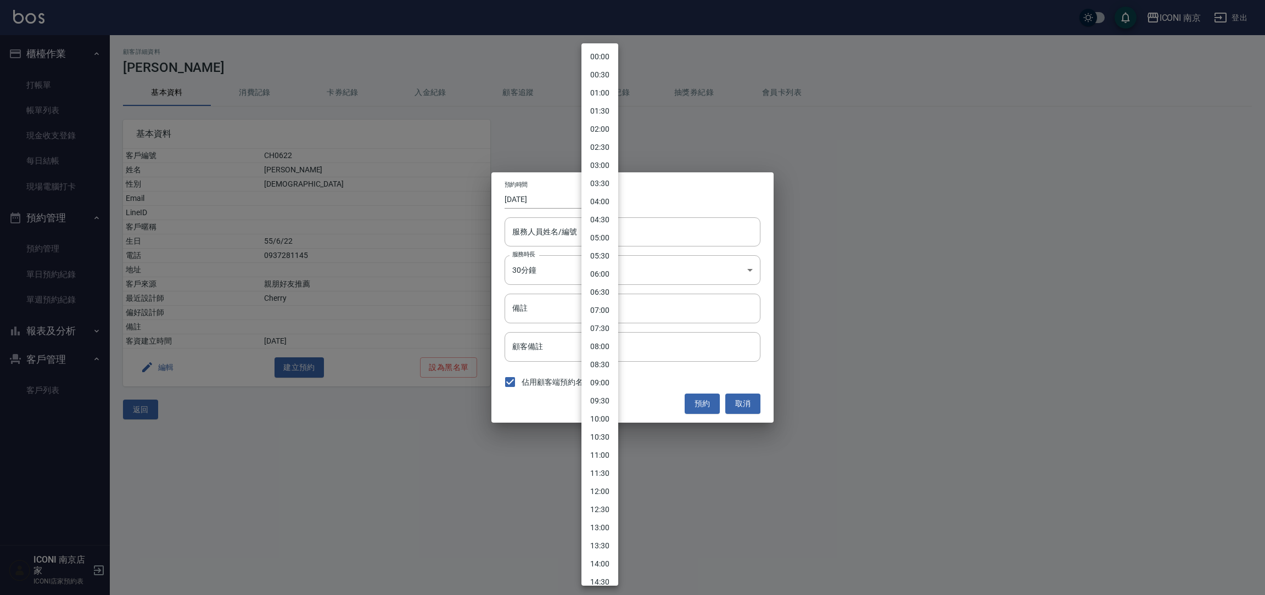
click at [597, 201] on body "ICONI 南京 登出 櫃檯作業 打帳單 帳單列表 現金收支登錄 每日結帳 現場電腦打卡 預約管理 預約管理 單日預約紀錄 單週預約紀錄 報表及分析 報表目錄…" at bounding box center [632, 297] width 1265 height 595
click at [598, 421] on li "10:00" at bounding box center [599, 419] width 37 height 18
type input "[DATE]"
type input "1758333600000"
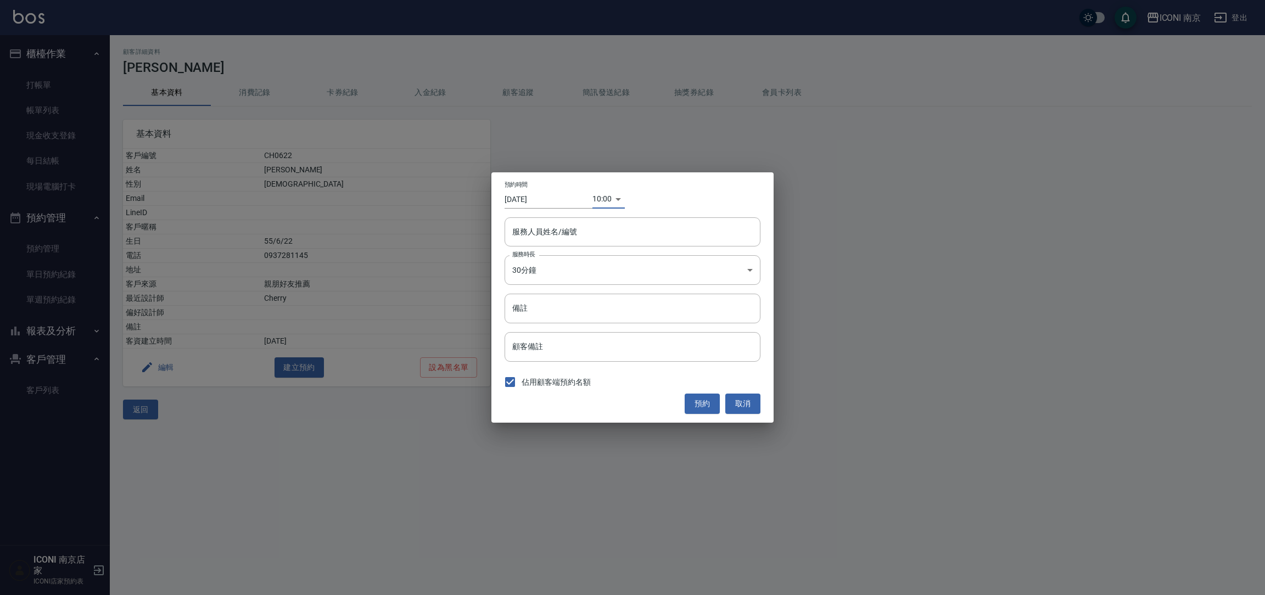
click at [574, 276] on body "ICONI 南京 登出 櫃檯作業 打帳單 帳單列表 現金收支登錄 每日結帳 現場電腦打卡 預約管理 預約管理 單日預約紀錄 單週預約紀錄 報表及分析 報表目錄…" at bounding box center [632, 297] width 1265 height 595
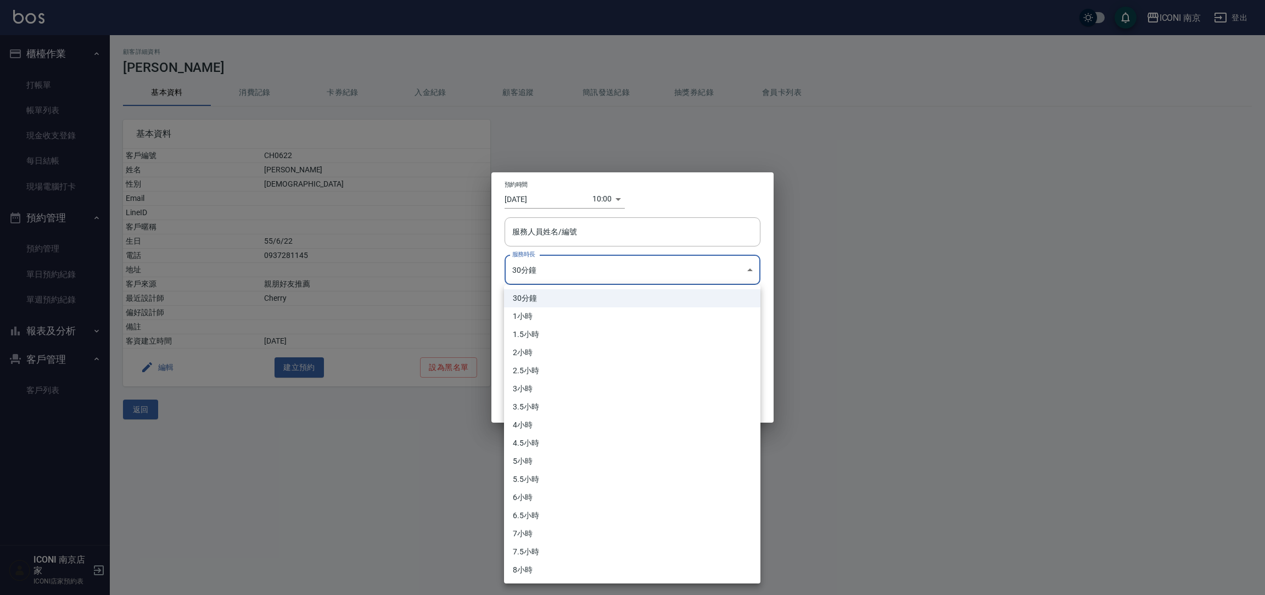
click at [533, 424] on li "4小時" at bounding box center [632, 425] width 256 height 18
type input "8"
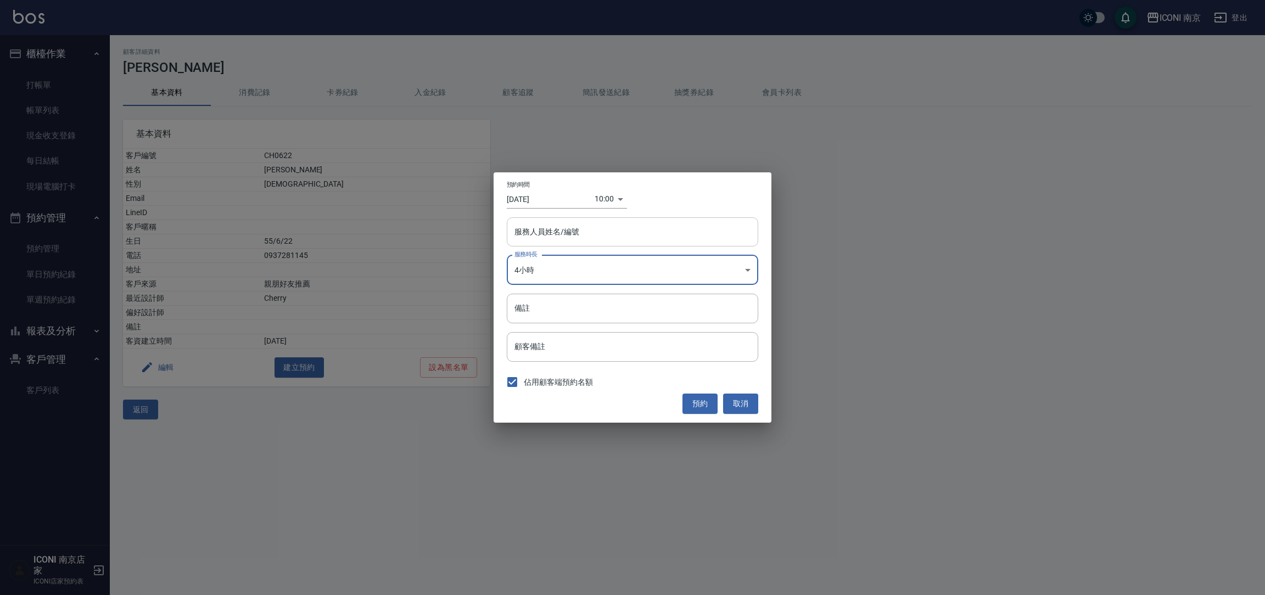
click at [595, 231] on input "服務人員姓名/編號" at bounding box center [633, 231] width 242 height 19
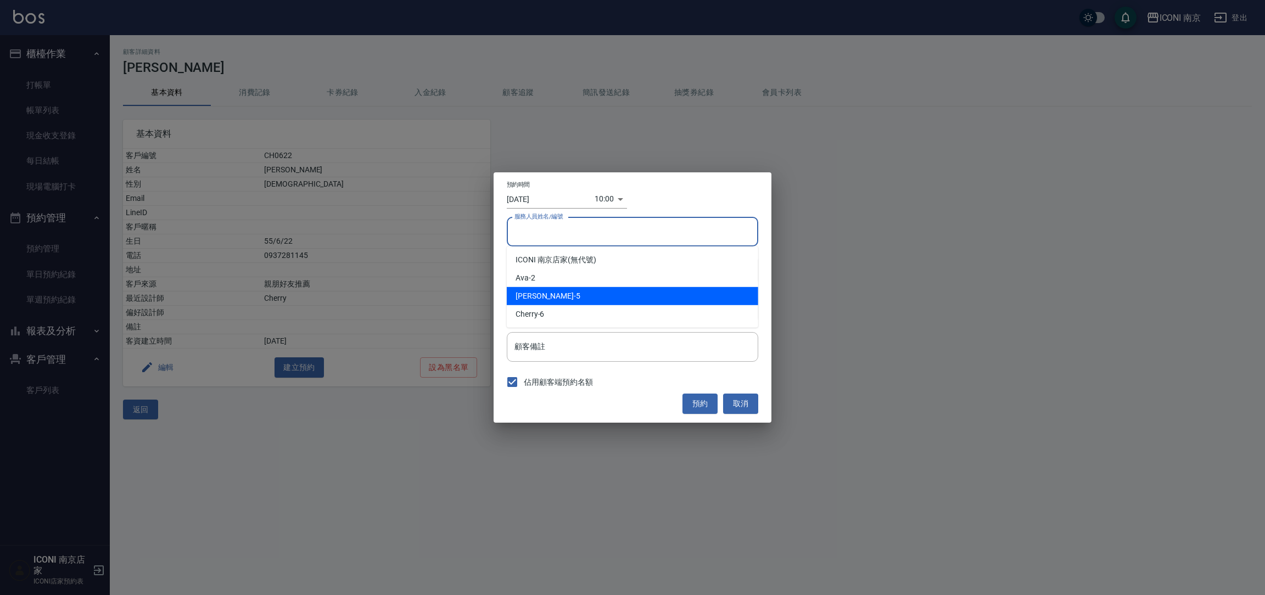
click at [559, 304] on div "Kelly -5" at bounding box center [632, 296] width 251 height 18
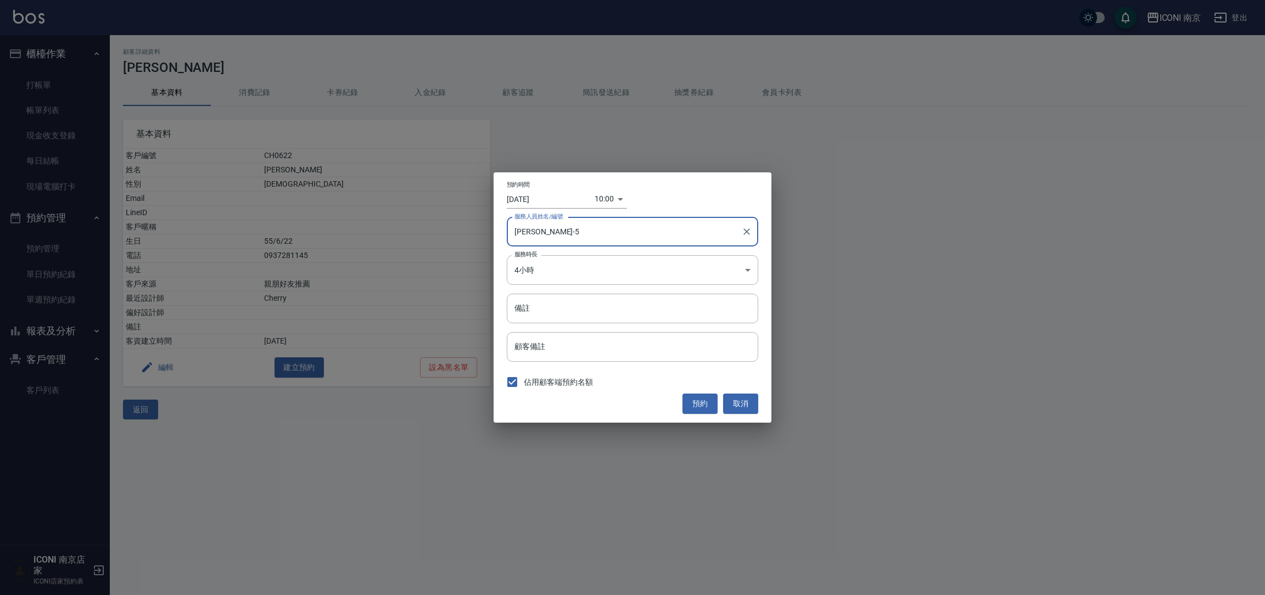
type input "Kelly-5"
drag, startPoint x: 571, startPoint y: 245, endPoint x: 576, endPoint y: 241, distance: 6.3
click at [575, 242] on div "Kelly-5 服務人員姓名/編號" at bounding box center [632, 231] width 251 height 29
click at [577, 239] on input "Kelly-5" at bounding box center [624, 231] width 225 height 19
click at [743, 231] on icon "Clear" at bounding box center [746, 231] width 11 height 11
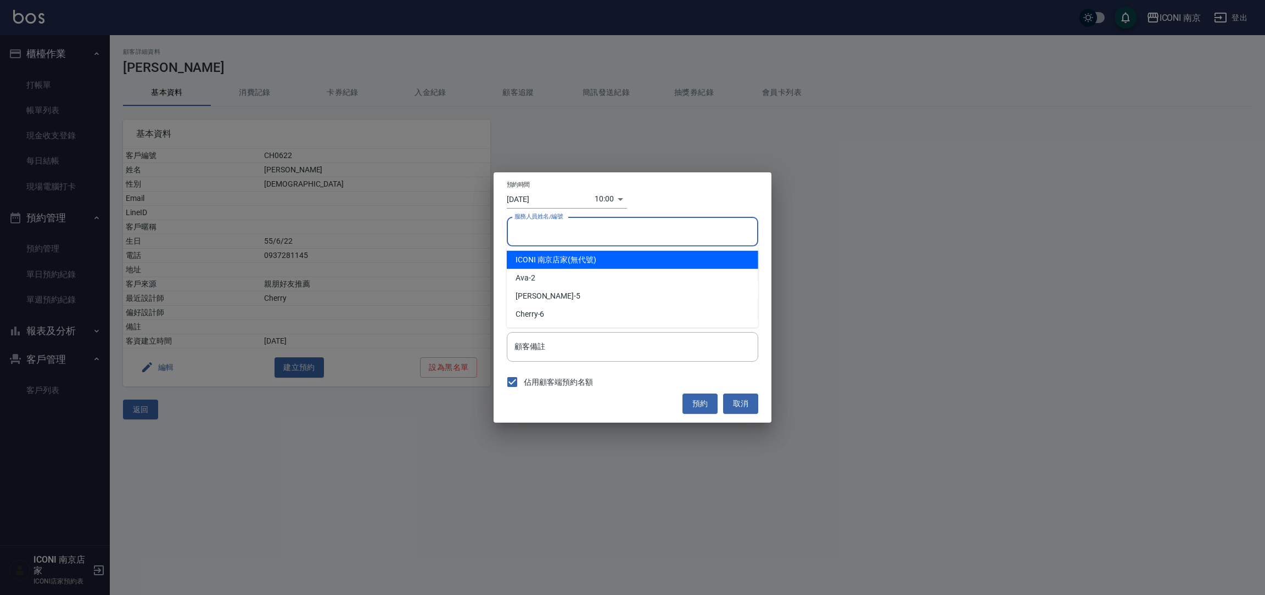
click at [635, 232] on input "服務人員姓名/編號" at bounding box center [633, 231] width 242 height 19
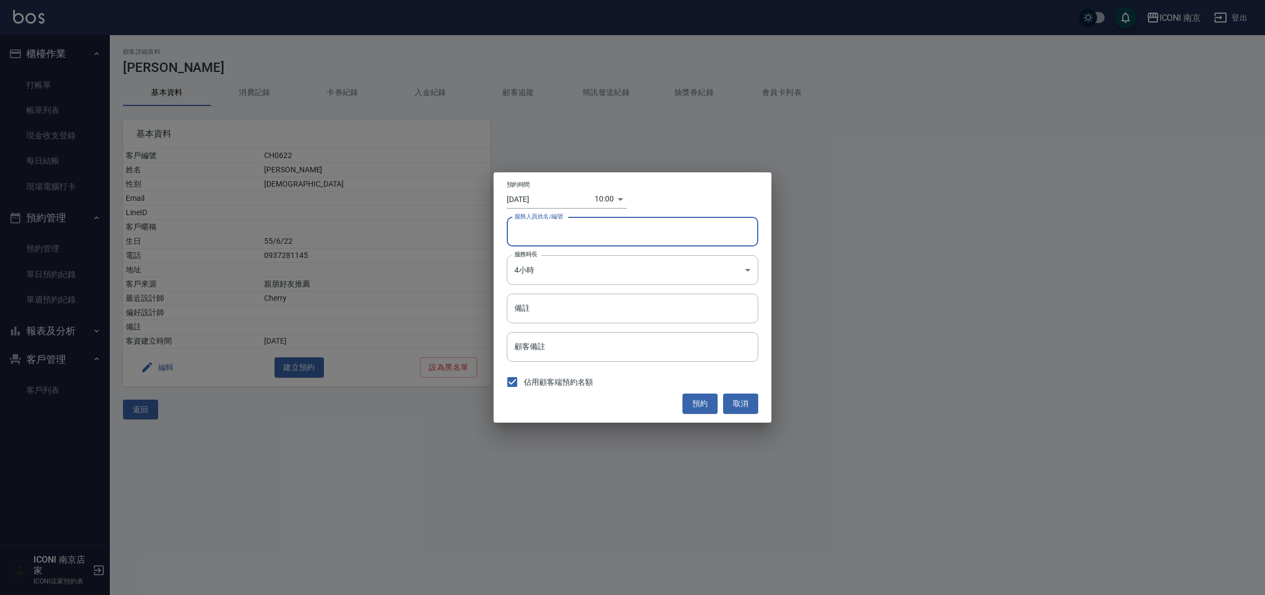
click at [597, 232] on input "服務人員姓名/編號" at bounding box center [633, 231] width 242 height 19
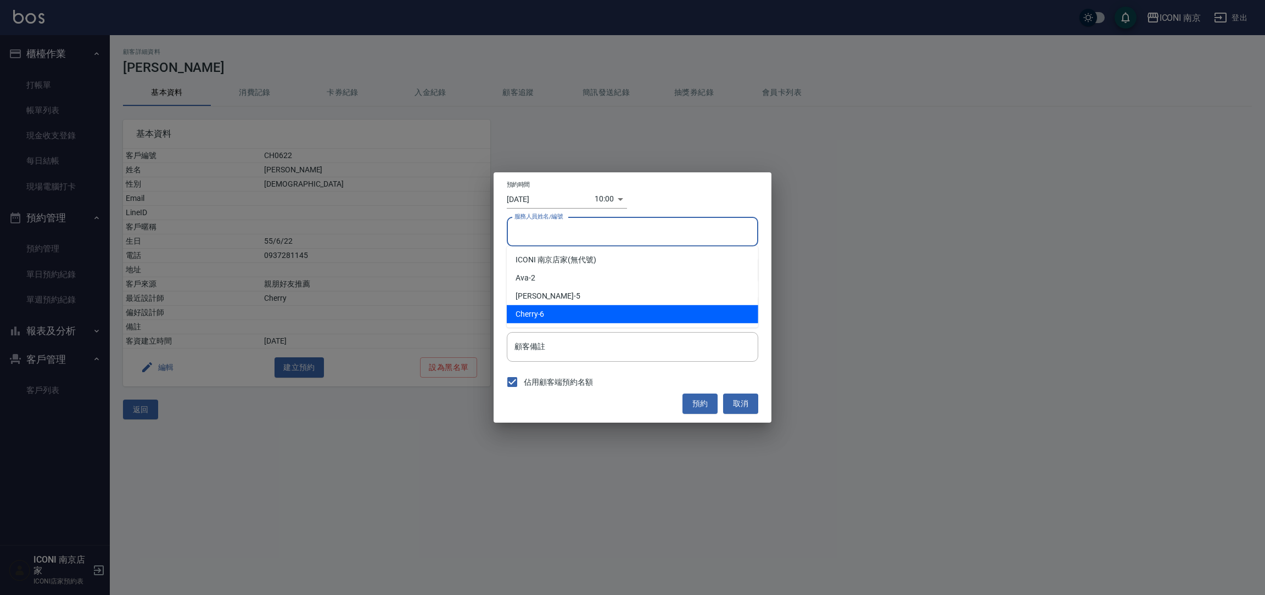
click at [555, 316] on div "Cherry -6" at bounding box center [632, 314] width 251 height 18
type input "Cherry-6"
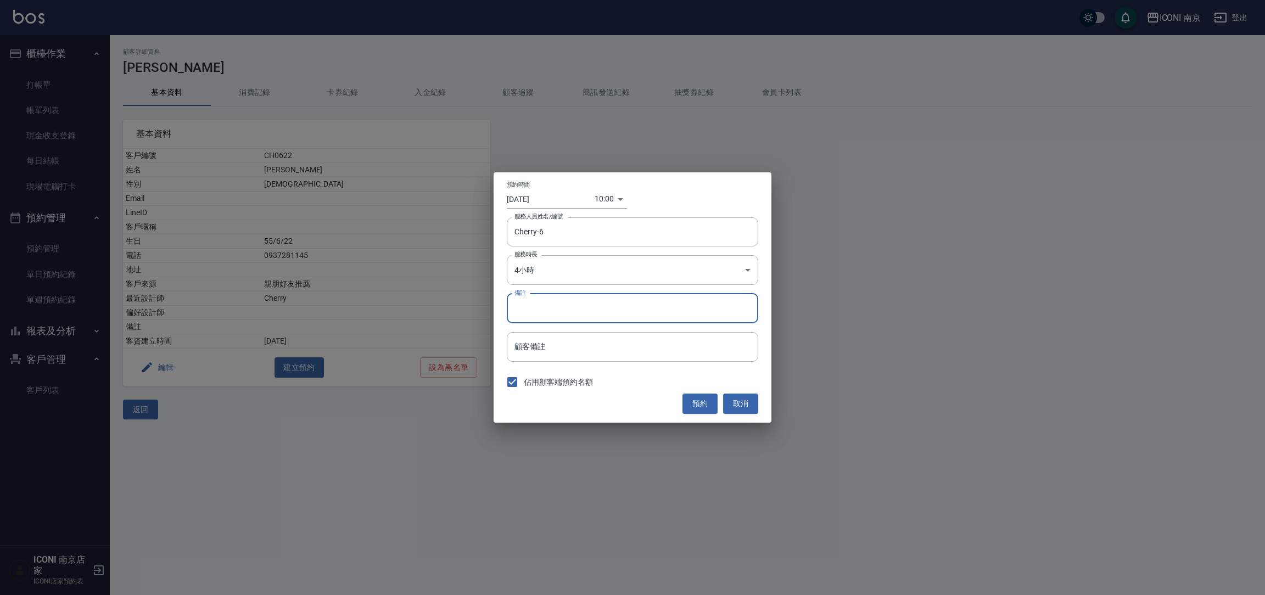
click at [558, 295] on input "備註" at bounding box center [632, 309] width 251 height 30
type input "燙髮"
click at [694, 401] on button "預約" at bounding box center [699, 404] width 35 height 20
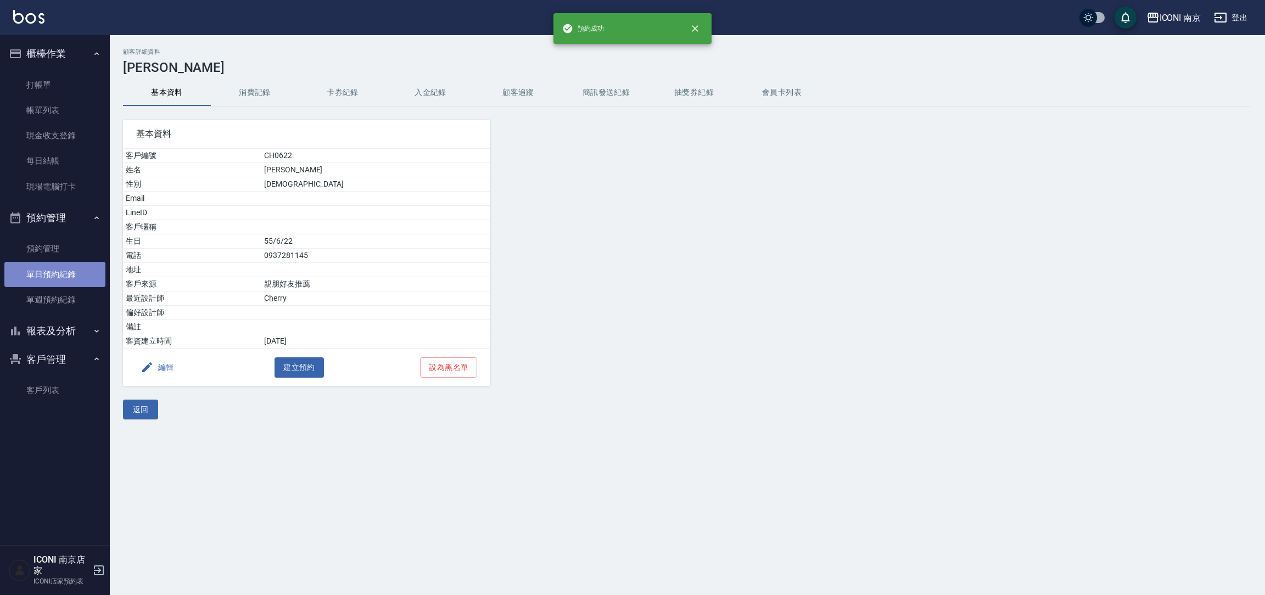
click at [77, 266] on link "單日預約紀錄" at bounding box center [54, 274] width 101 height 25
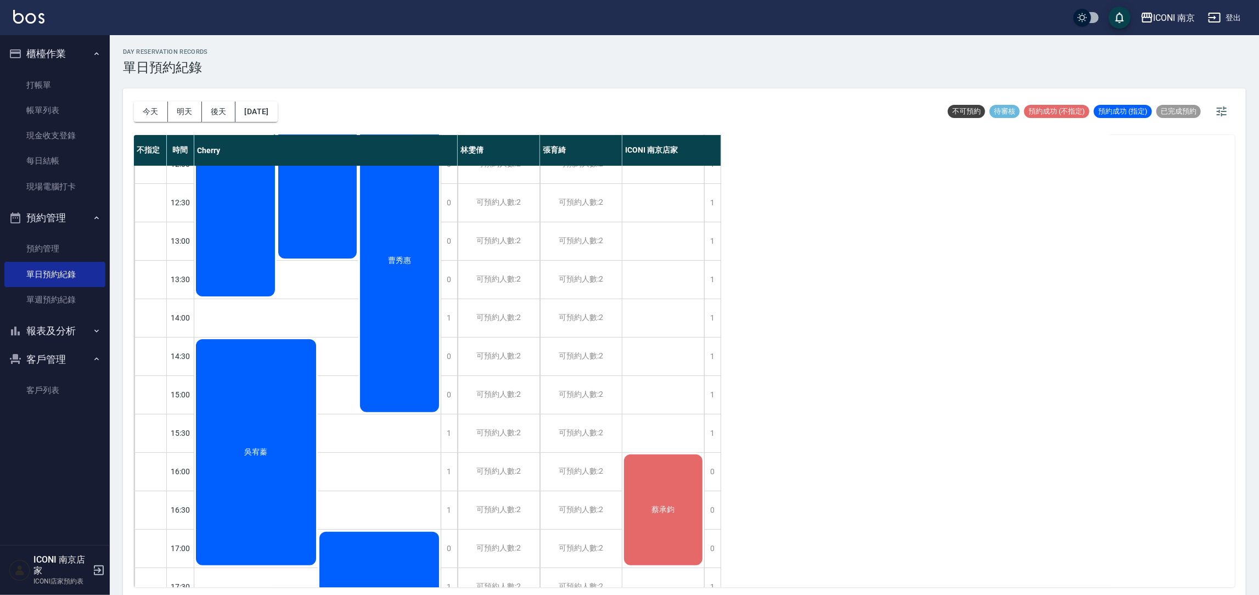
scroll to position [82, 0]
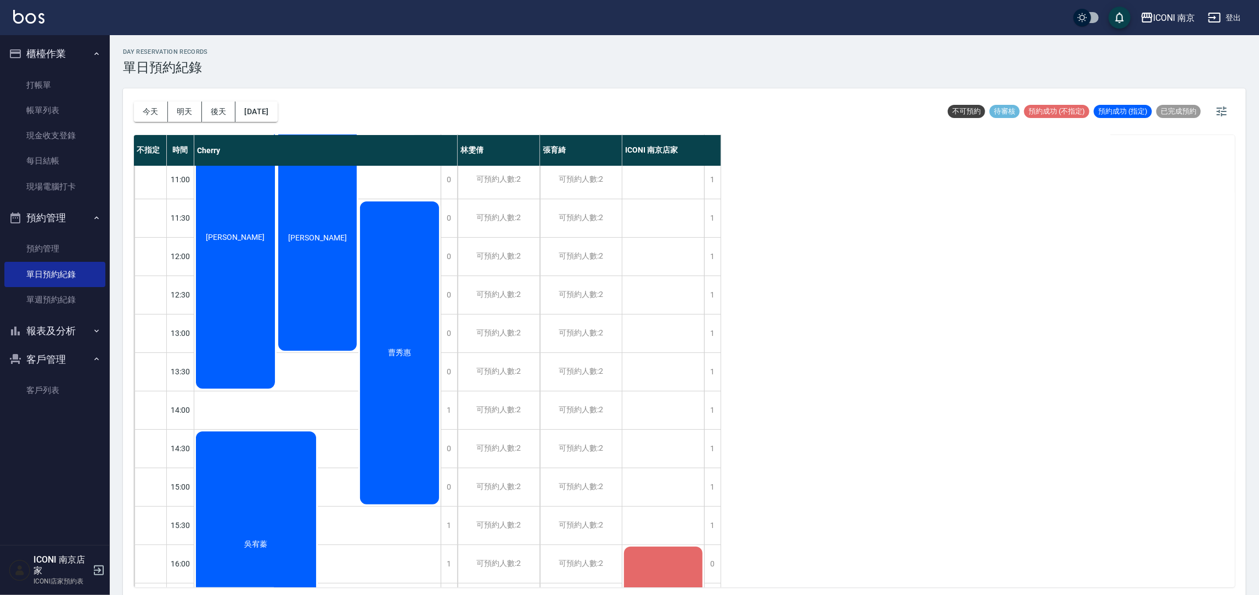
click at [239, 289] on div "徐美惠" at bounding box center [235, 237] width 82 height 306
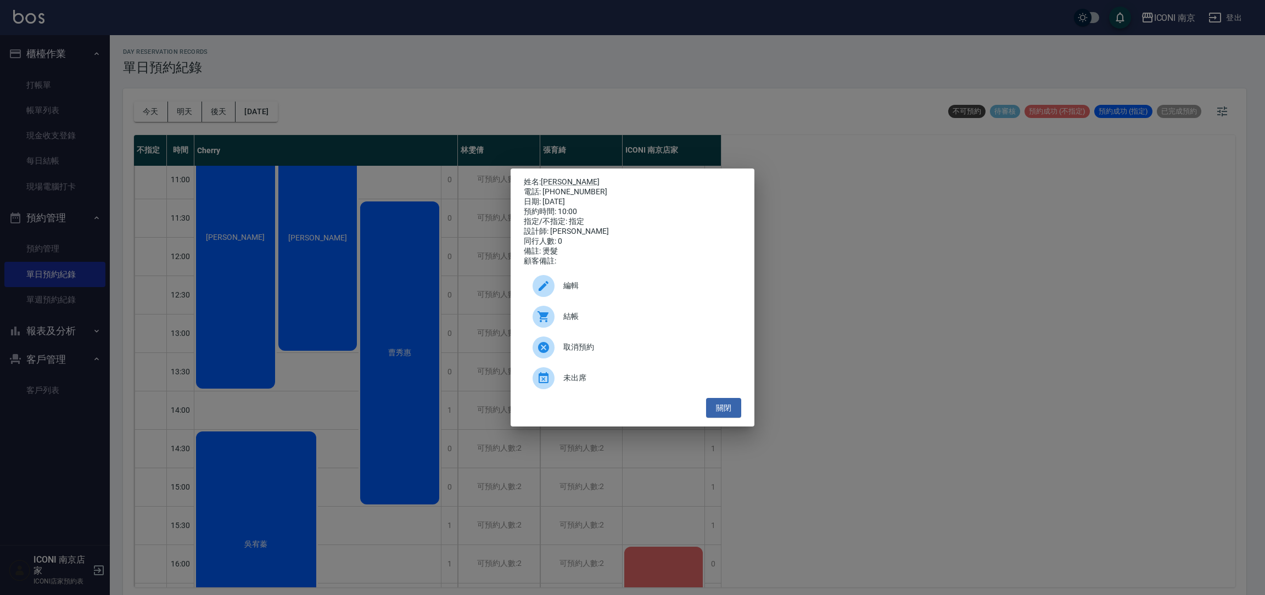
click at [538, 290] on icon at bounding box center [543, 285] width 13 height 13
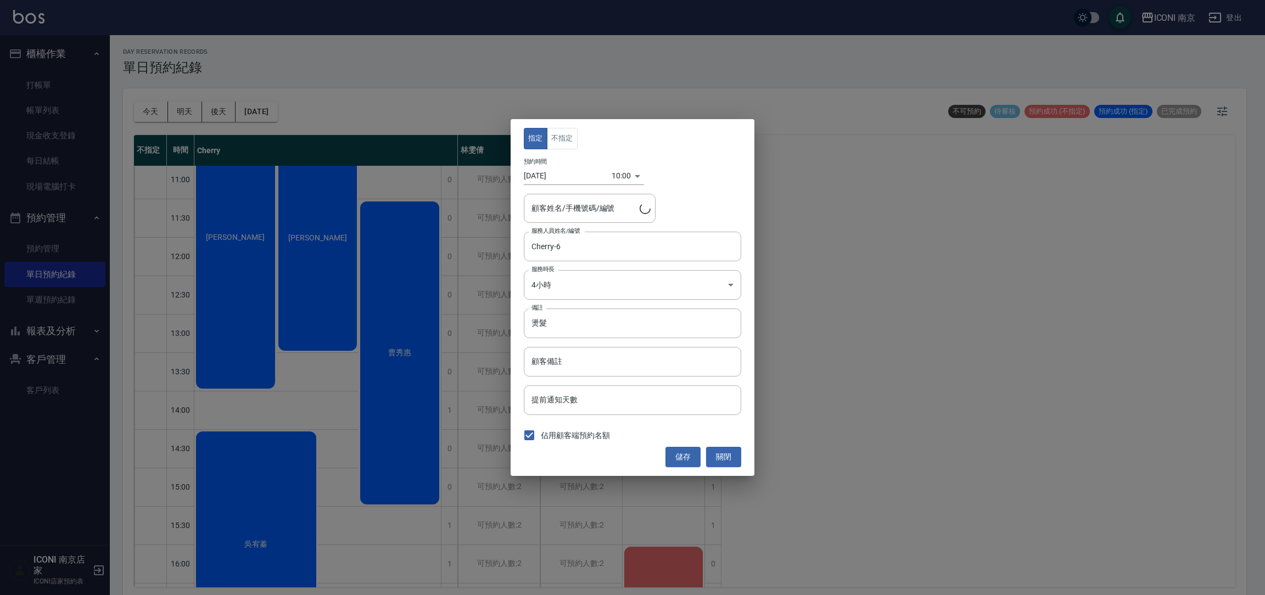
type input "徐美惠/0937281145/CH0622"
click at [614, 168] on body "ICONI 南京 登出 櫃檯作業 打帳單 帳單列表 現金收支登錄 每日結帳 現場電腦打卡 預約管理 預約管理 單日預約紀錄 單週預約紀錄 報表及分析 報表目錄…" at bounding box center [632, 299] width 1265 height 598
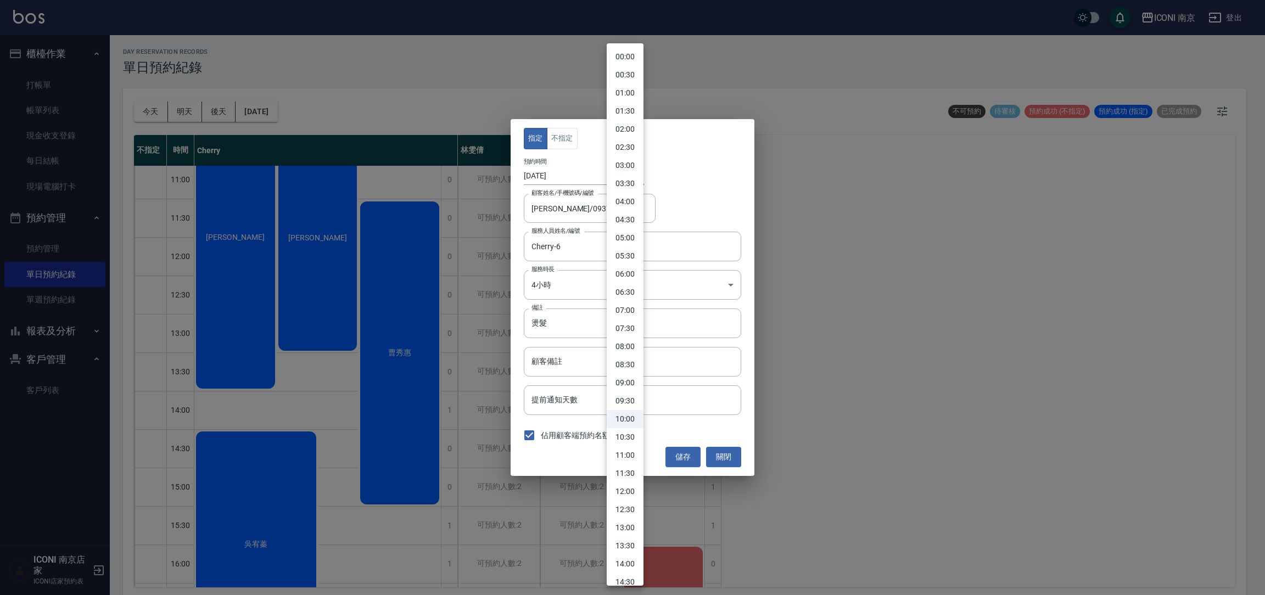
click at [559, 167] on div at bounding box center [632, 297] width 1265 height 595
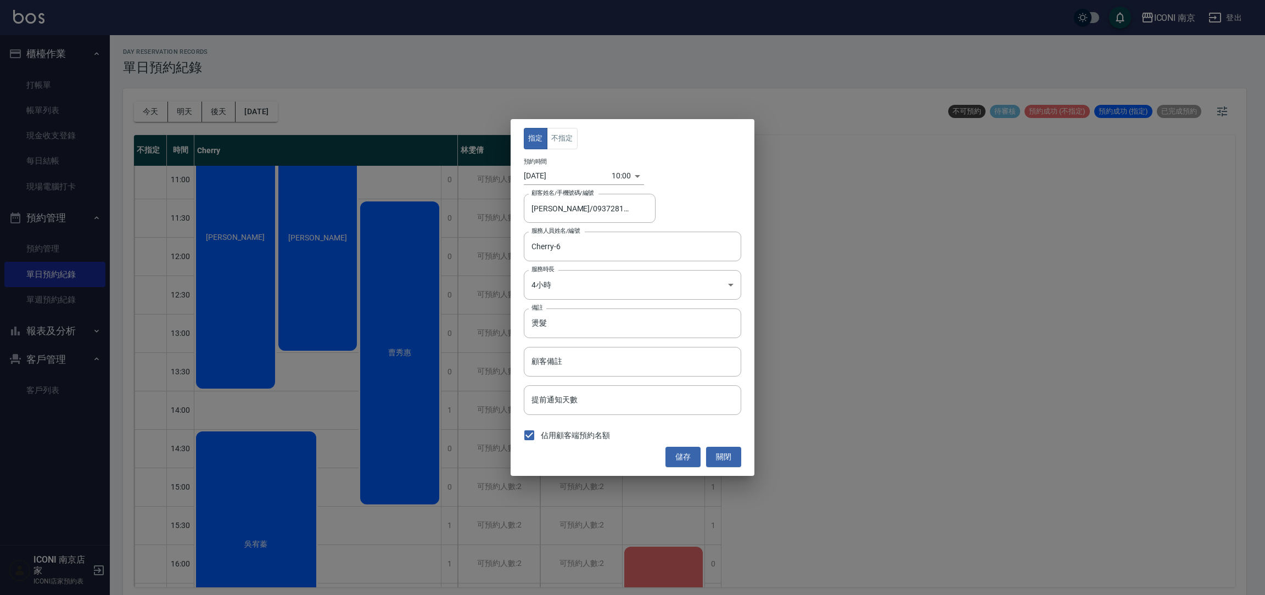
click at [559, 172] on div "00:00 00:30 01:00 01:30 02:00 02:30 03:00 03:30 04:00 04:30 05:00 05:30 06:00 0…" at bounding box center [632, 297] width 1265 height 595
click at [560, 172] on input "[DATE]" at bounding box center [568, 176] width 88 height 18
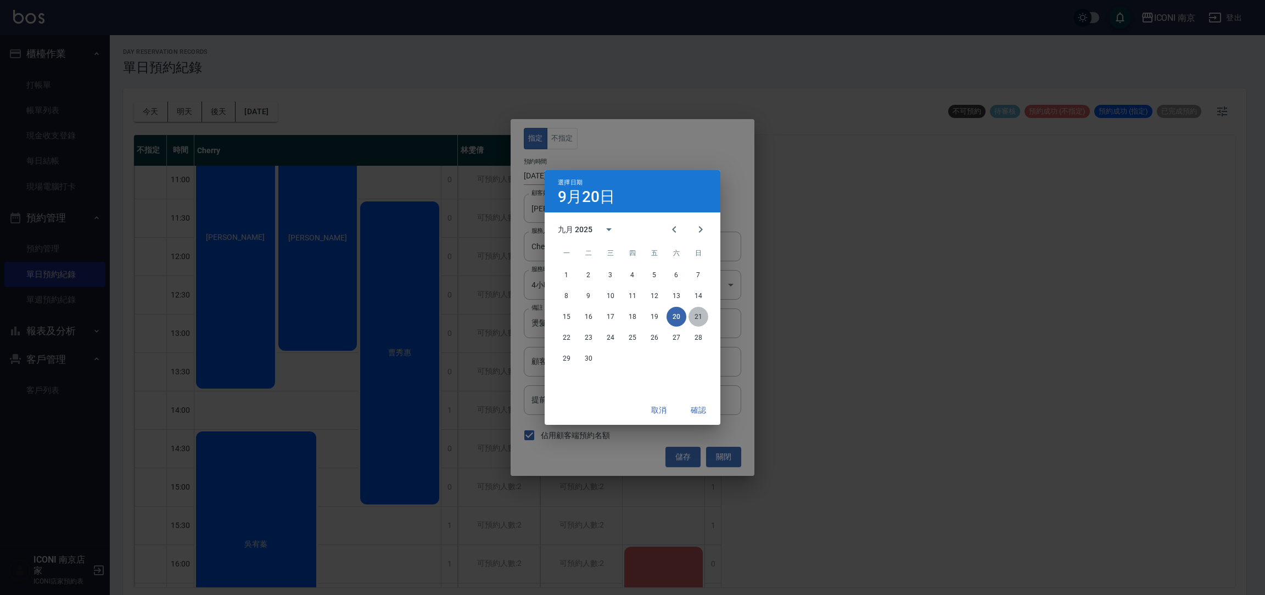
click at [691, 318] on button "21" at bounding box center [698, 317] width 20 height 20
type input "2025/09/21"
type input "1758420000000"
click at [699, 409] on button "確認" at bounding box center [698, 410] width 35 height 20
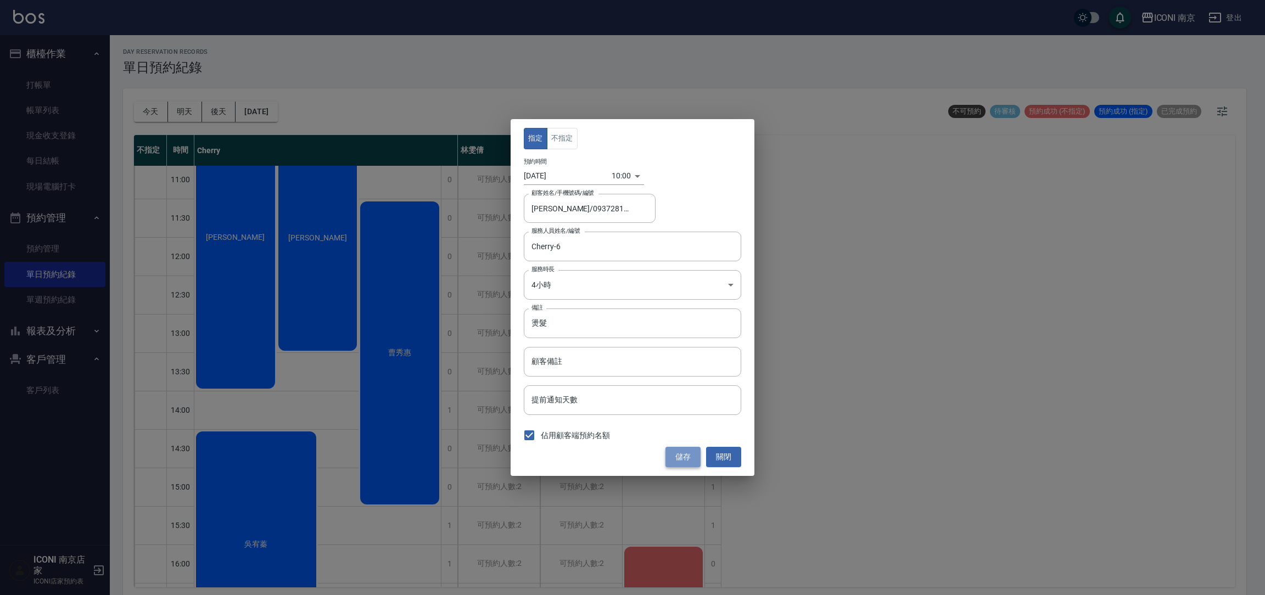
click at [686, 458] on button "儲存" at bounding box center [682, 457] width 35 height 20
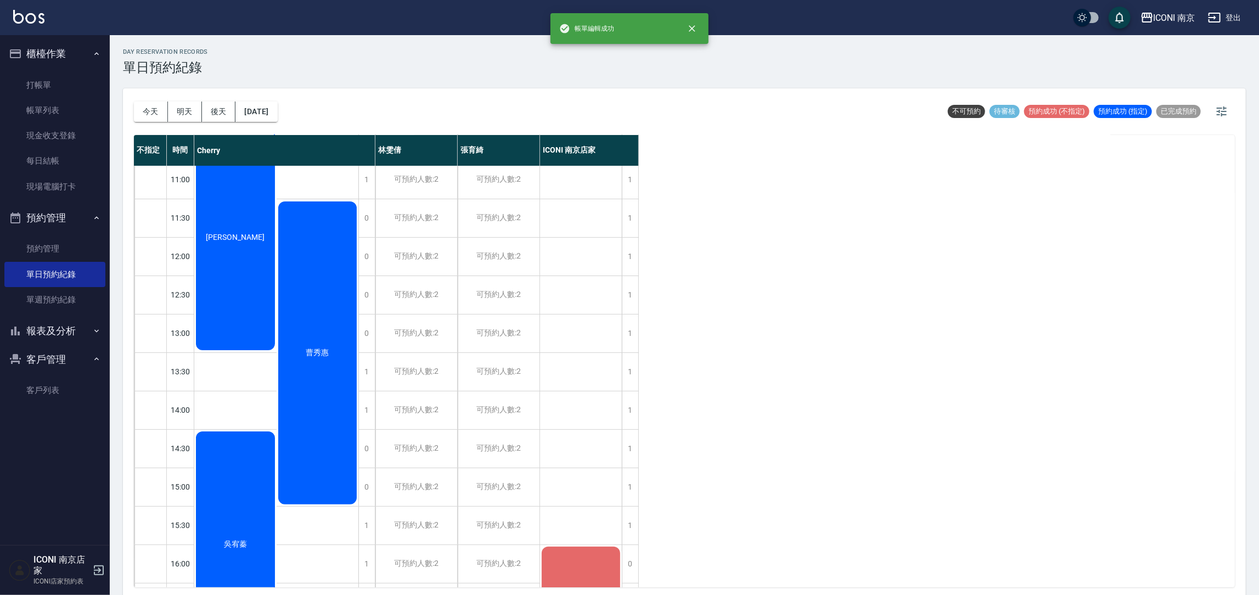
click at [70, 335] on button "報表及分析" at bounding box center [54, 331] width 101 height 29
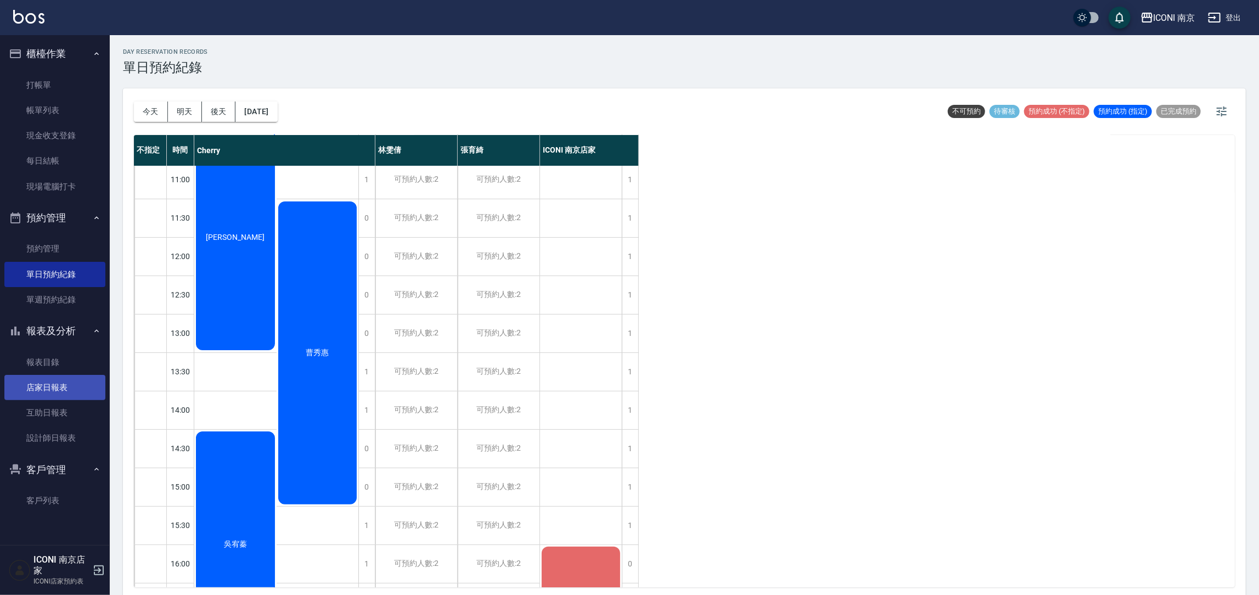
click at [68, 393] on link "店家日報表" at bounding box center [54, 387] width 101 height 25
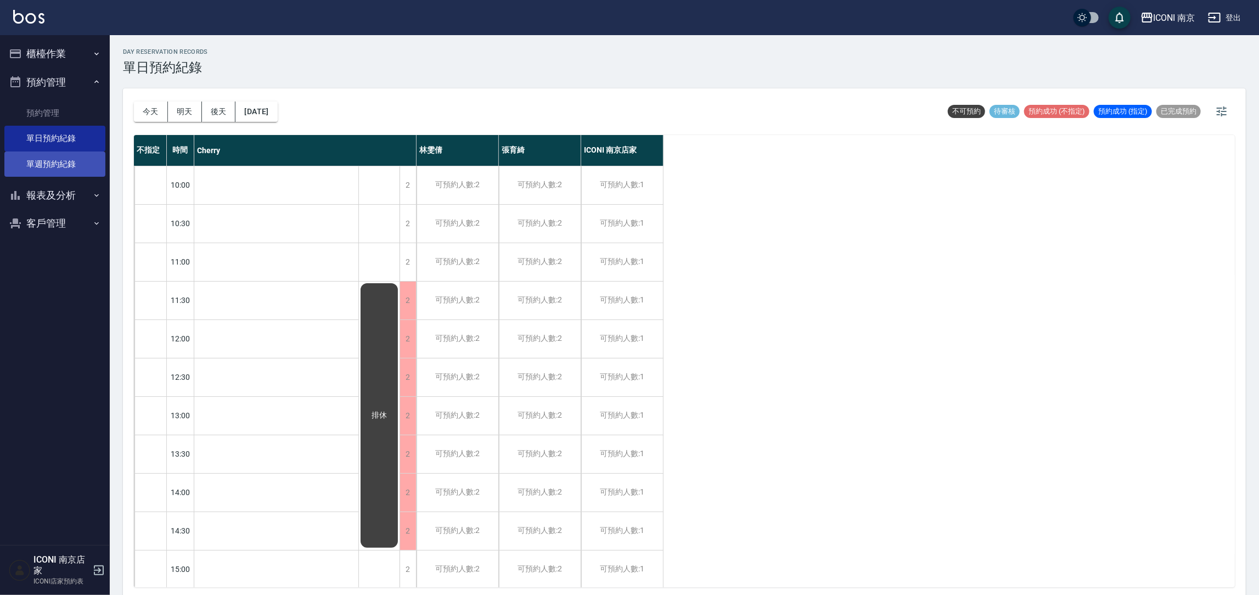
scroll to position [476, 0]
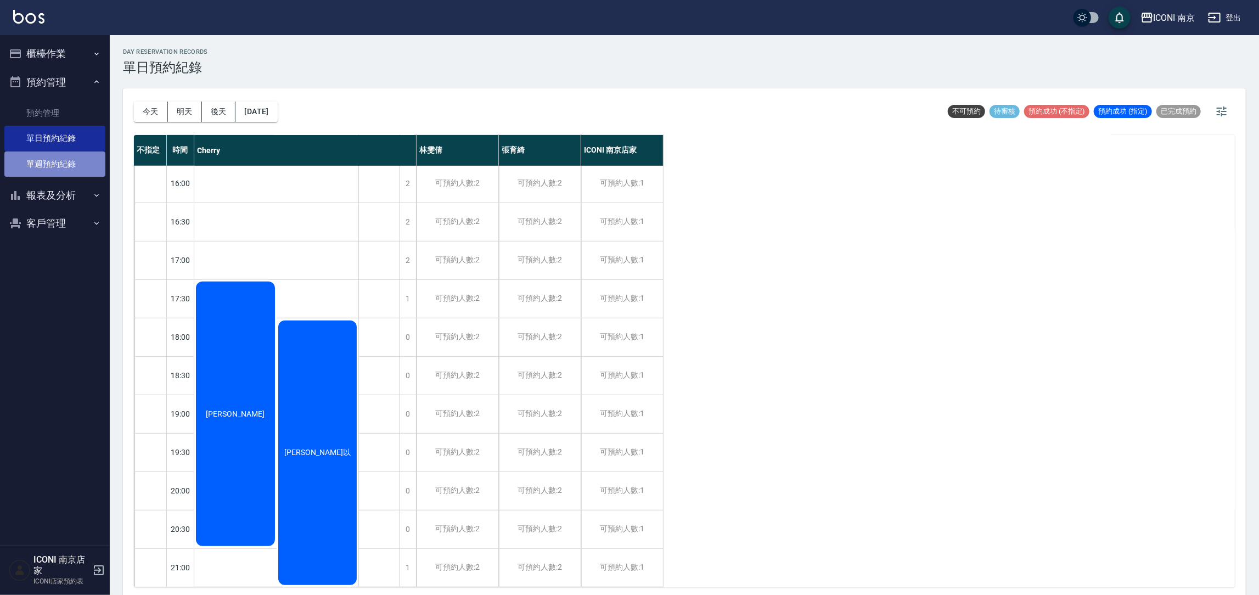
click at [48, 168] on link "單週預約紀錄" at bounding box center [54, 163] width 101 height 25
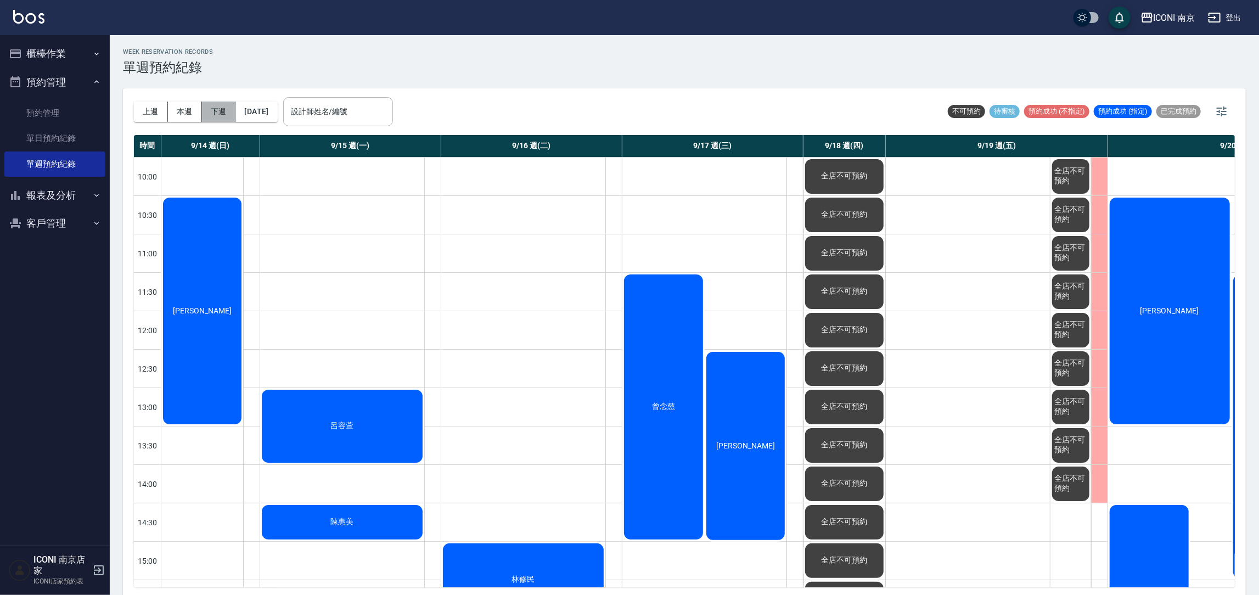
click at [222, 116] on button "下週" at bounding box center [219, 112] width 34 height 20
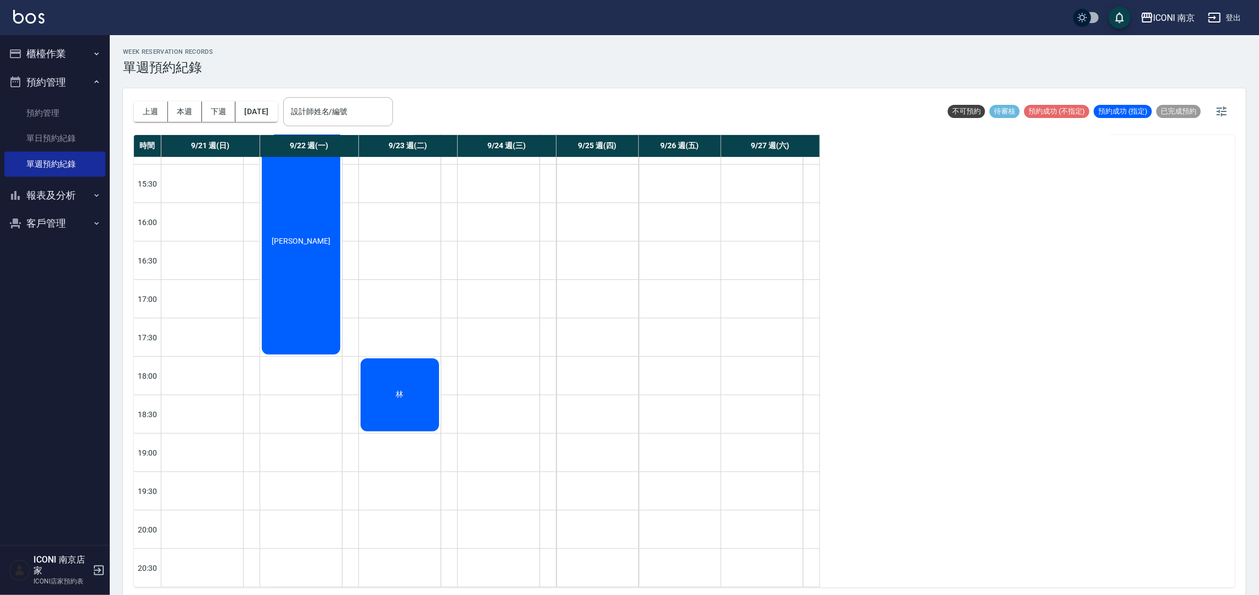
scroll to position [429, 0]
click at [378, 383] on div "林" at bounding box center [400, 395] width 82 height 76
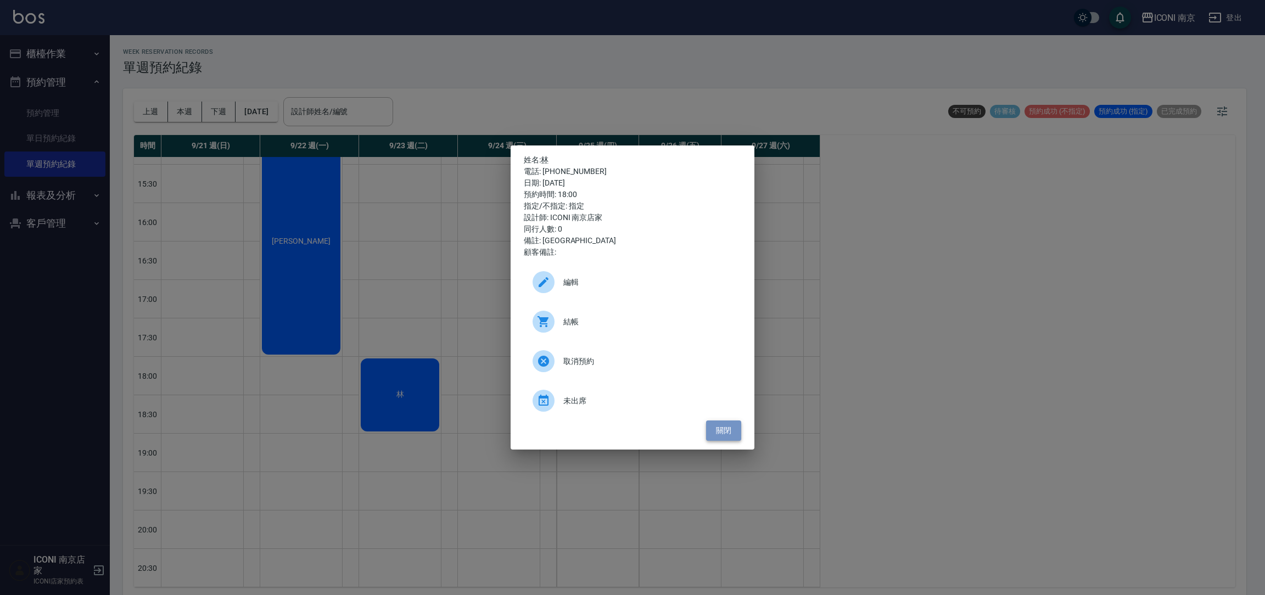
click at [709, 424] on button "關閉" at bounding box center [723, 430] width 35 height 20
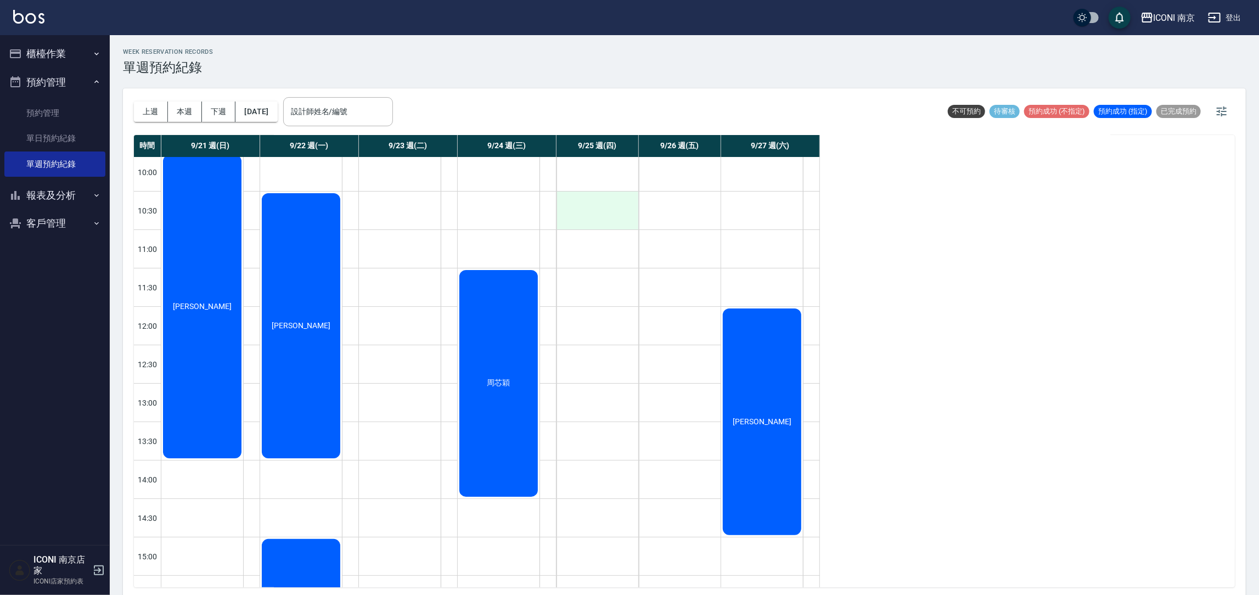
scroll to position [0, 0]
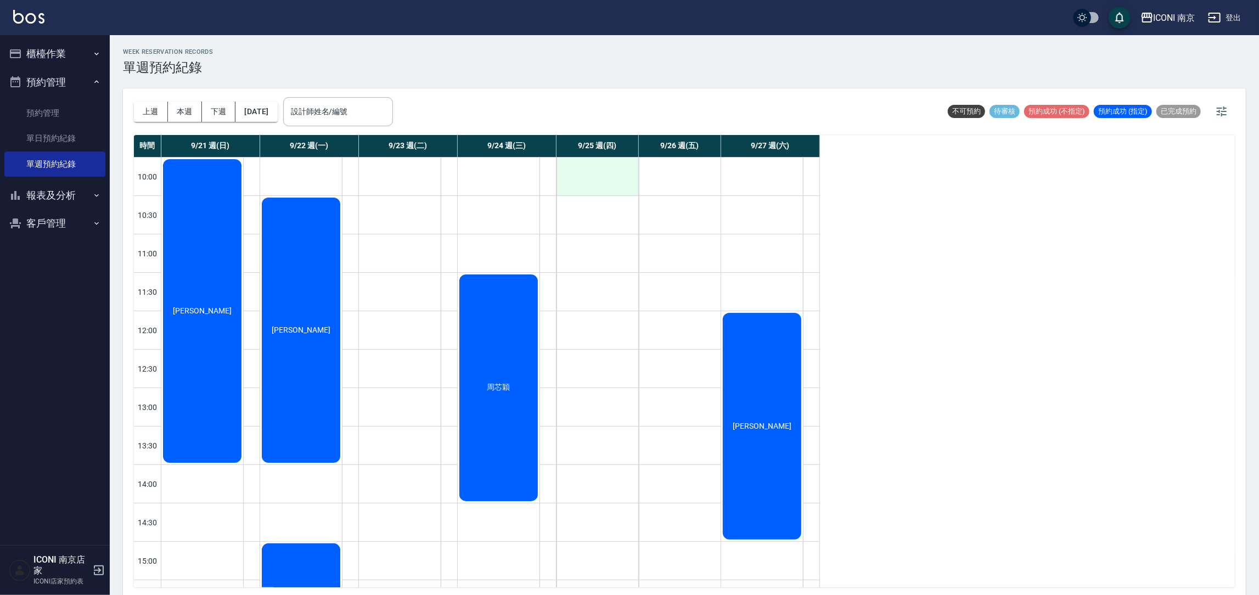
click at [608, 179] on div at bounding box center [598, 177] width 82 height 38
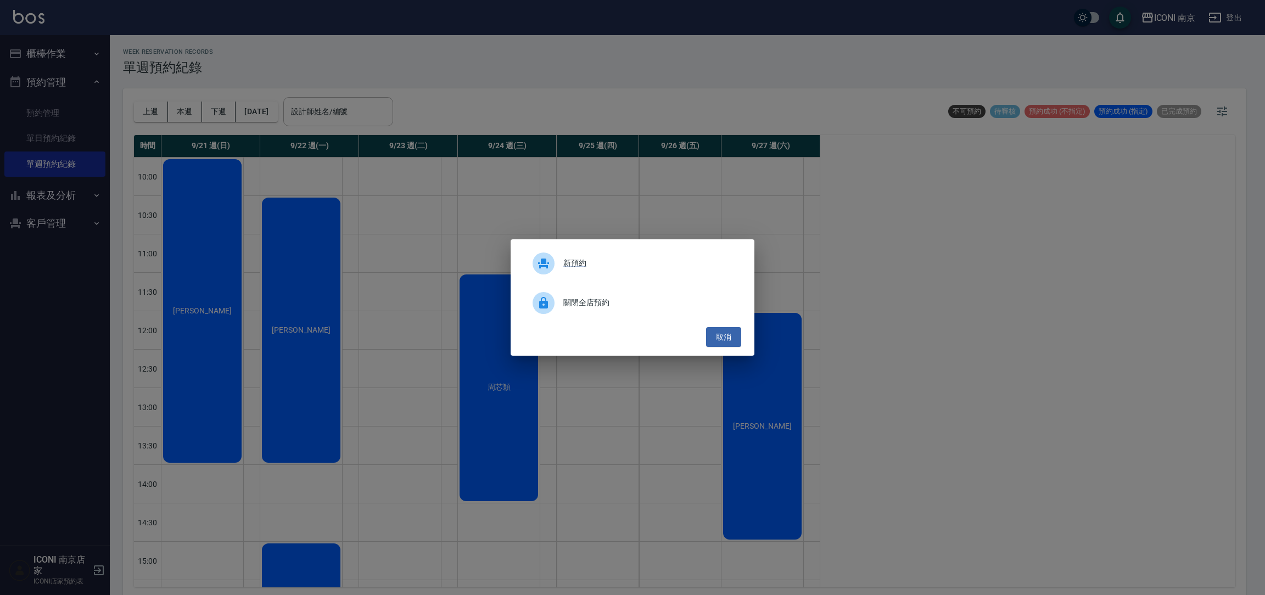
click at [598, 302] on span "關閉全店預約" at bounding box center [647, 303] width 169 height 12
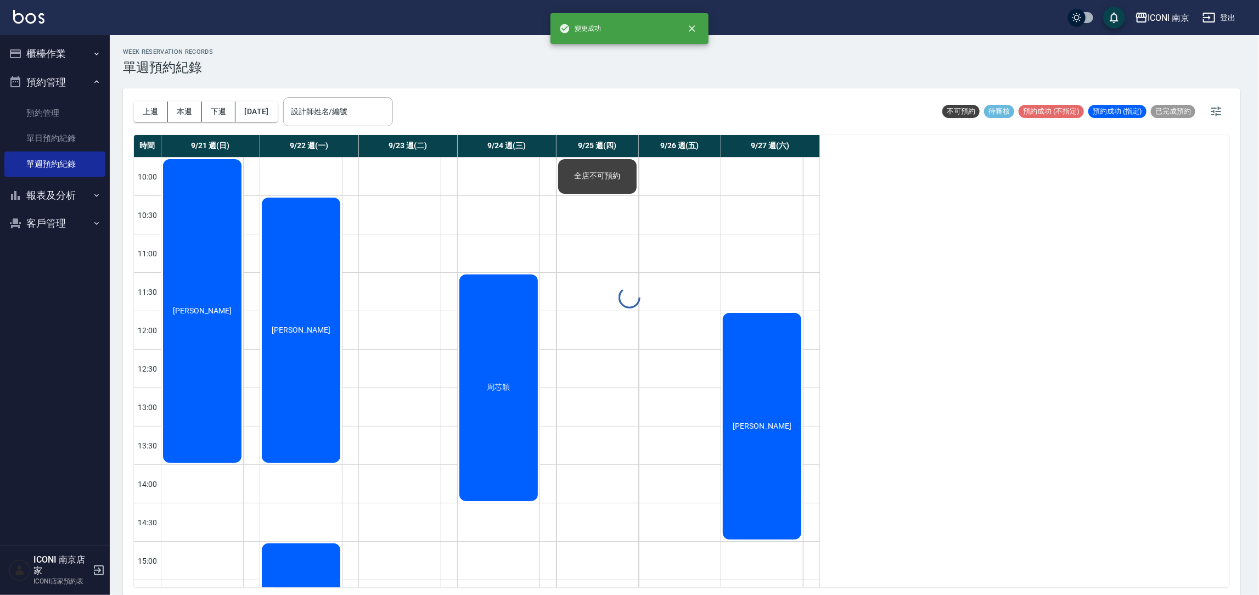
click at [591, 222] on div at bounding box center [629, 297] width 1259 height 595
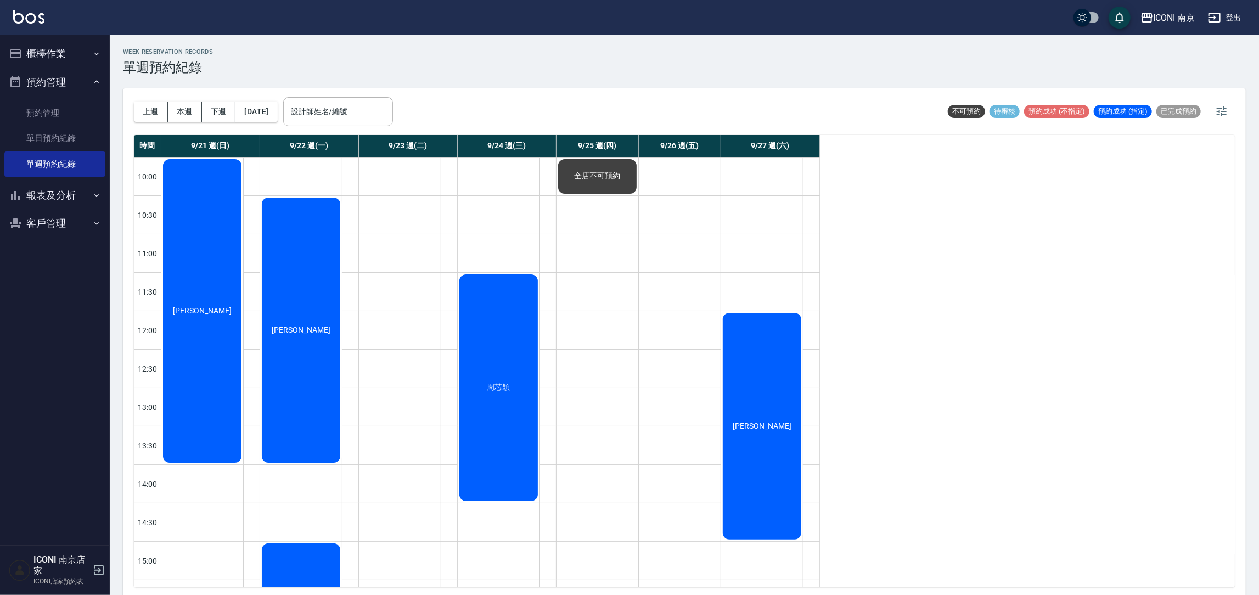
click at [591, 222] on div at bounding box center [598, 215] width 82 height 38
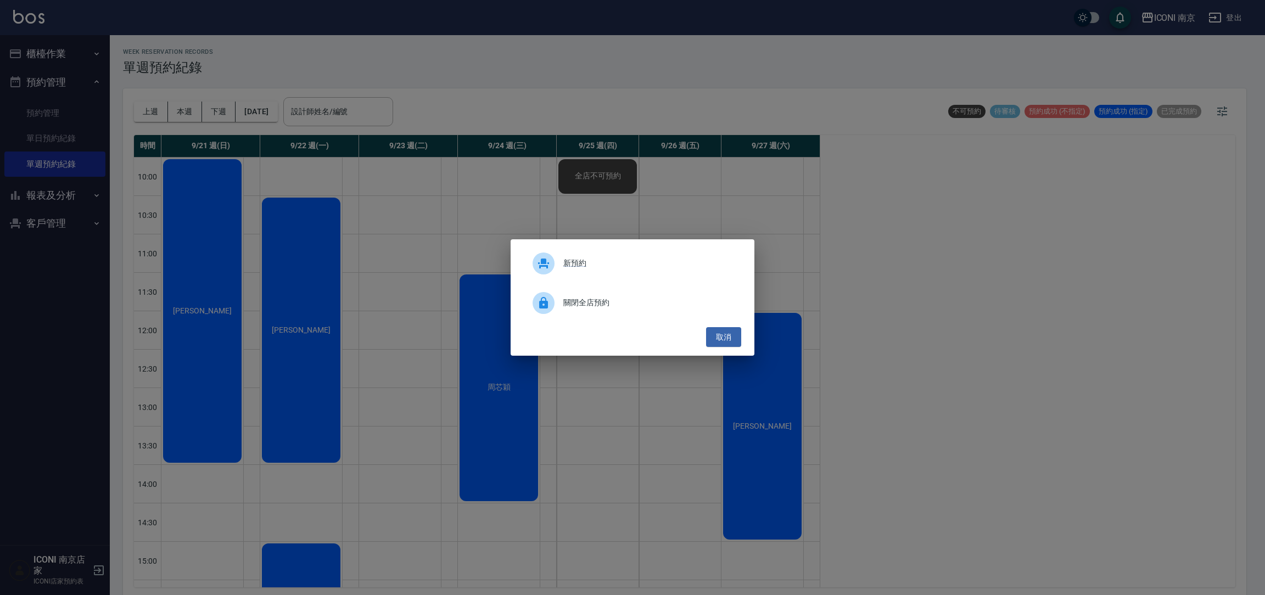
click at [570, 295] on div "關閉全店預約" at bounding box center [632, 303] width 217 height 31
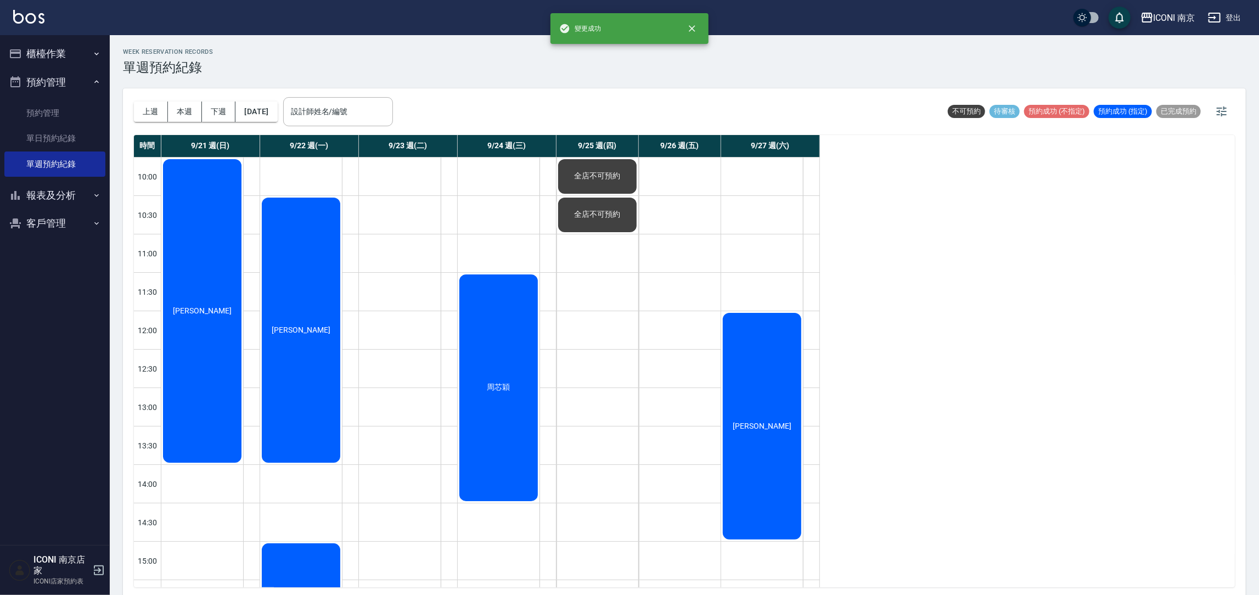
click at [602, 246] on div at bounding box center [598, 253] width 82 height 38
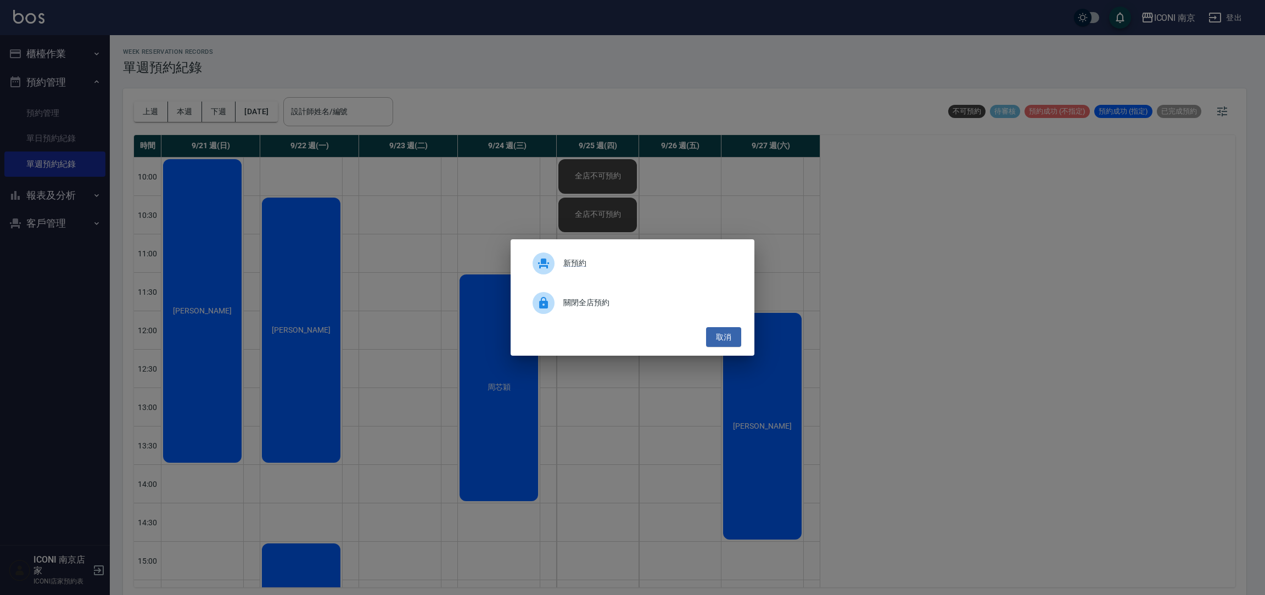
click at [575, 307] on span "關閉全店預約" at bounding box center [647, 303] width 169 height 12
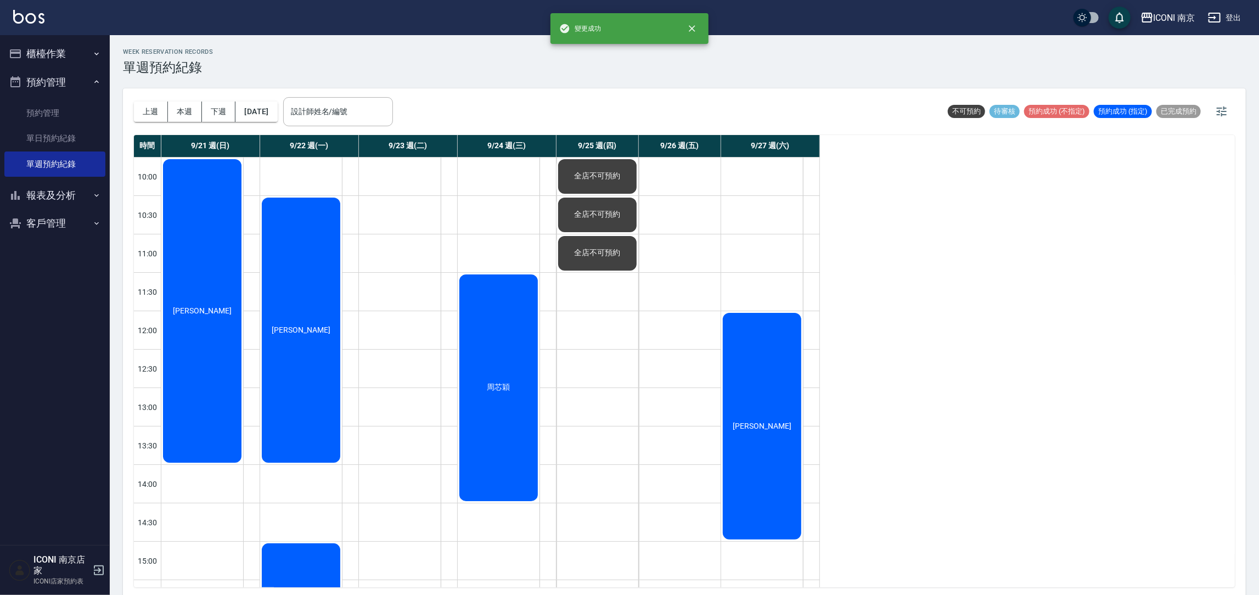
click at [581, 302] on div at bounding box center [598, 292] width 82 height 38
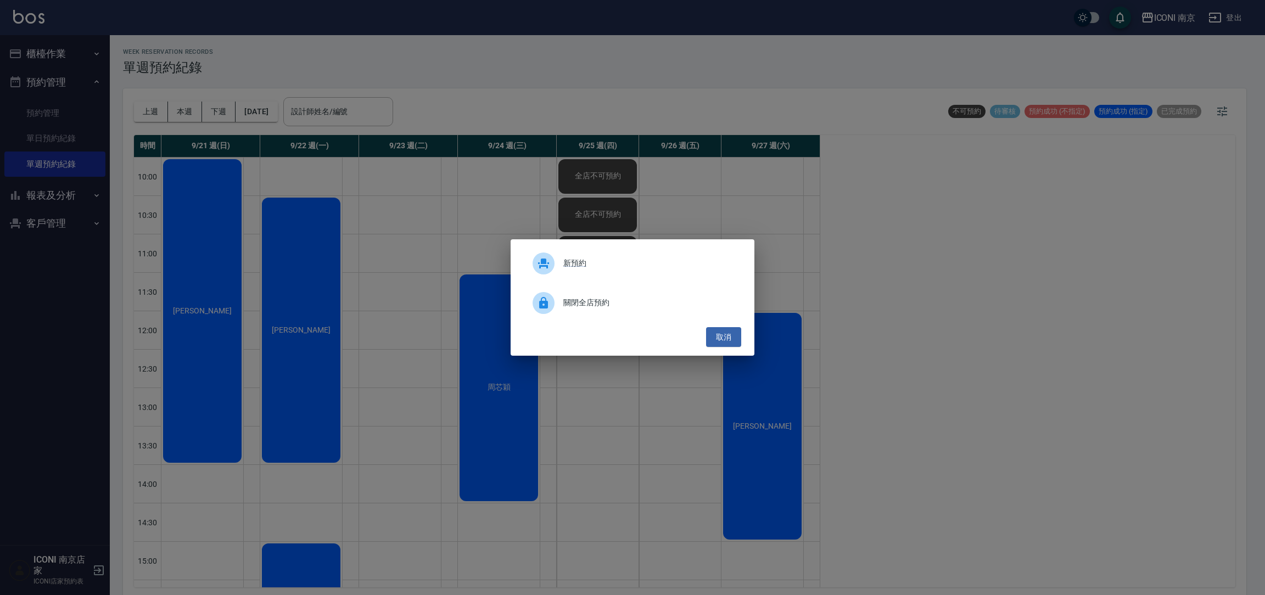
click at [582, 302] on span "關閉全店預約" at bounding box center [647, 303] width 169 height 12
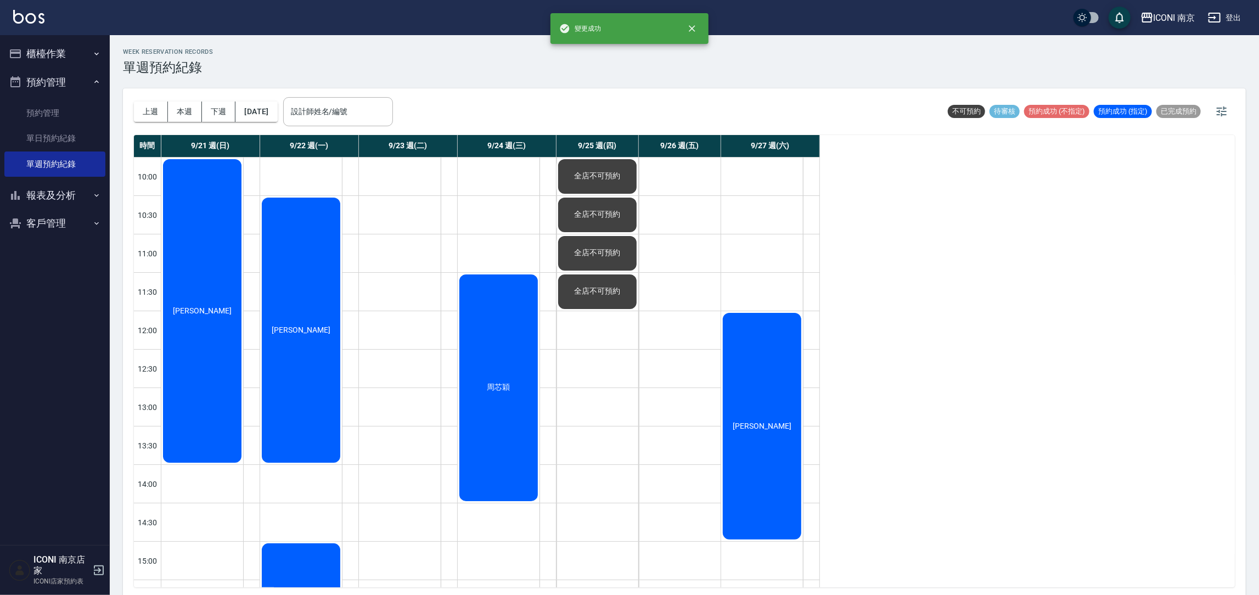
click at [584, 332] on div "WEEK RESERVATION RECORDS 單週預約紀錄 上週 本週 下週 2025/09/21 設計師姓名/編號 設計師姓名/編號 不可預約 待審核 …" at bounding box center [684, 316] width 1149 height 563
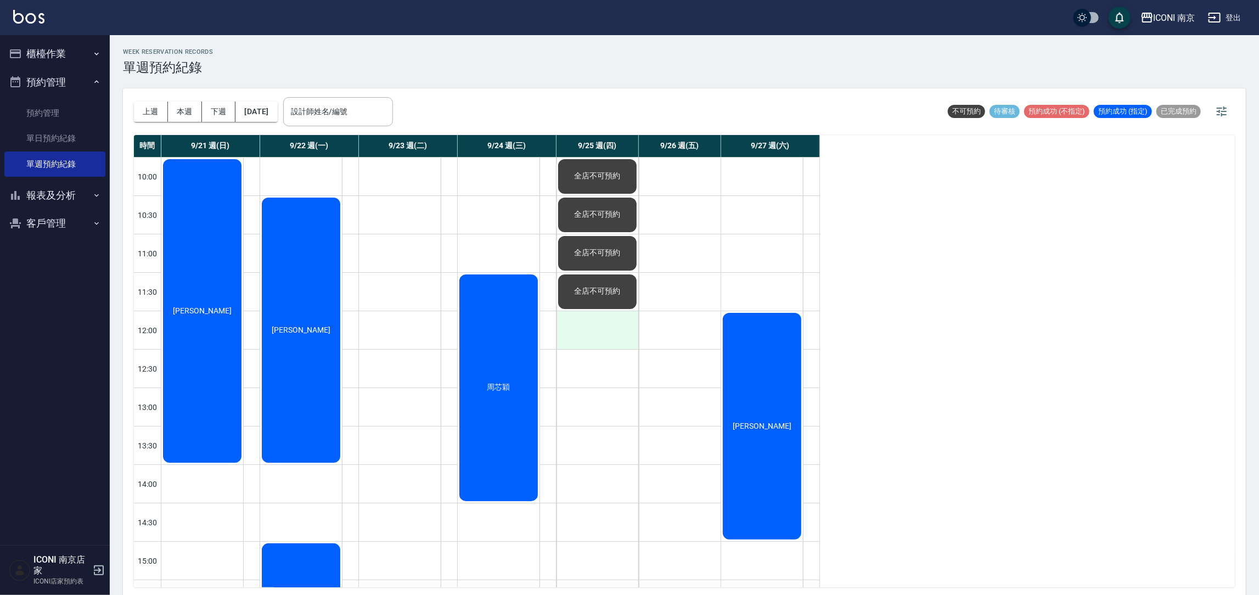
click at [575, 339] on div at bounding box center [598, 330] width 82 height 38
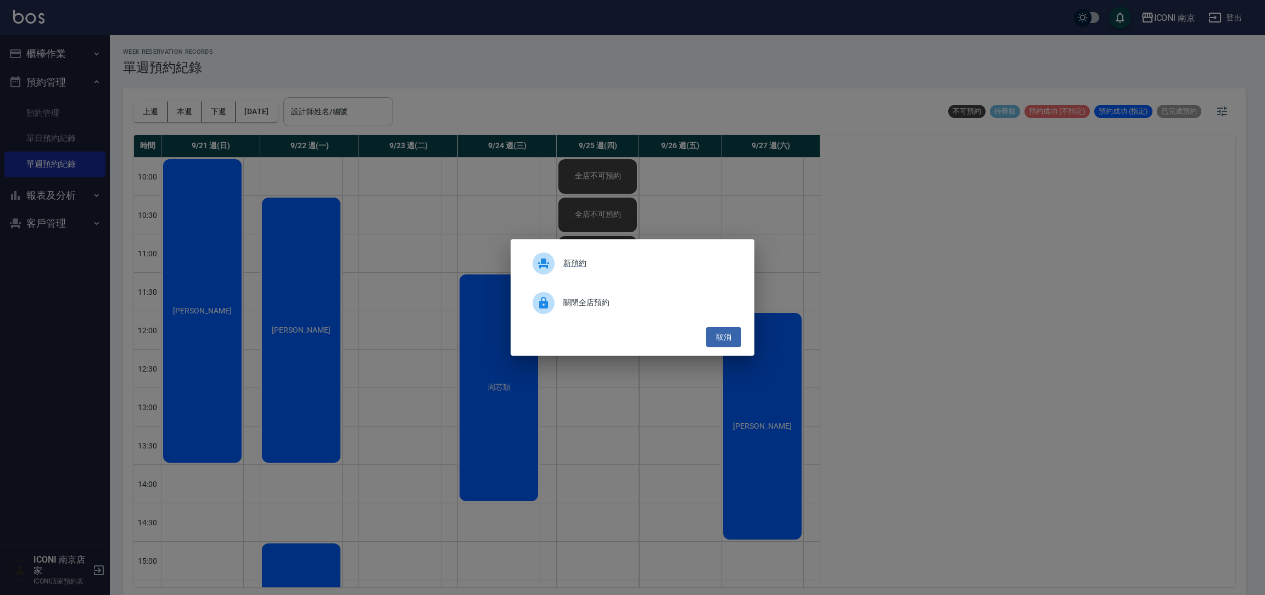
click at [592, 293] on div "關閉全店預約" at bounding box center [632, 303] width 217 height 31
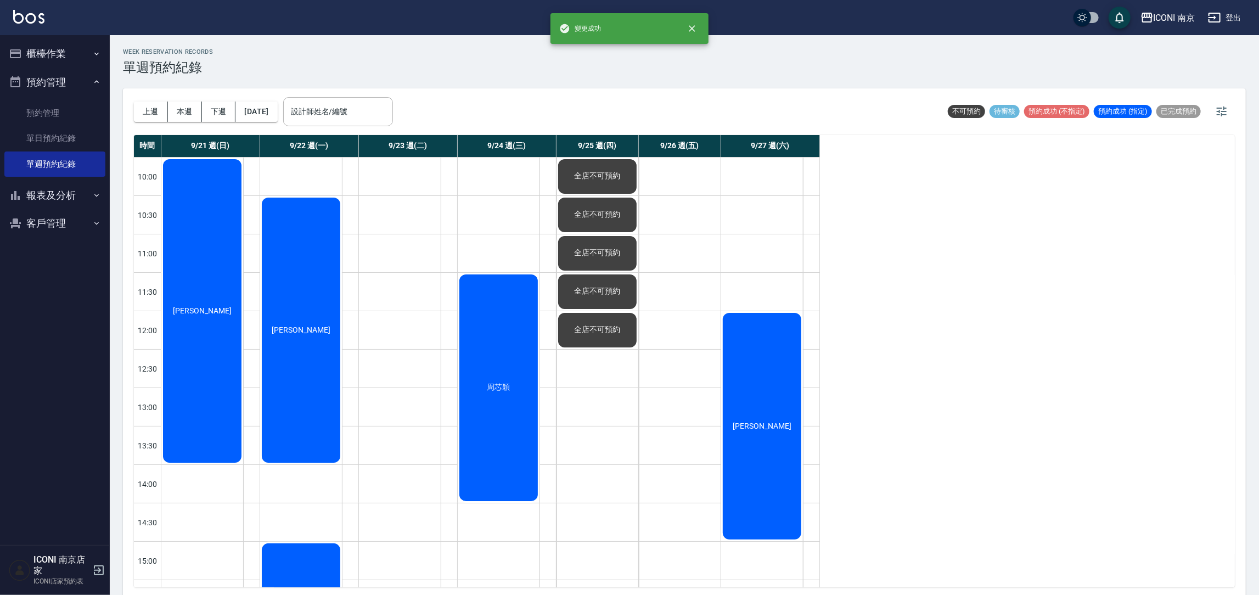
click at [581, 424] on div at bounding box center [598, 407] width 82 height 38
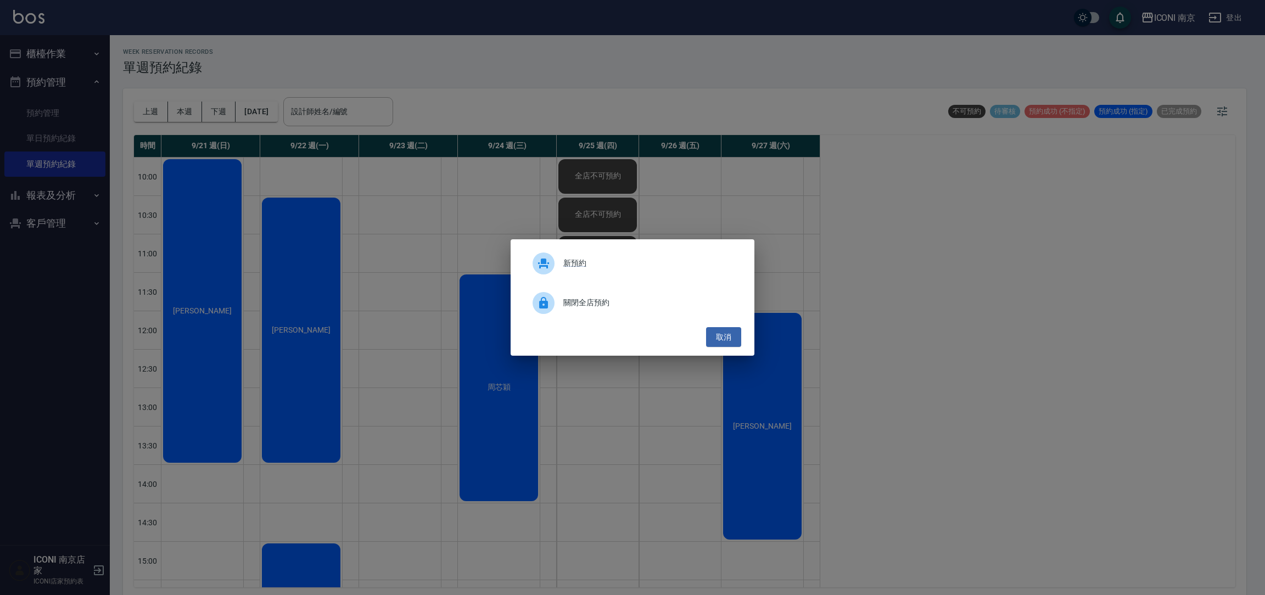
click at [569, 301] on span "關閉全店預約" at bounding box center [647, 303] width 169 height 12
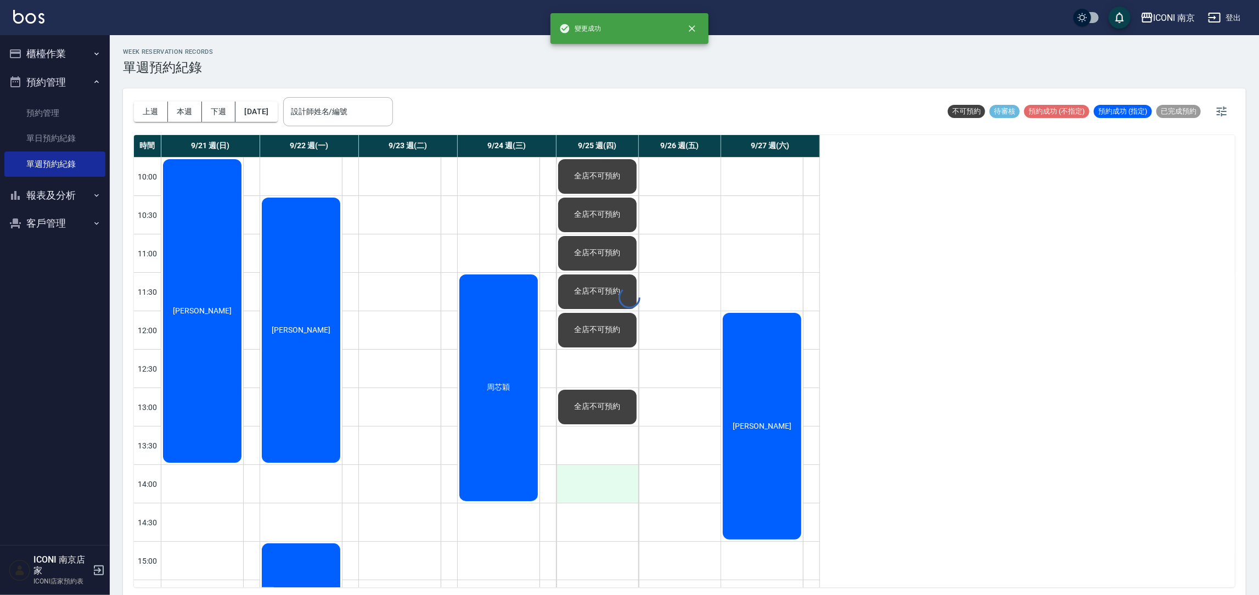
click at [596, 486] on div at bounding box center [598, 484] width 82 height 38
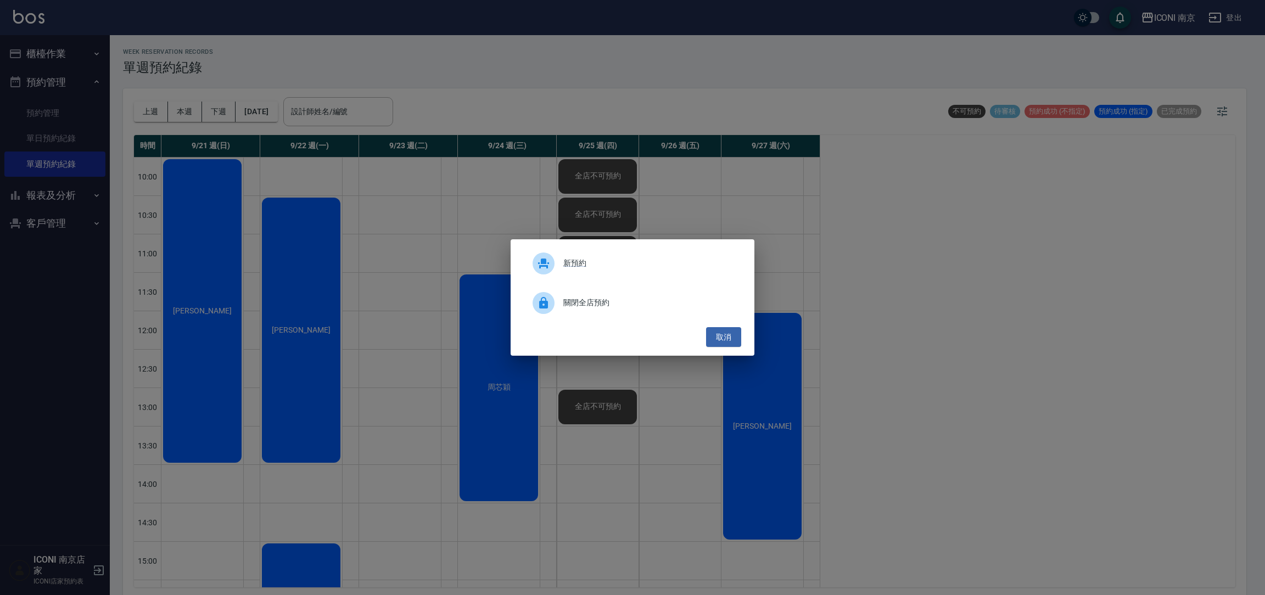
click at [571, 290] on div "關閉全店預約" at bounding box center [632, 303] width 217 height 31
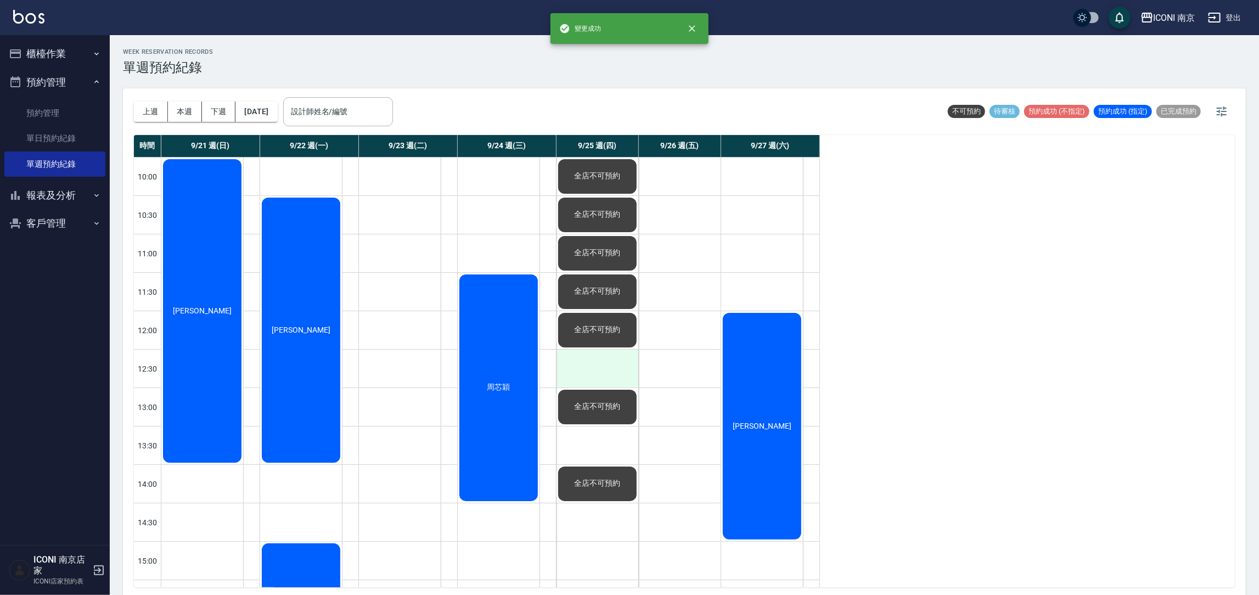
click at [589, 357] on div at bounding box center [598, 369] width 82 height 38
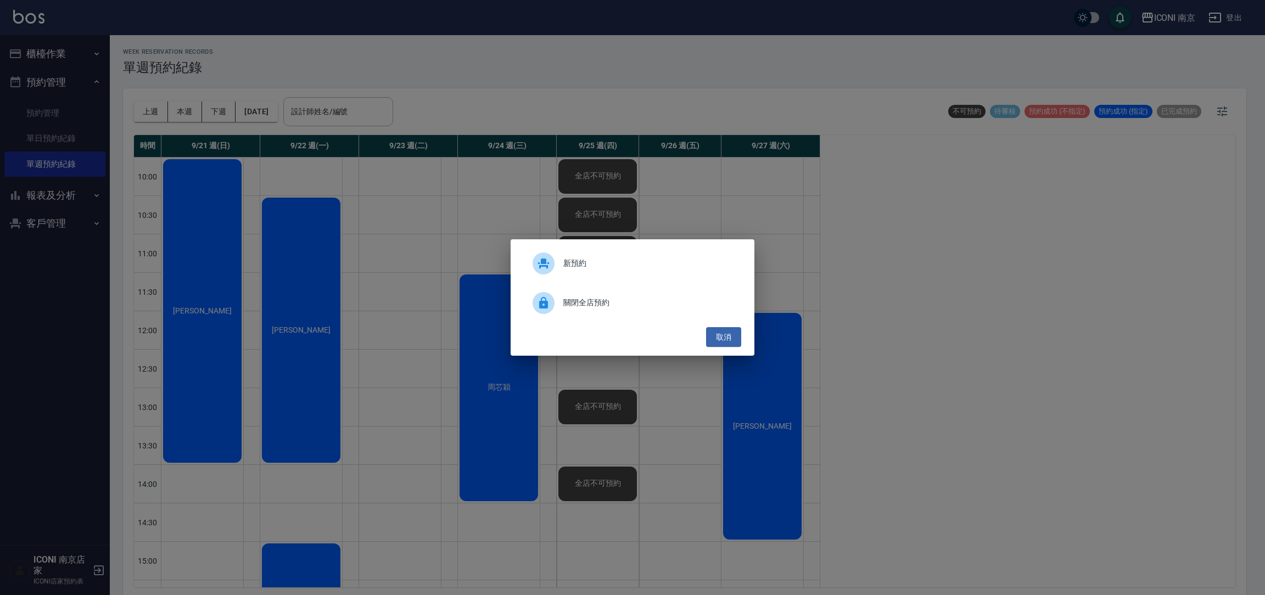
click at [569, 309] on div "關閉全店預約" at bounding box center [632, 303] width 217 height 31
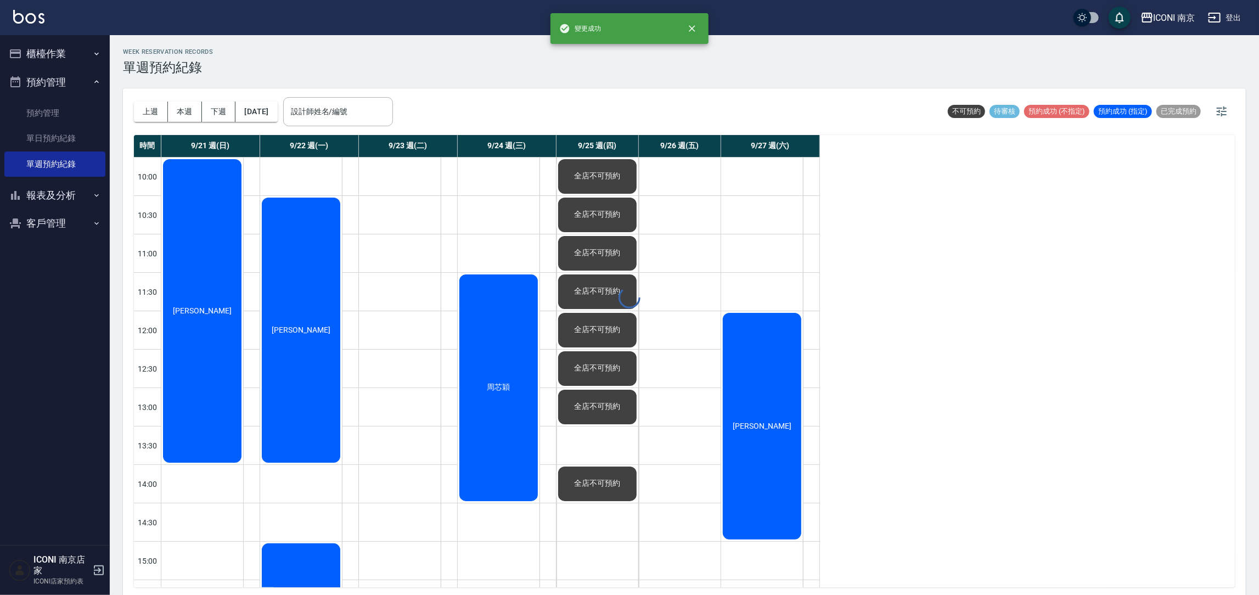
click at [601, 457] on div "WEEK RESERVATION RECORDS 單週預約紀錄 上週 本週 下週 2025/09/21 設計師姓名/編號 設計師姓名/編號 不可預約 待審核 …" at bounding box center [684, 316] width 1149 height 563
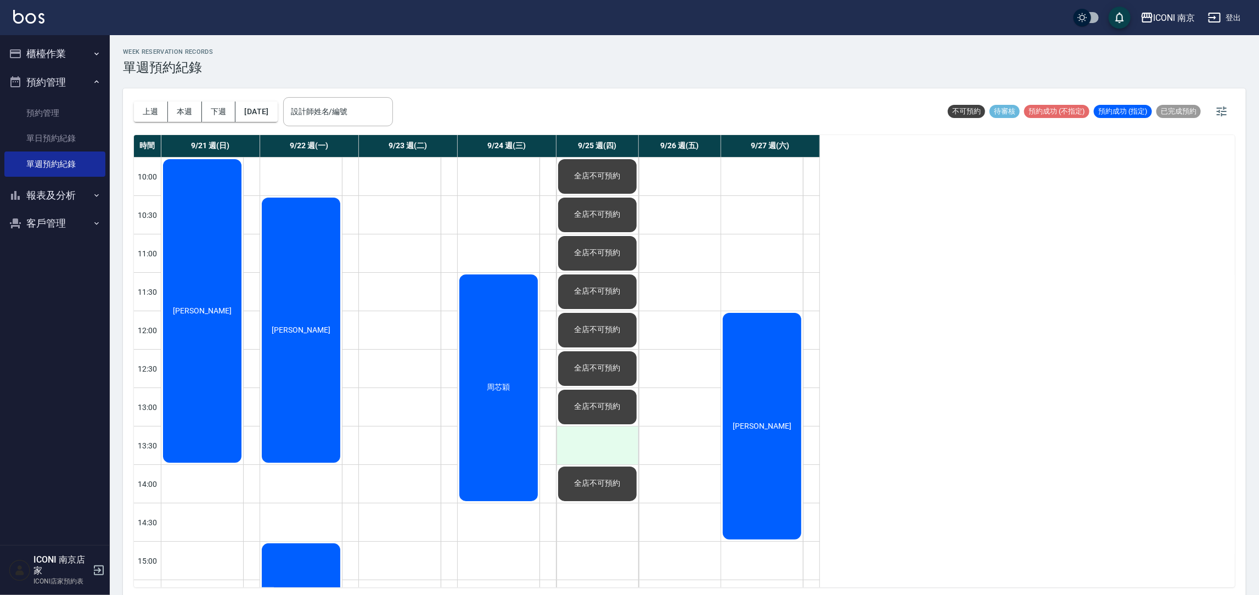
click at [587, 439] on div at bounding box center [598, 445] width 82 height 38
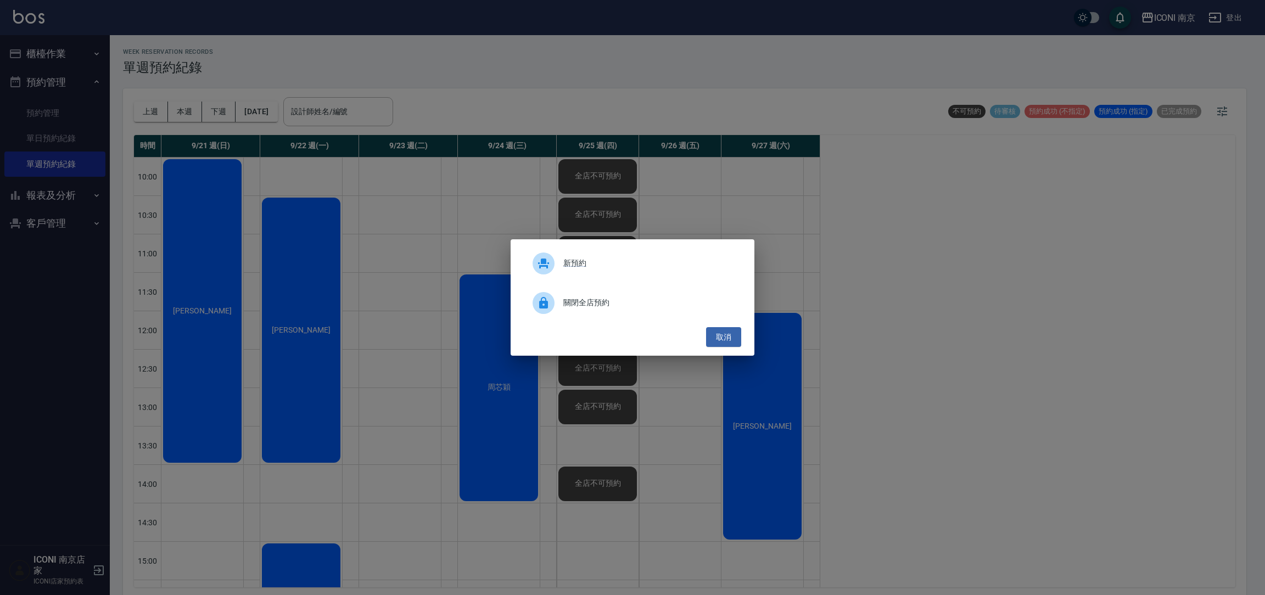
click at [588, 304] on span "關閉全店預約" at bounding box center [647, 303] width 169 height 12
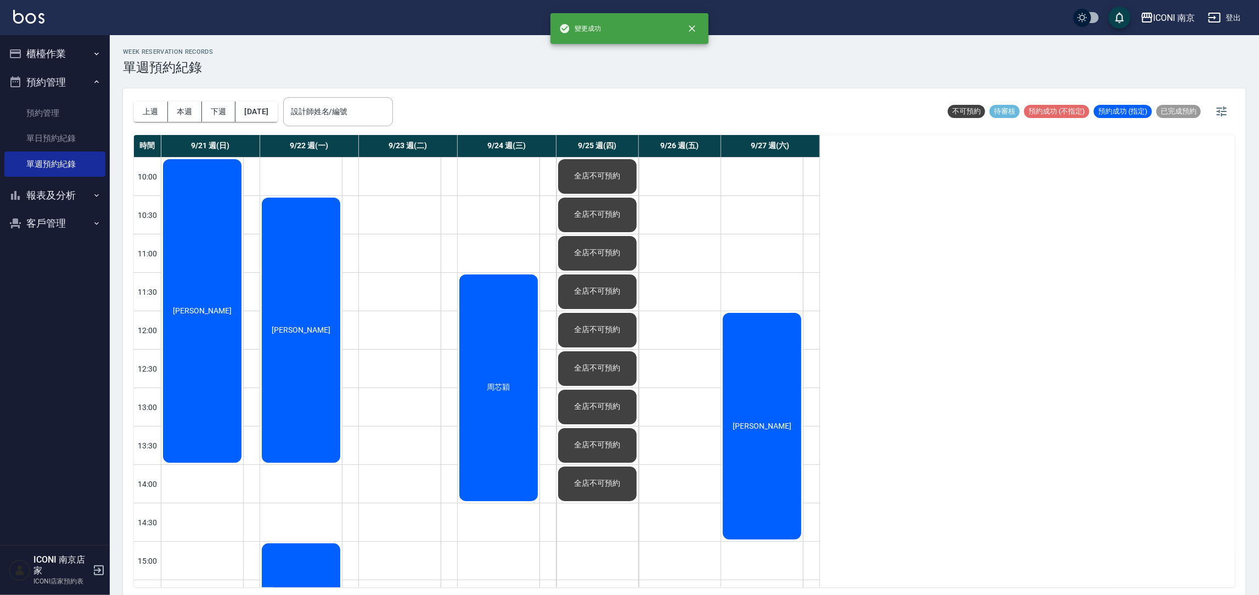
scroll to position [82, 0]
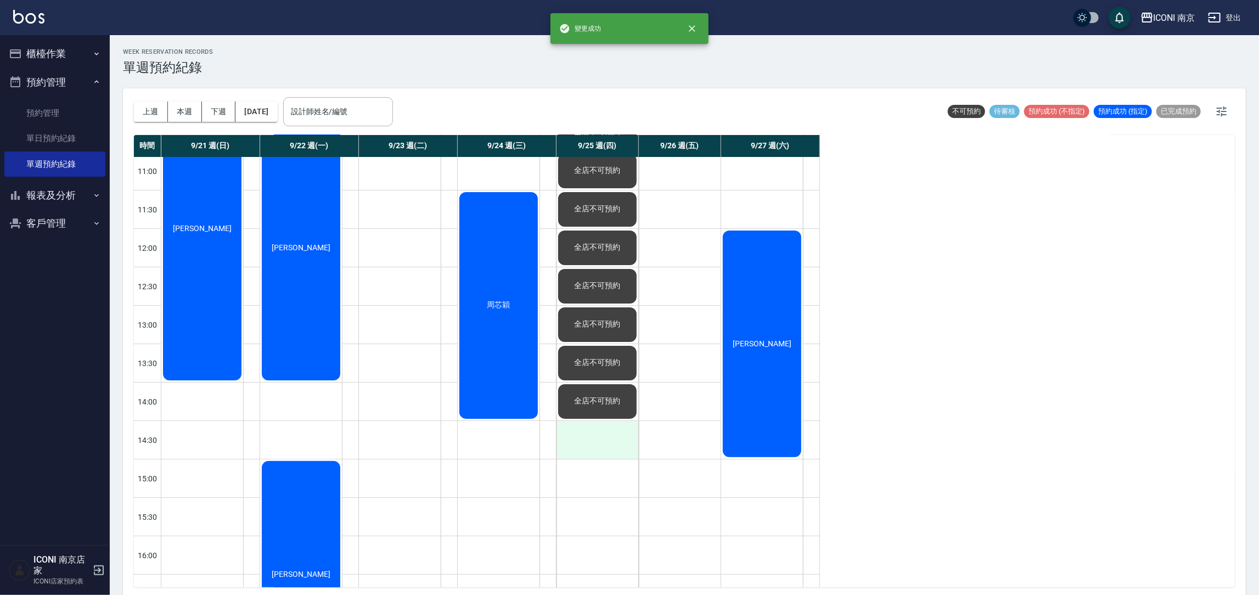
click at [607, 425] on div at bounding box center [598, 440] width 82 height 38
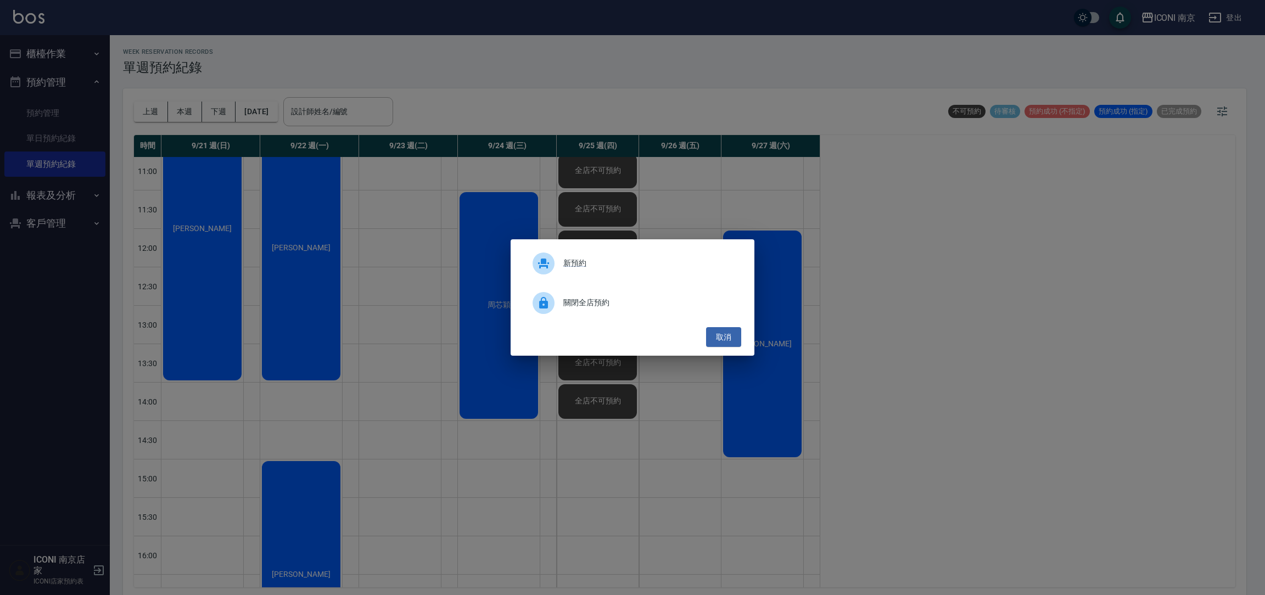
click at [597, 299] on span "關閉全店預約" at bounding box center [647, 303] width 169 height 12
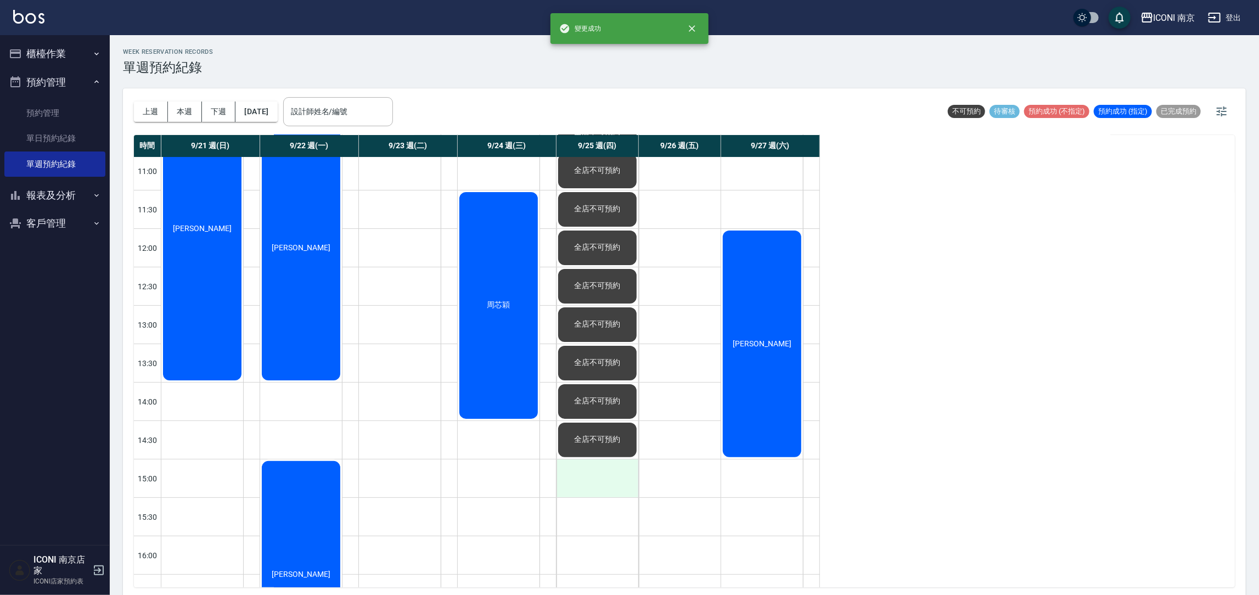
click at [608, 489] on div at bounding box center [598, 478] width 82 height 38
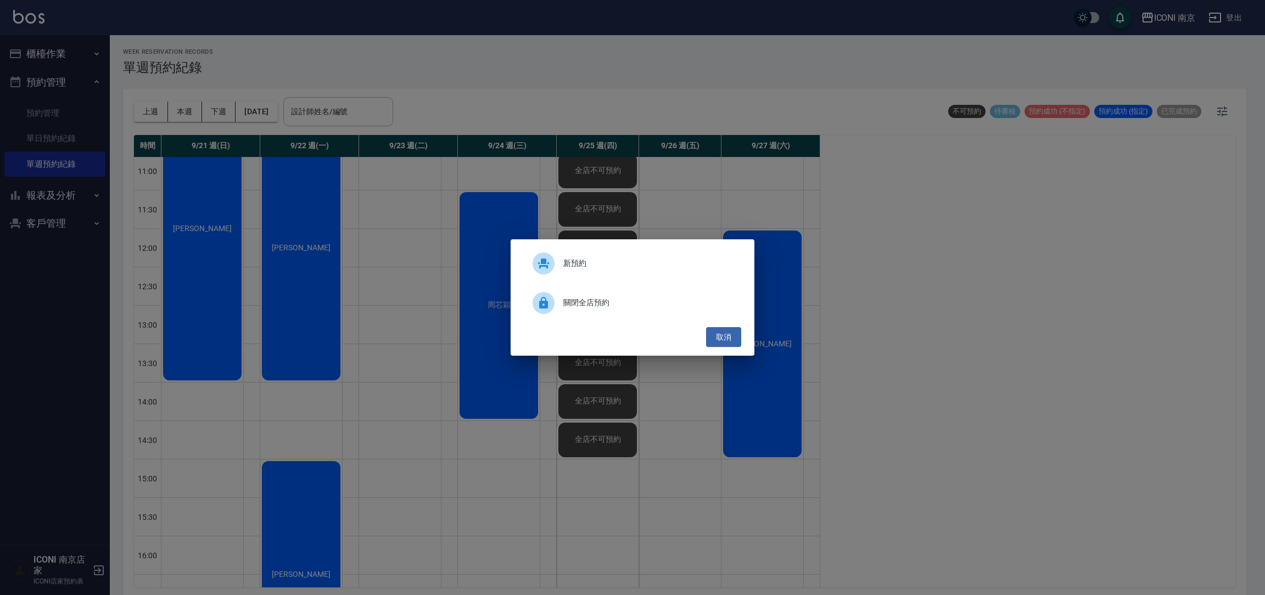
click at [597, 311] on div "關閉全店預約" at bounding box center [632, 303] width 217 height 31
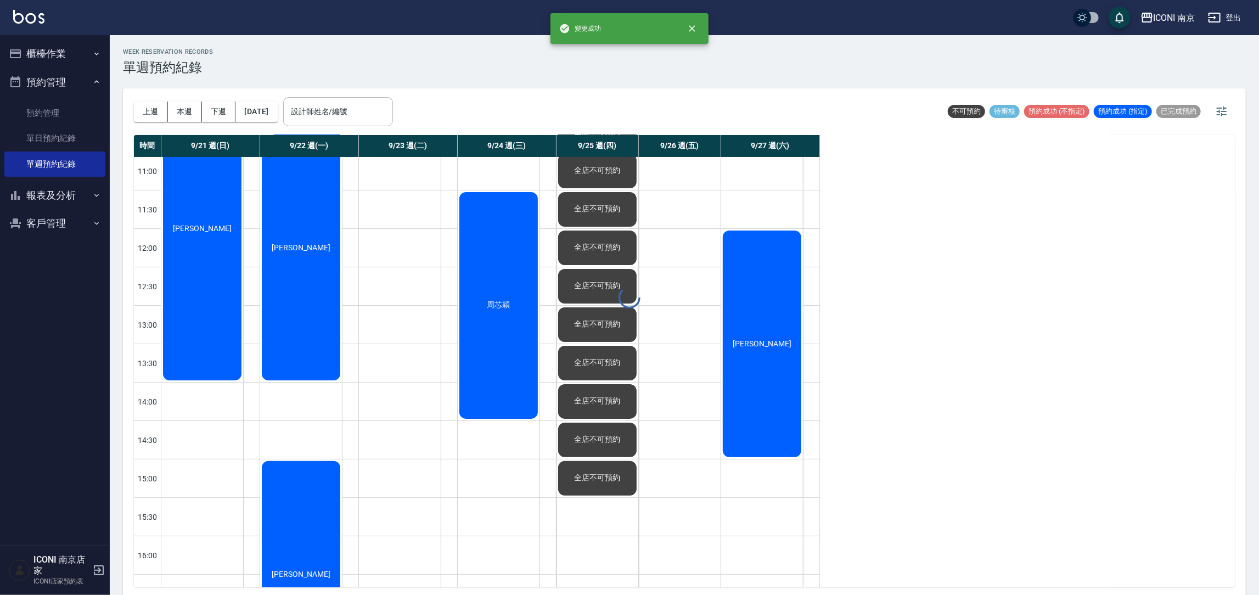
click at [614, 530] on div at bounding box center [598, 517] width 82 height 38
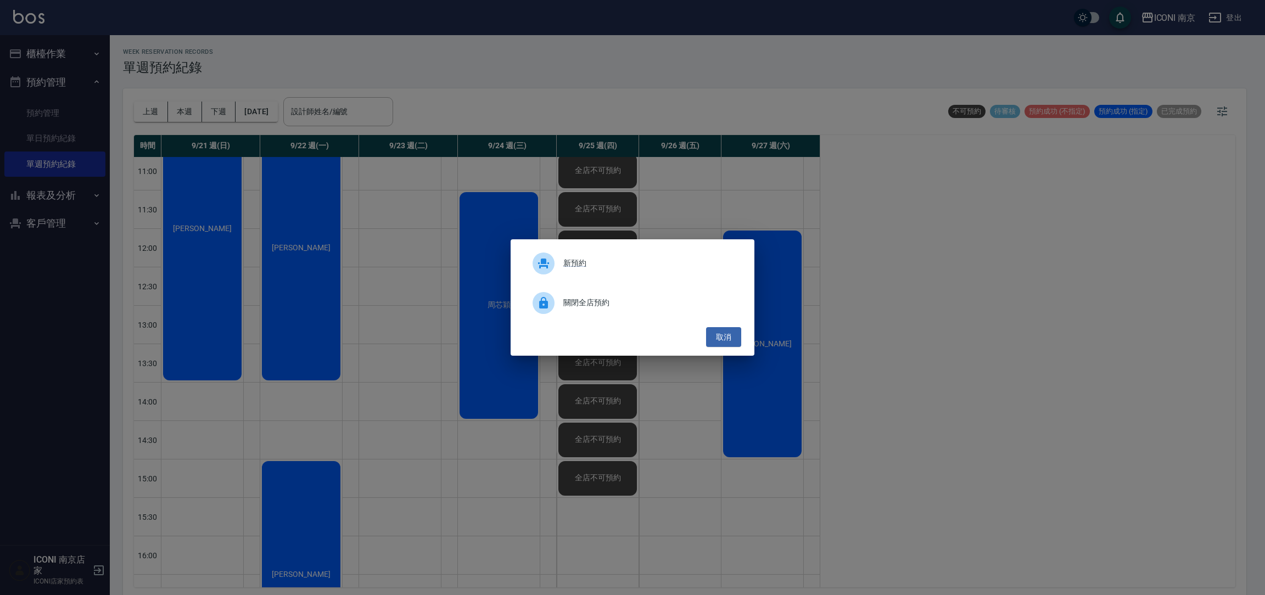
click at [598, 299] on span "關閉全店預約" at bounding box center [647, 303] width 169 height 12
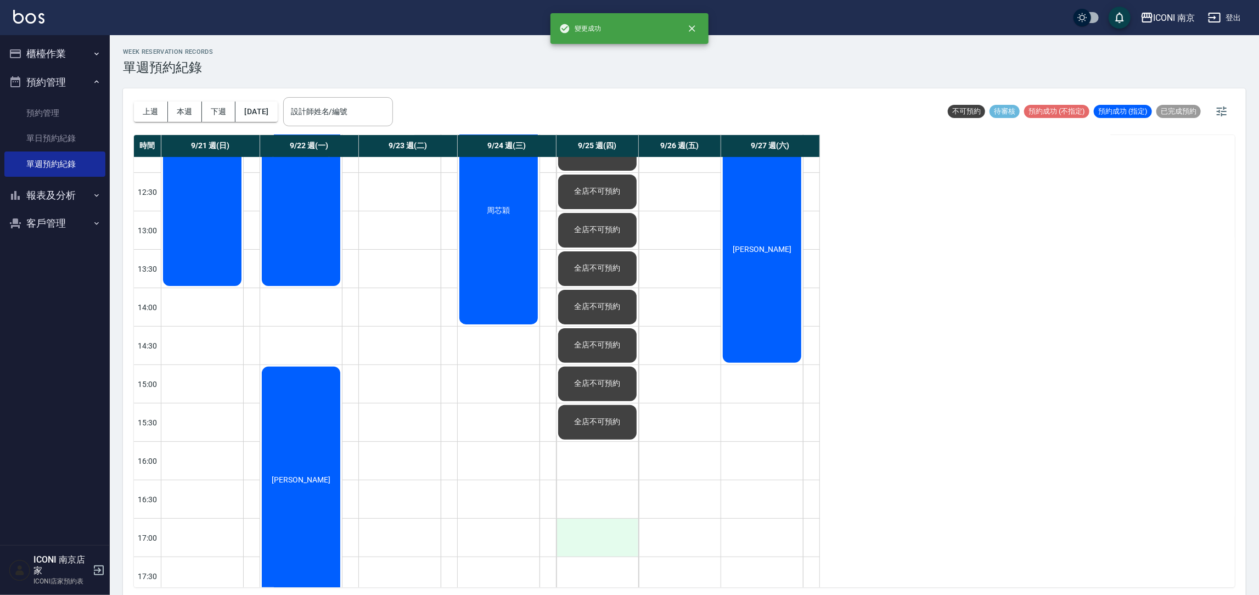
scroll to position [246, 0]
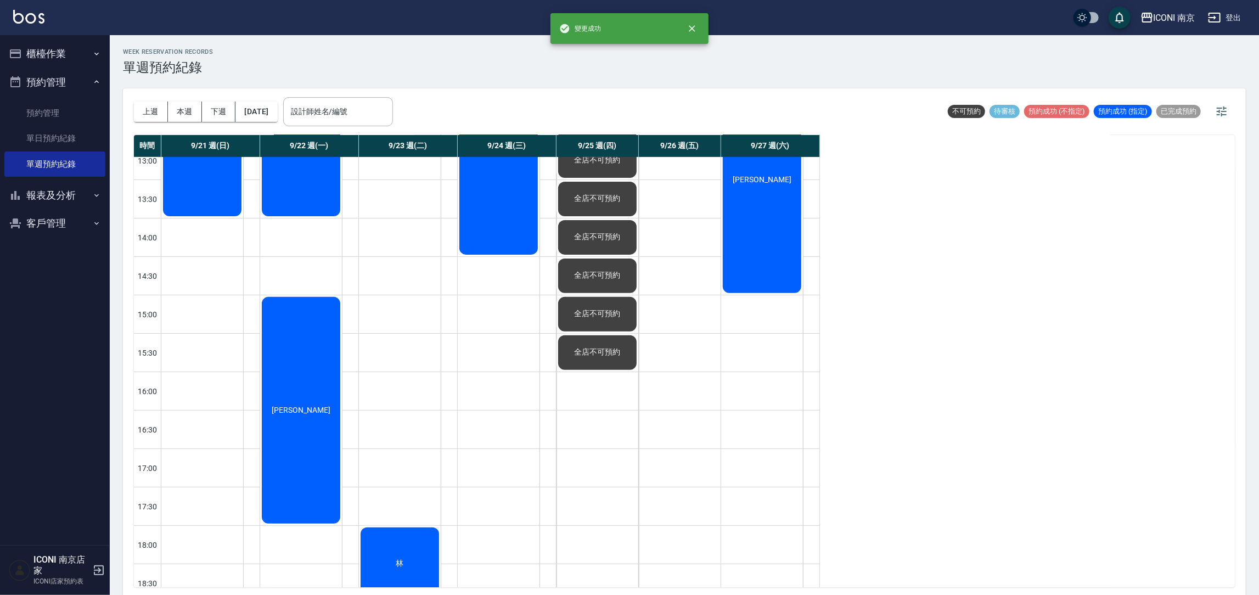
click at [625, 366] on div "全店不可預約" at bounding box center [598, 353] width 82 height 38
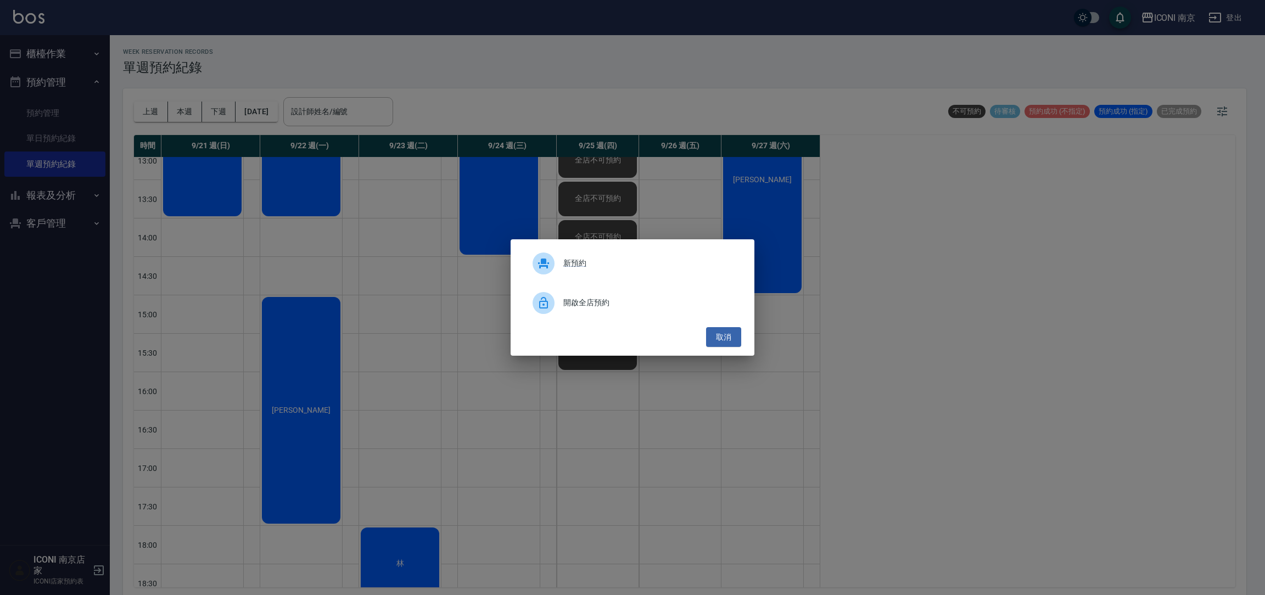
click at [601, 305] on span "開啟全店預約" at bounding box center [647, 303] width 169 height 12
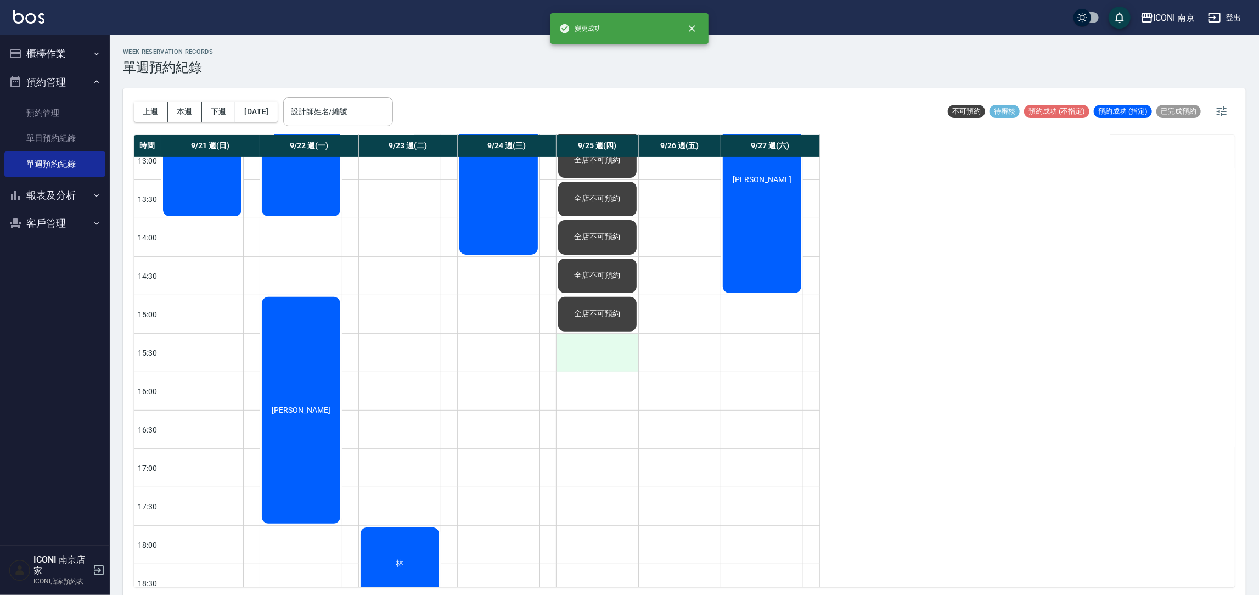
click at [597, 345] on div at bounding box center [598, 353] width 82 height 38
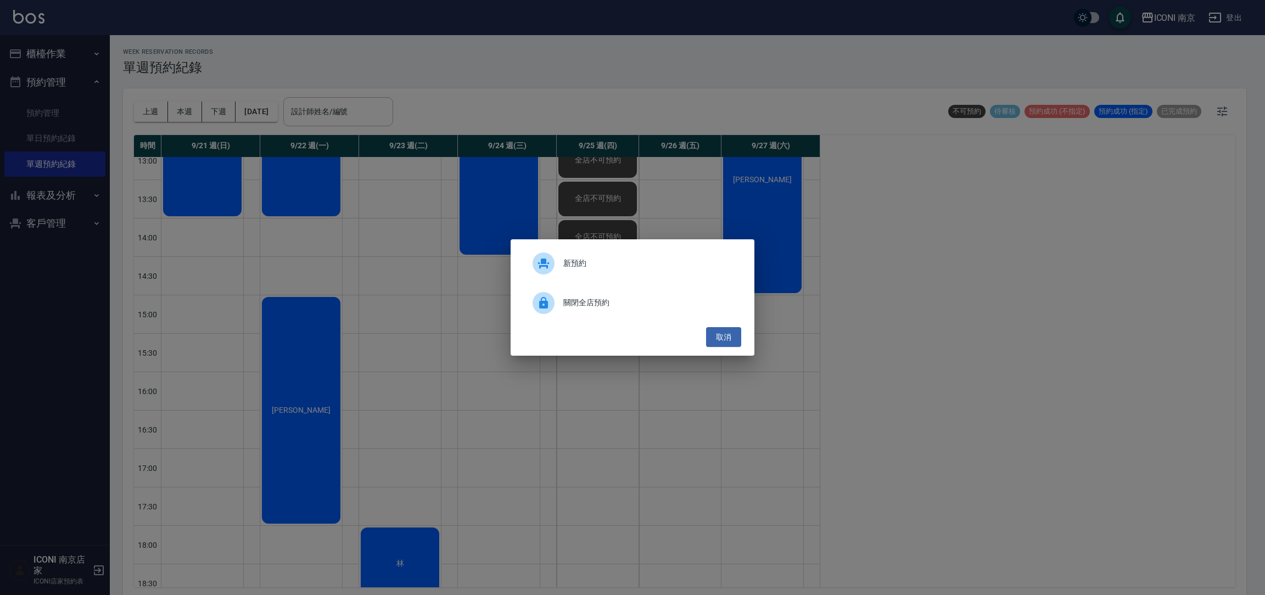
click at [596, 297] on span "關閉全店預約" at bounding box center [647, 303] width 169 height 12
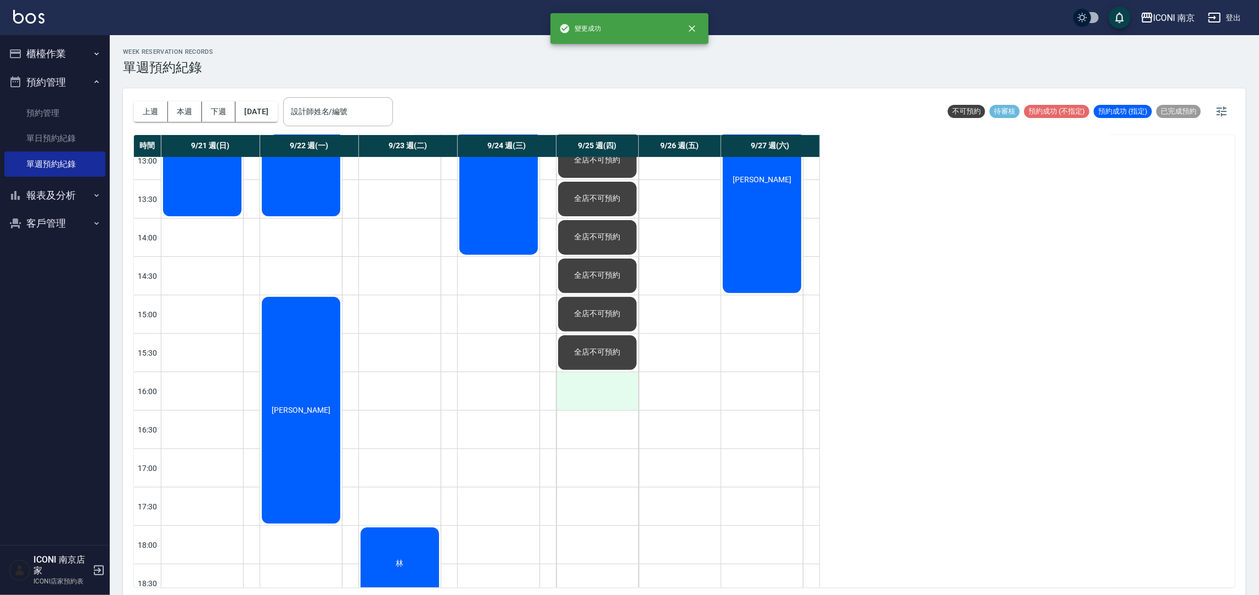
click at [613, 386] on div at bounding box center [598, 391] width 82 height 38
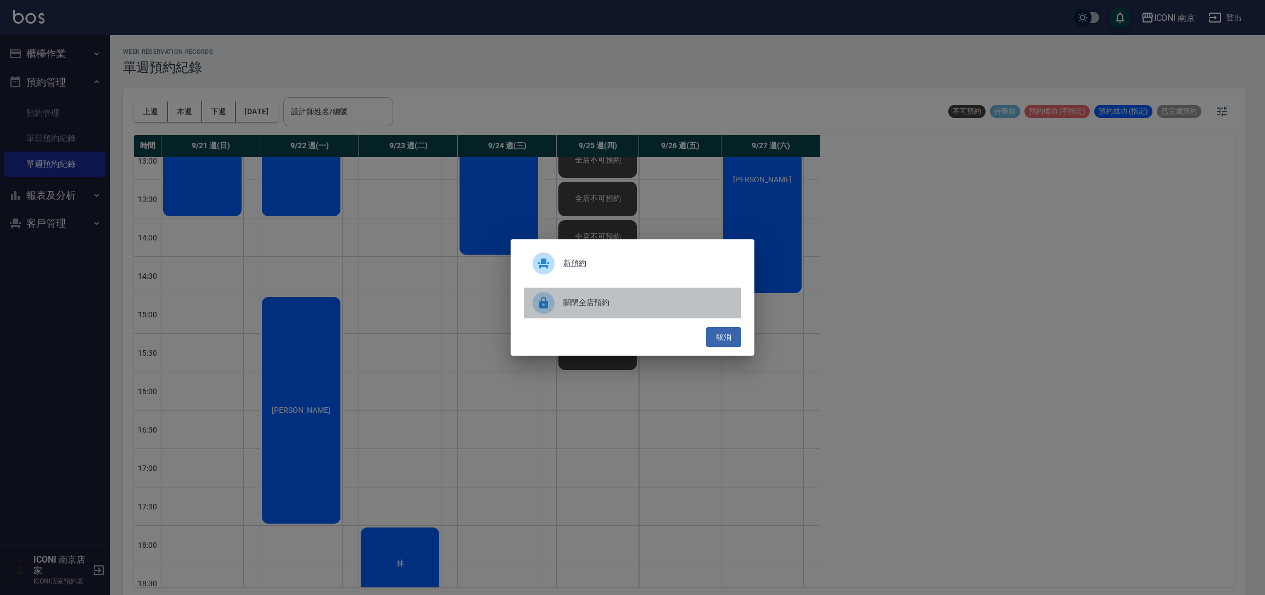
click at [607, 300] on span "關閉全店預約" at bounding box center [647, 303] width 169 height 12
